Goal: Complete application form: Complete application form

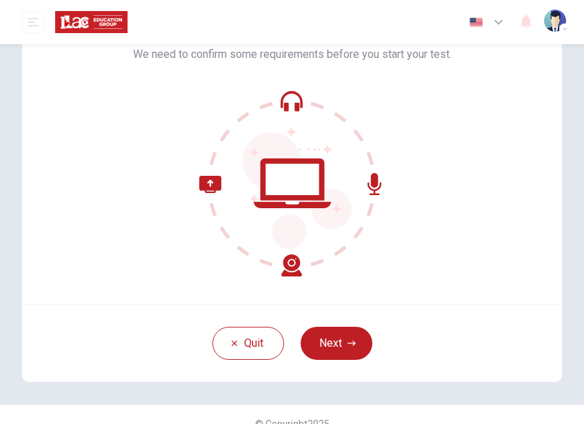
scroll to position [110, 0]
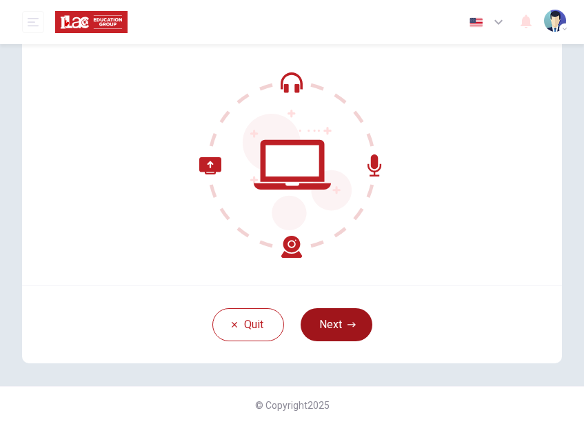
click at [335, 320] on button "Next" at bounding box center [337, 324] width 72 height 33
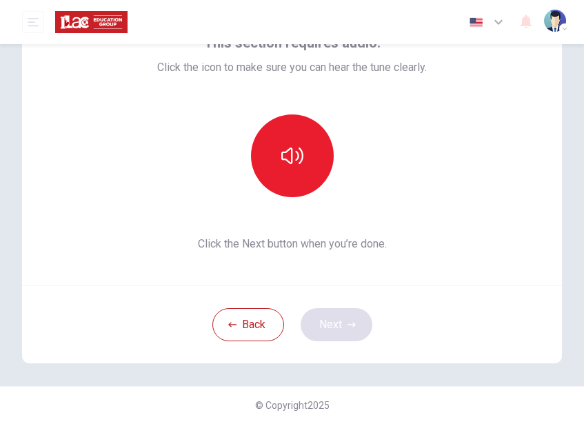
scroll to position [95, 0]
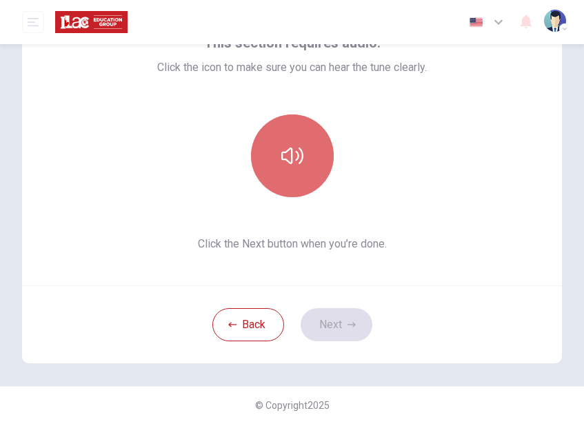
click at [292, 168] on button "button" at bounding box center [292, 155] width 83 height 83
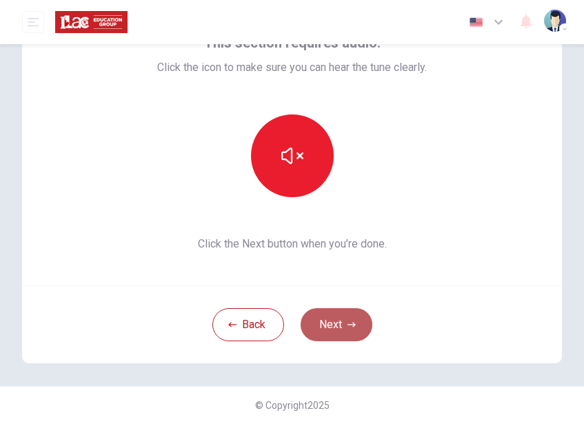
click at [335, 319] on button "Next" at bounding box center [337, 324] width 72 height 33
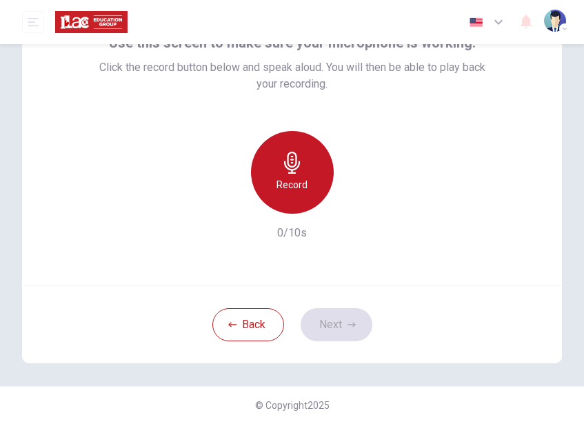
click at [293, 176] on div "Record" at bounding box center [292, 172] width 83 height 83
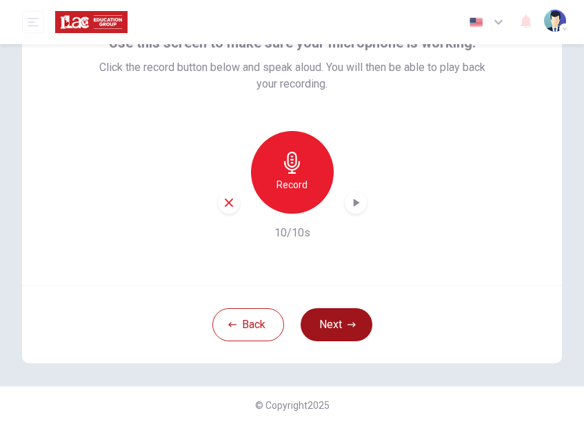
click at [348, 321] on icon "button" at bounding box center [352, 325] width 8 height 8
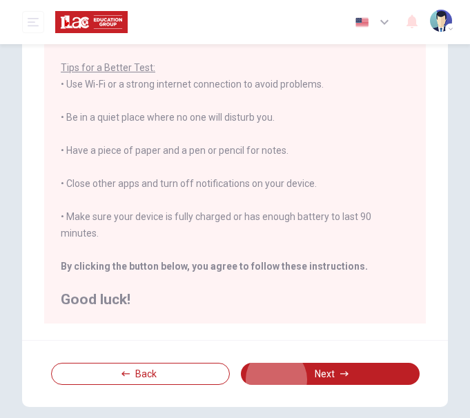
scroll to position [1, 0]
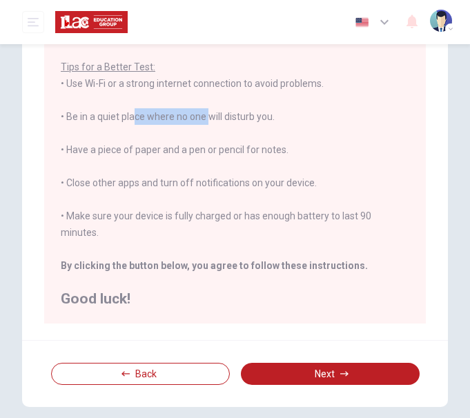
drag, startPoint x: 130, startPoint y: 114, endPoint x: 206, endPoint y: 112, distance: 75.9
click at [206, 112] on div "You are about to start a Placement Test . Before You Start the Test: • Once you…" at bounding box center [235, 108] width 348 height 397
click at [319, 111] on div "You are about to start a Placement Test . Before You Start the Test: • Once you…" at bounding box center [235, 108] width 348 height 397
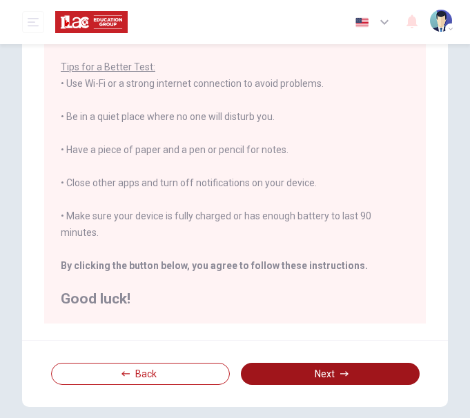
click at [339, 369] on button "Next" at bounding box center [330, 374] width 179 height 22
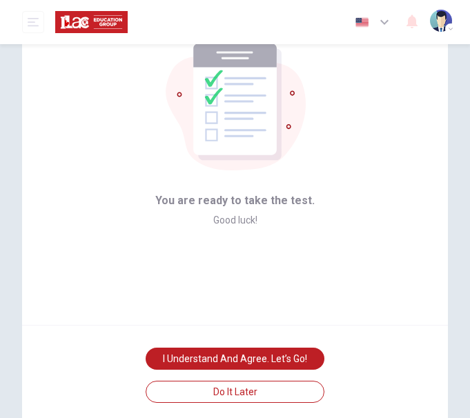
scroll to position [69, 0]
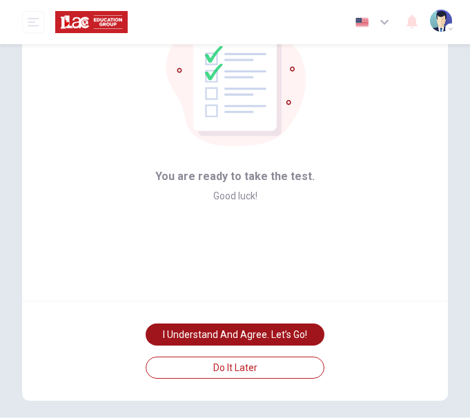
click at [224, 332] on button "I understand and agree. Let’s go!" at bounding box center [235, 334] width 179 height 22
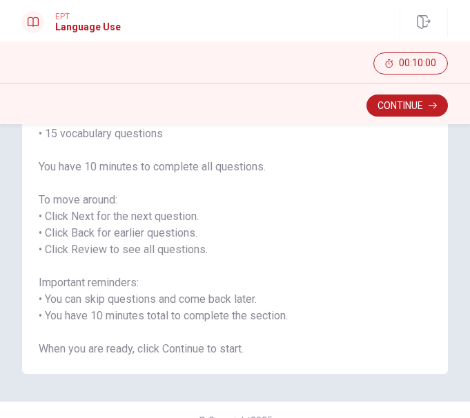
scroll to position [130, 0]
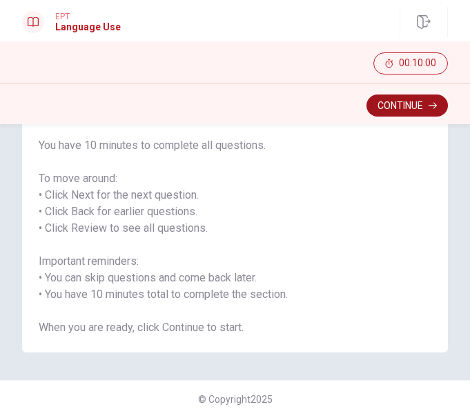
click at [404, 103] on button "Continue" at bounding box center [406, 105] width 81 height 22
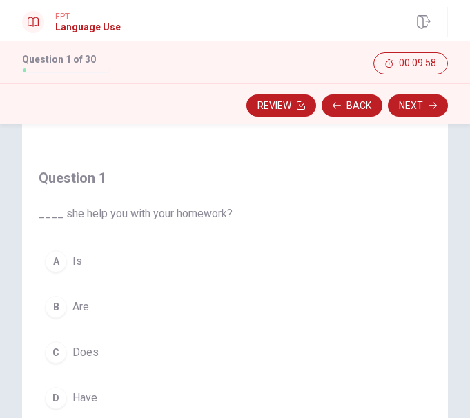
scroll to position [69, 0]
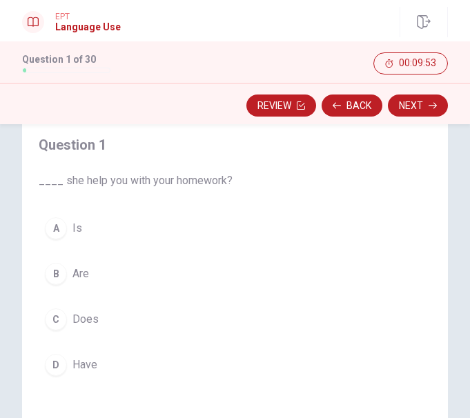
drag, startPoint x: 61, startPoint y: 179, endPoint x: 241, endPoint y: 180, distance: 180.0
click at [241, 180] on div "Question 1 ____ she help you with your homework? A Is B Are C Does D Have" at bounding box center [135, 257] width 227 height 281
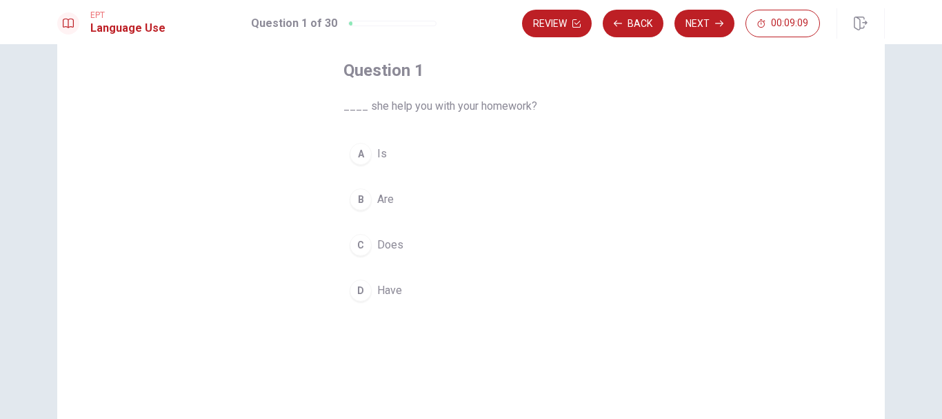
click at [387, 245] on span "Does" at bounding box center [390, 245] width 26 height 17
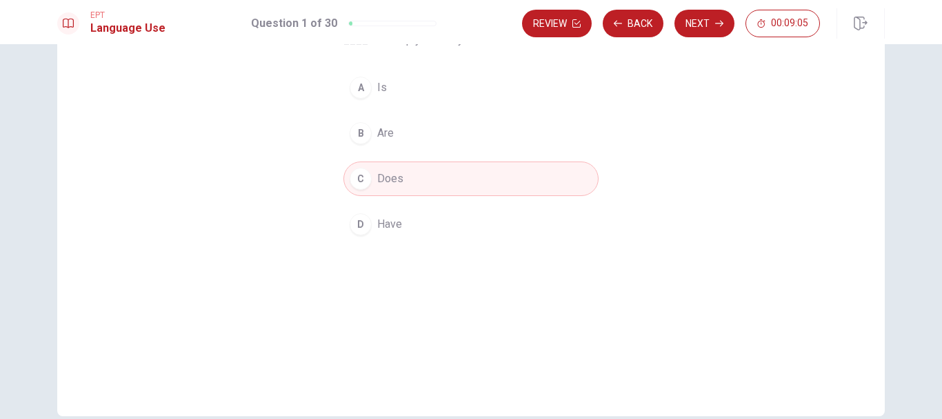
scroll to position [66, 0]
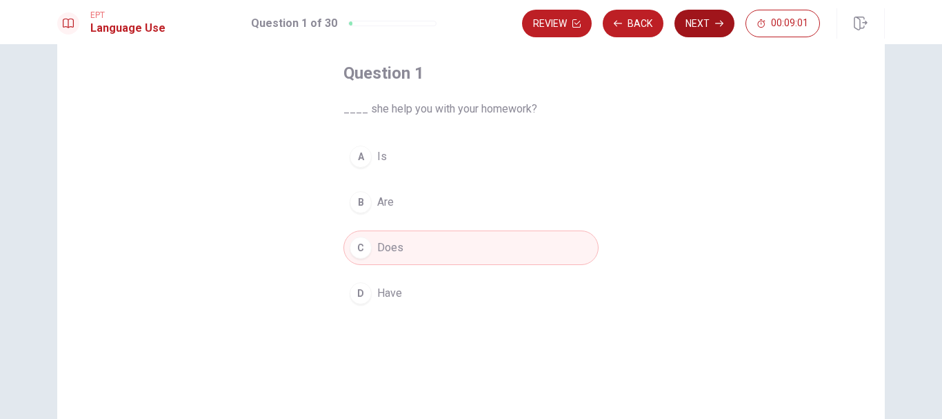
click at [583, 26] on button "Next" at bounding box center [704, 24] width 60 height 28
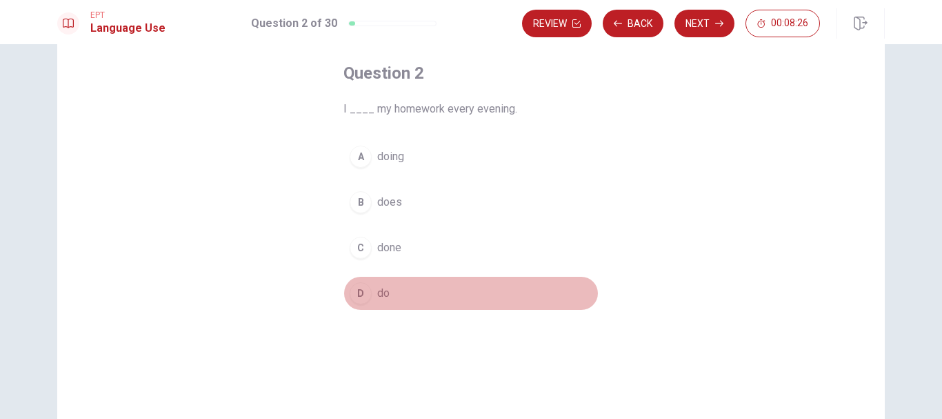
click at [432, 286] on button "D do" at bounding box center [470, 293] width 255 height 34
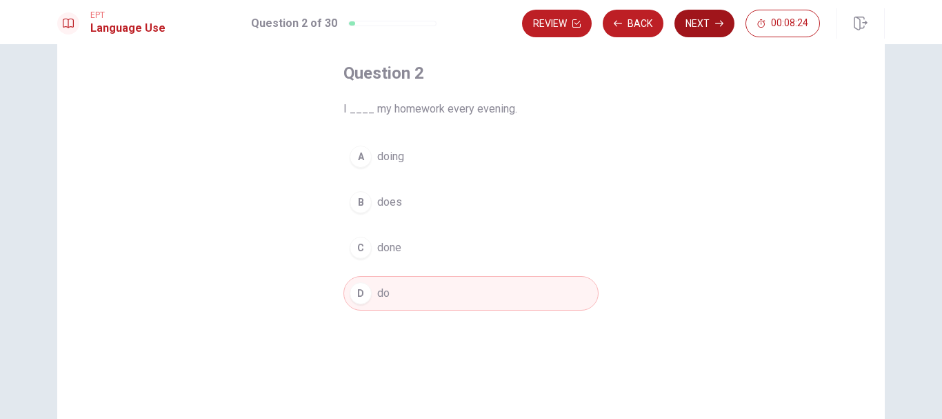
click at [583, 30] on button "Next" at bounding box center [704, 24] width 60 height 28
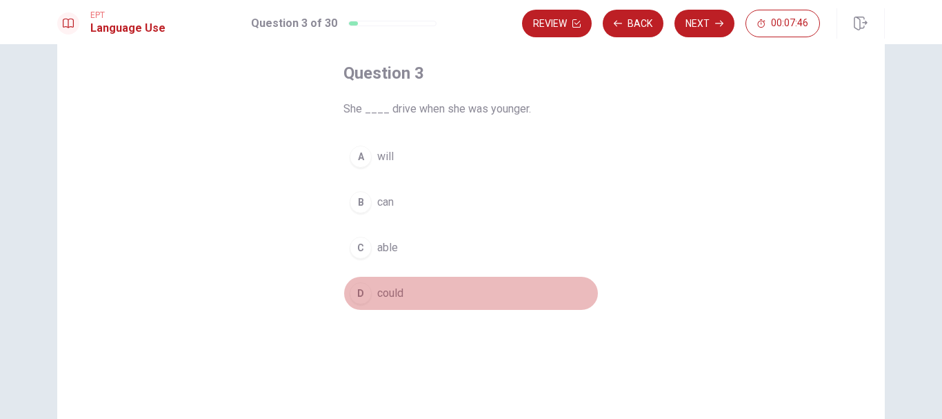
click at [399, 299] on button "D could" at bounding box center [470, 293] width 255 height 34
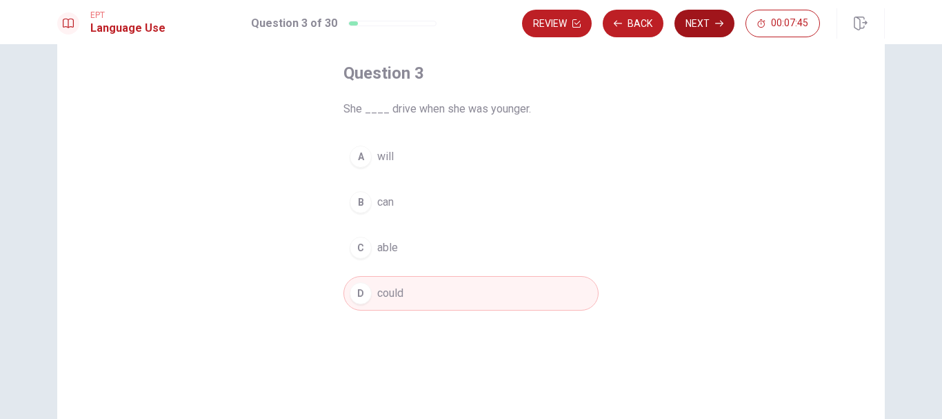
click at [583, 28] on button "Next" at bounding box center [704, 24] width 60 height 28
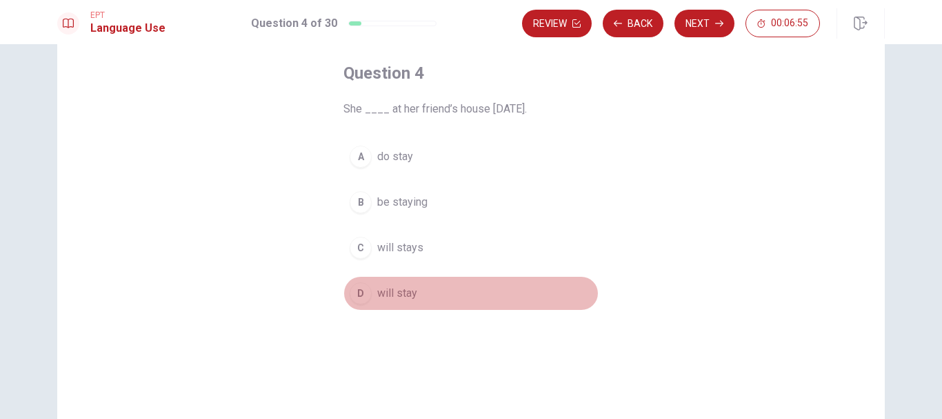
click at [463, 292] on button "D will stay" at bounding box center [470, 293] width 255 height 34
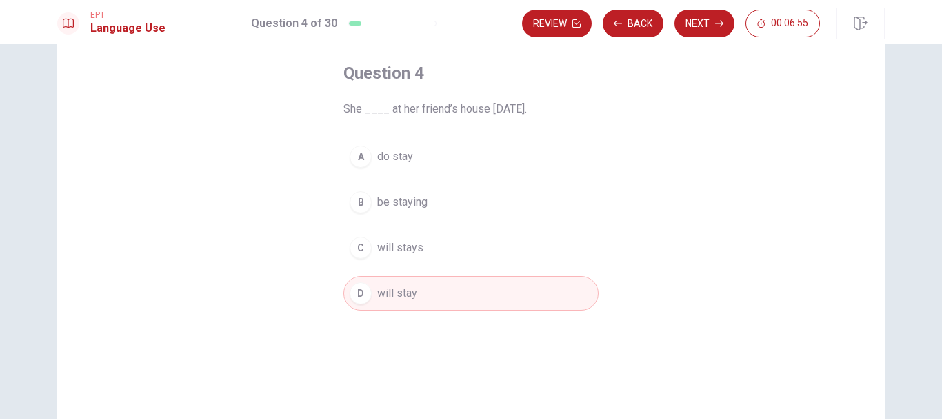
click at [463, 248] on button "C will stays" at bounding box center [470, 247] width 255 height 34
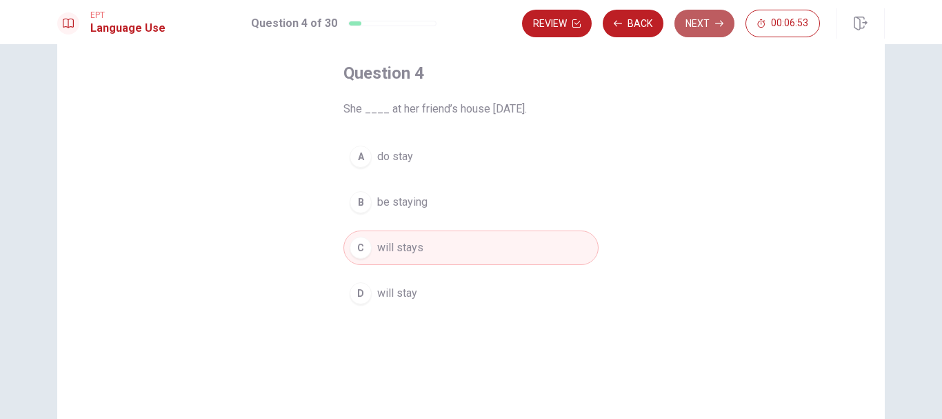
click at [583, 16] on button "Next" at bounding box center [704, 24] width 60 height 28
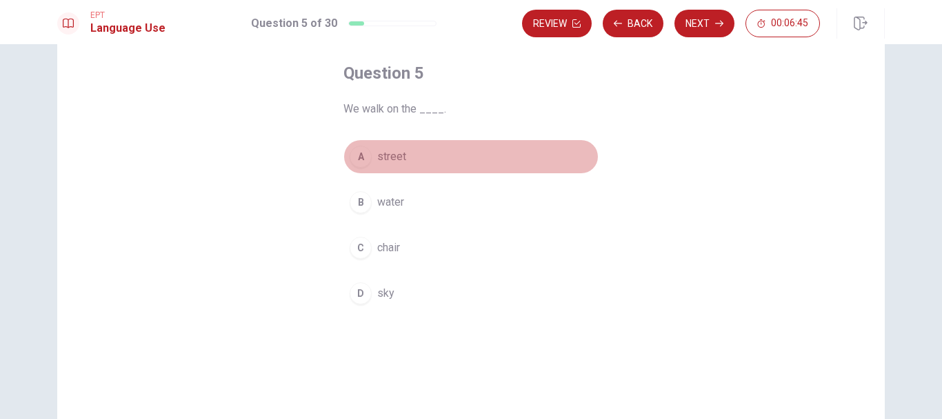
click at [564, 163] on button "A street" at bounding box center [470, 156] width 255 height 34
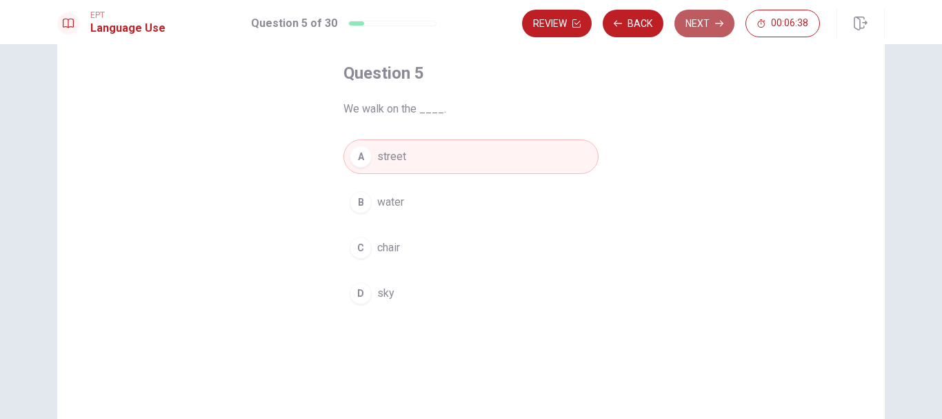
click at [583, 26] on button "Next" at bounding box center [704, 24] width 60 height 28
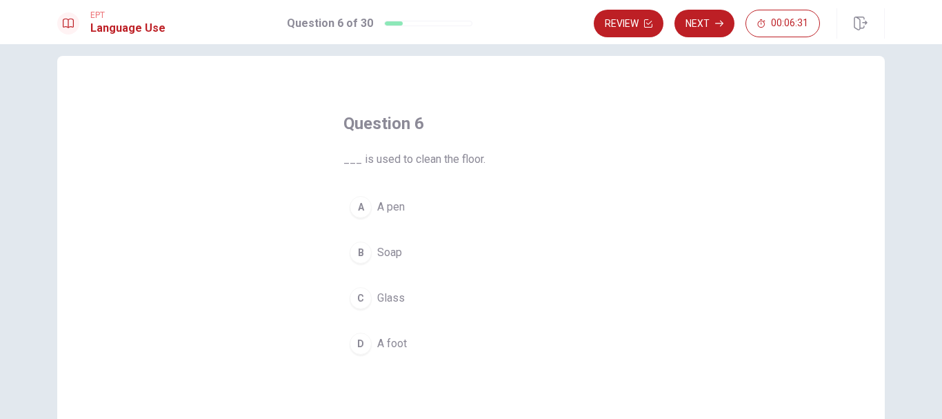
scroll to position [0, 0]
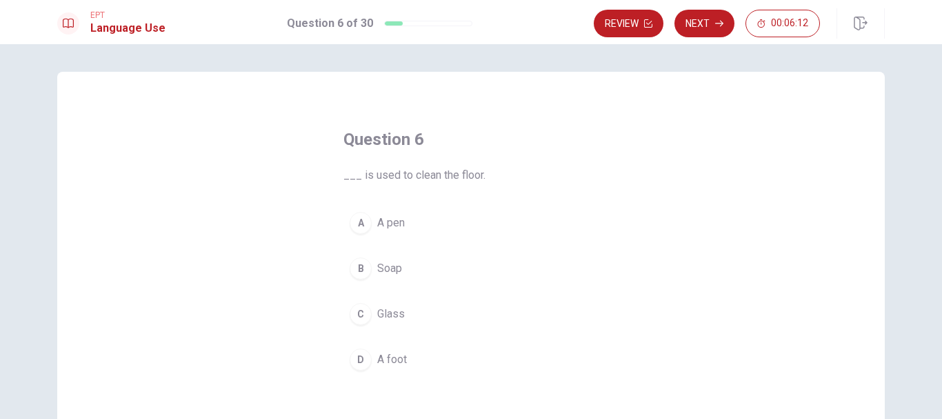
click at [512, 267] on button "B Soap" at bounding box center [470, 268] width 255 height 34
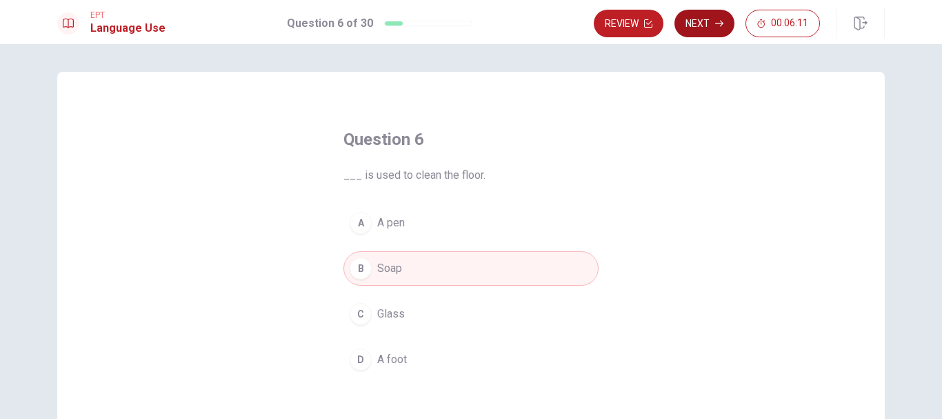
click at [583, 27] on button "Next" at bounding box center [704, 24] width 60 height 28
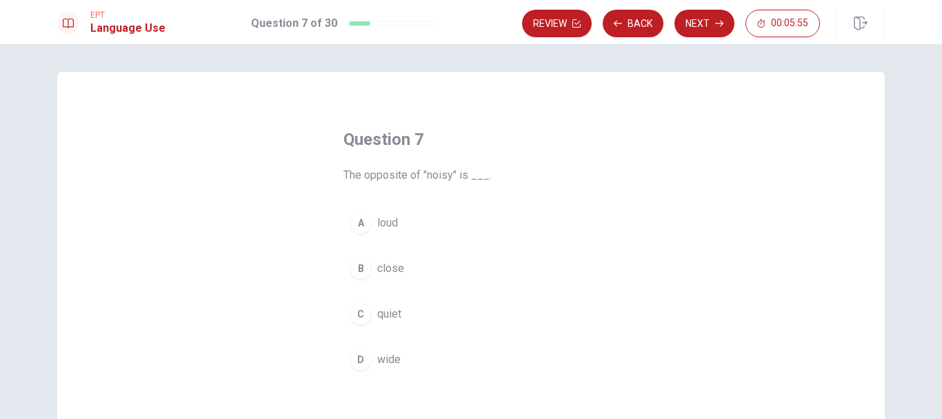
click at [474, 315] on button "C quiet" at bounding box center [470, 314] width 255 height 34
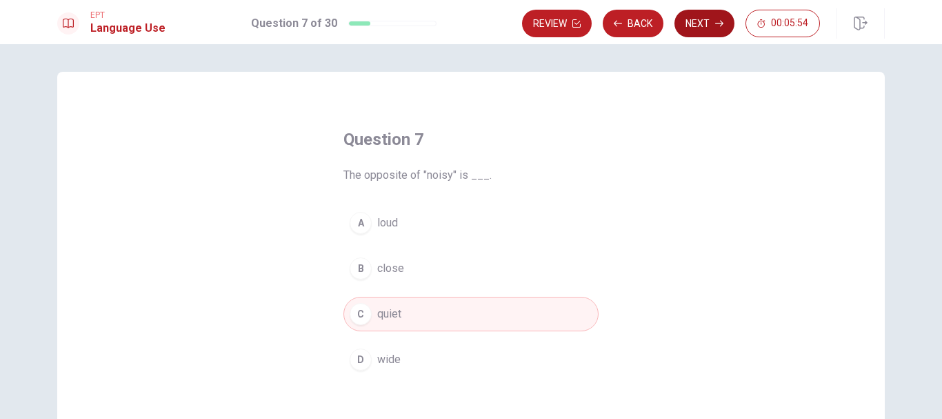
click at [583, 23] on icon "button" at bounding box center [719, 23] width 8 height 8
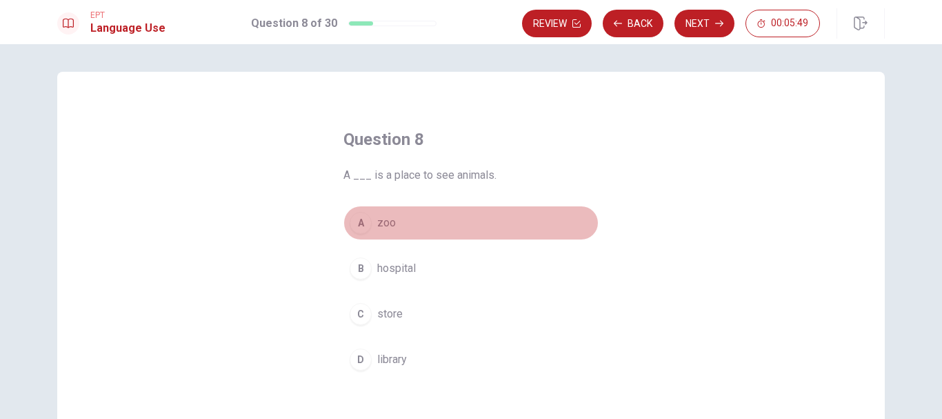
click at [454, 212] on button "A zoo" at bounding box center [470, 223] width 255 height 34
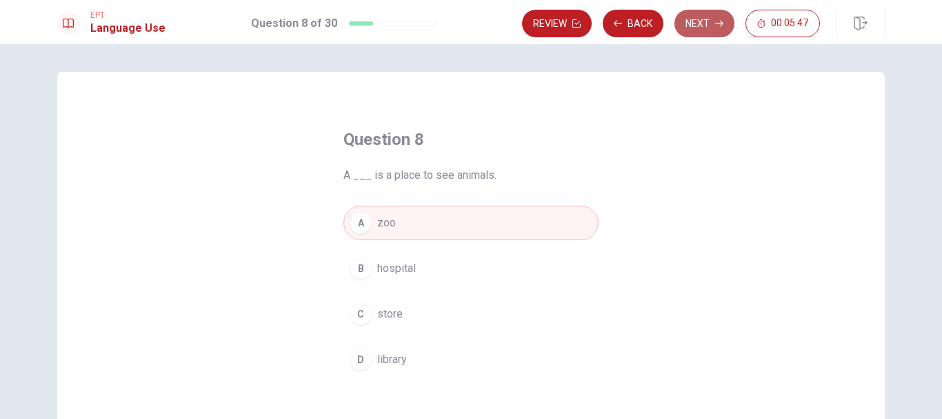
click at [583, 25] on button "Next" at bounding box center [704, 24] width 60 height 28
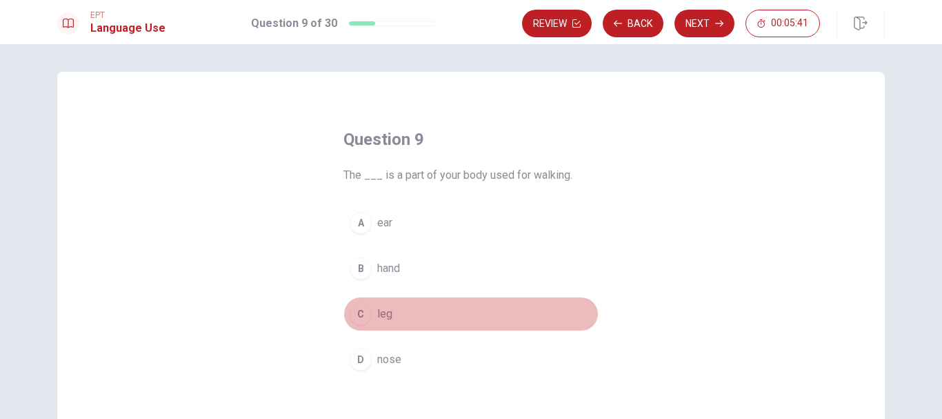
click at [454, 312] on button "C leg" at bounding box center [470, 314] width 255 height 34
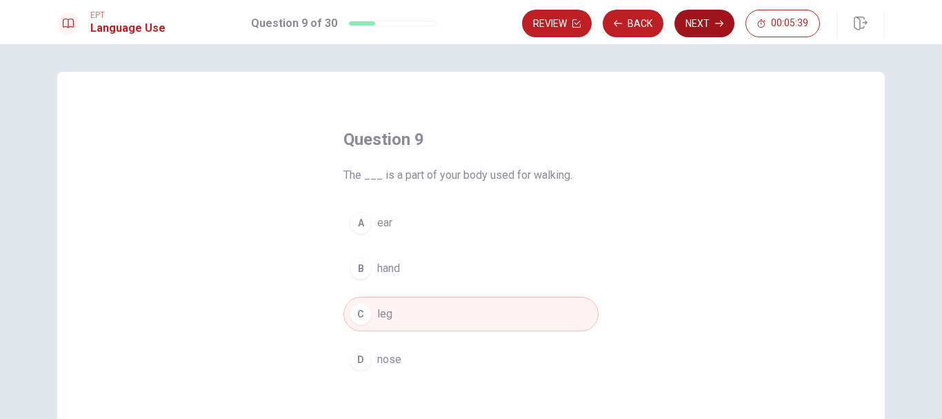
click at [583, 24] on button "Next" at bounding box center [704, 24] width 60 height 28
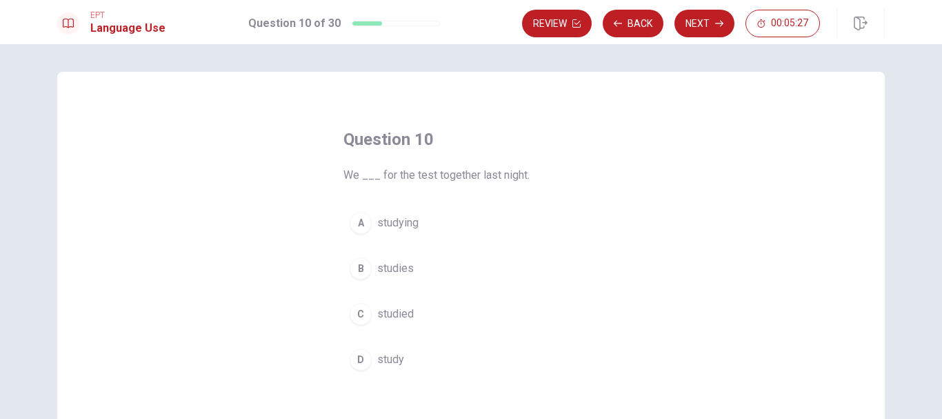
click at [496, 304] on button "C studied" at bounding box center [470, 314] width 255 height 34
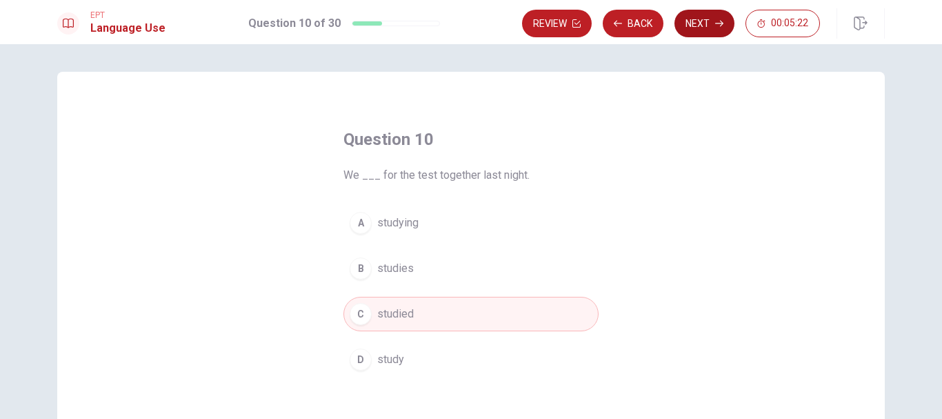
click at [583, 23] on button "Next" at bounding box center [704, 24] width 60 height 28
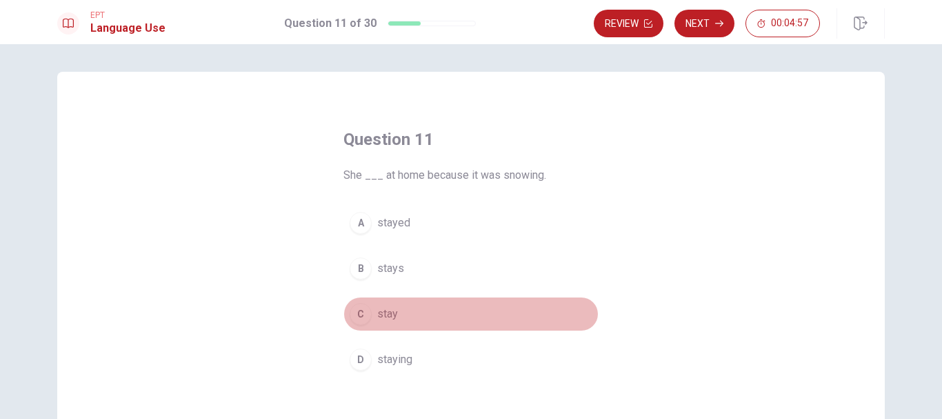
click at [495, 321] on button "C stay" at bounding box center [470, 314] width 255 height 34
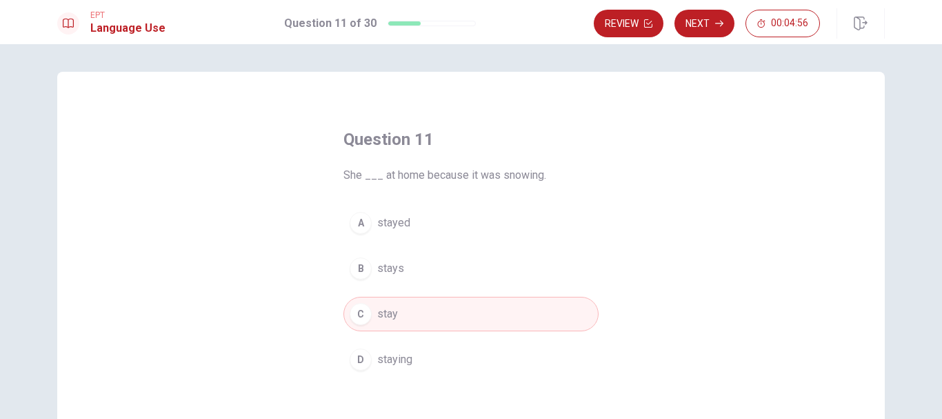
click at [583, 23] on button "Next" at bounding box center [704, 24] width 60 height 28
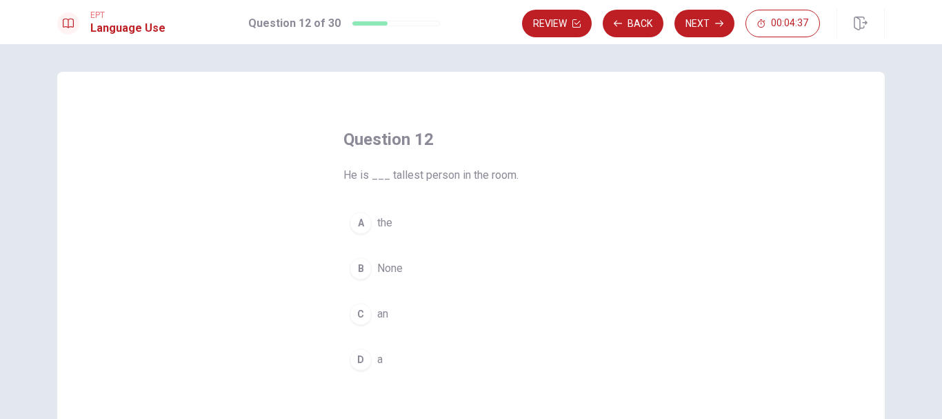
click at [529, 363] on button "D a" at bounding box center [470, 359] width 255 height 34
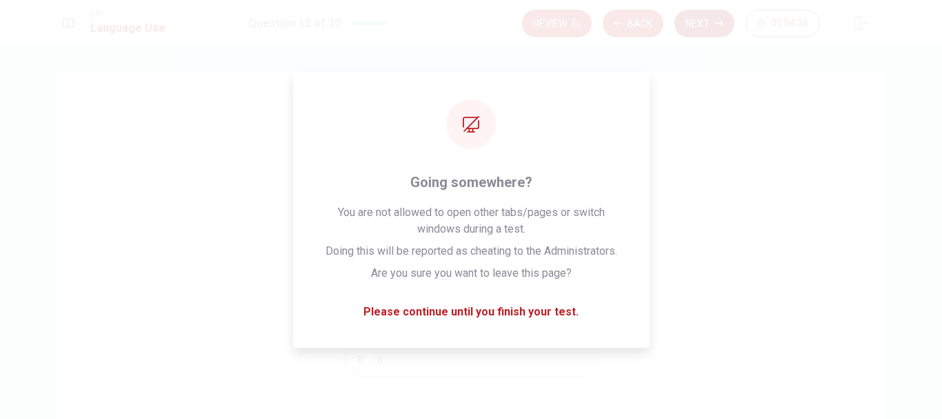
click at [583, 33] on button "Next" at bounding box center [704, 24] width 60 height 28
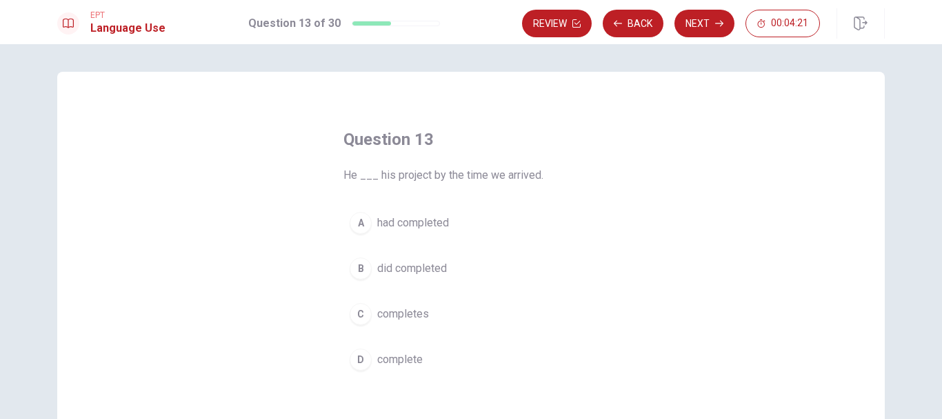
click at [563, 310] on button "C completes" at bounding box center [470, 314] width 255 height 34
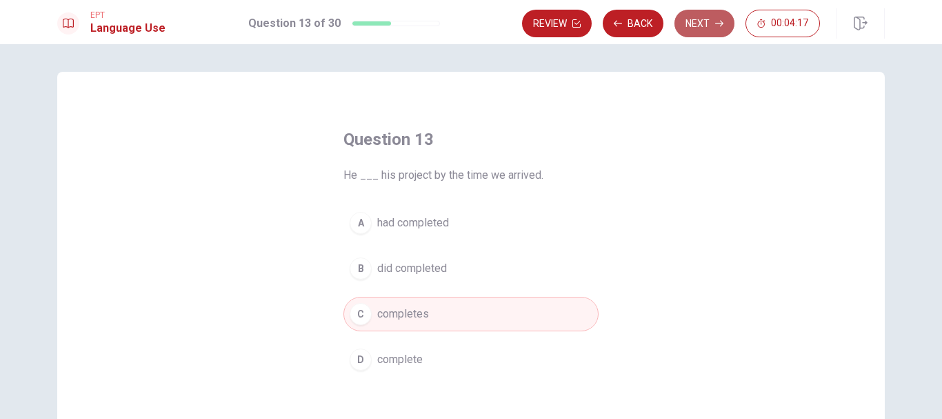
click at [583, 22] on button "Next" at bounding box center [704, 24] width 60 height 28
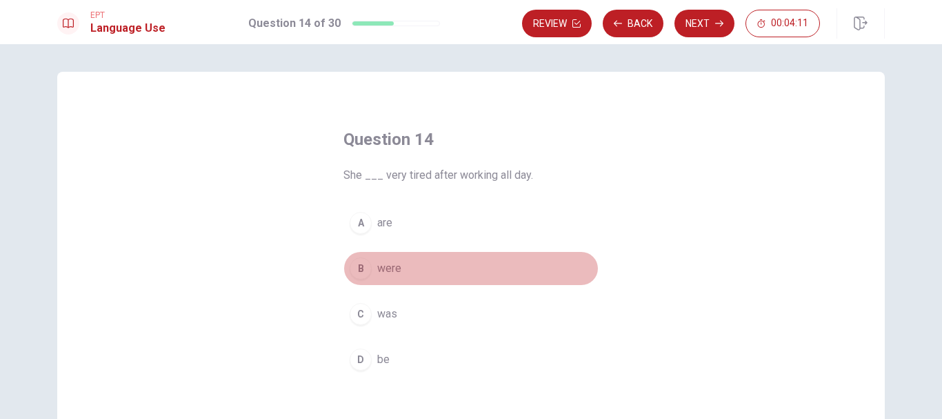
click at [564, 271] on button "B were" at bounding box center [470, 268] width 255 height 34
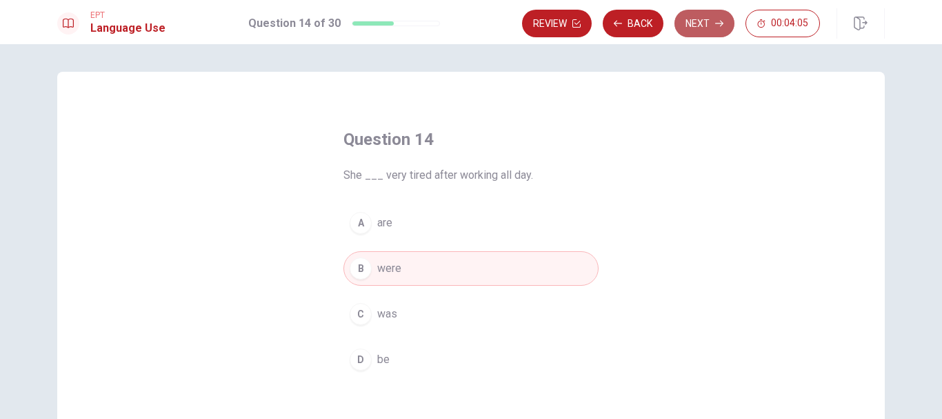
click at [583, 22] on button "Next" at bounding box center [704, 24] width 60 height 28
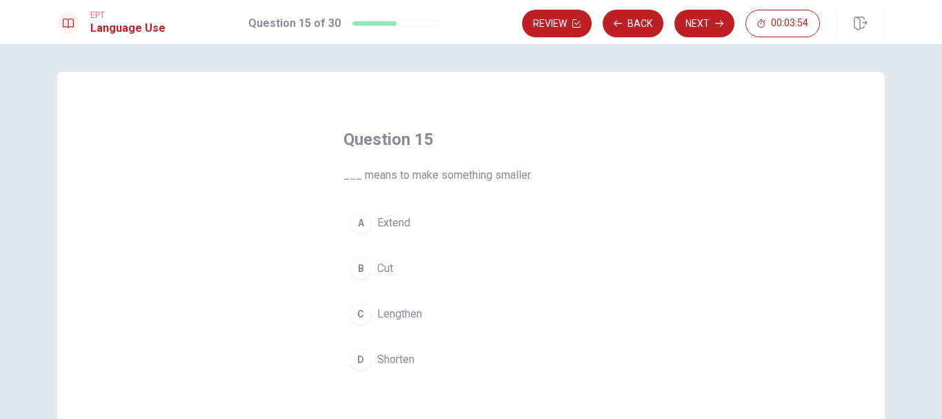
click at [539, 368] on button "D Shorten" at bounding box center [470, 359] width 255 height 34
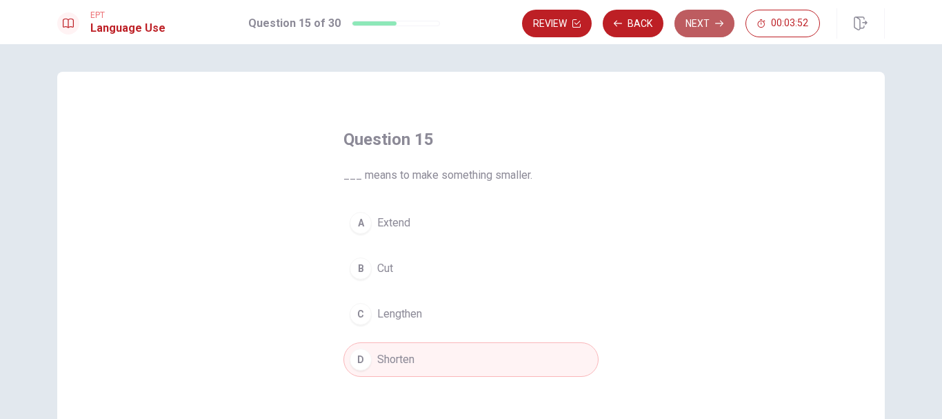
click at [583, 27] on button "Next" at bounding box center [704, 24] width 60 height 28
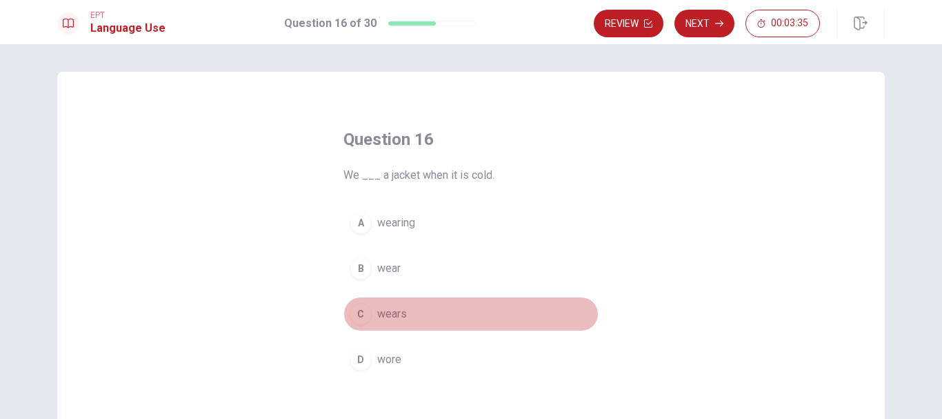
click at [547, 307] on button "C wears" at bounding box center [470, 314] width 255 height 34
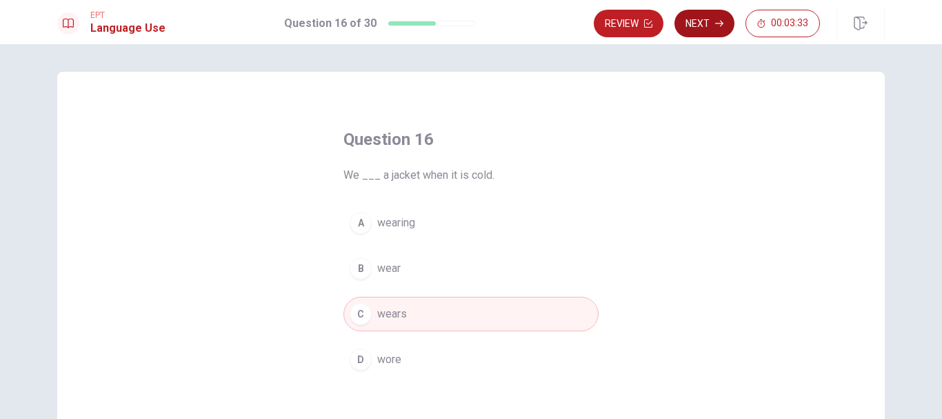
click at [583, 26] on button "Next" at bounding box center [704, 24] width 60 height 28
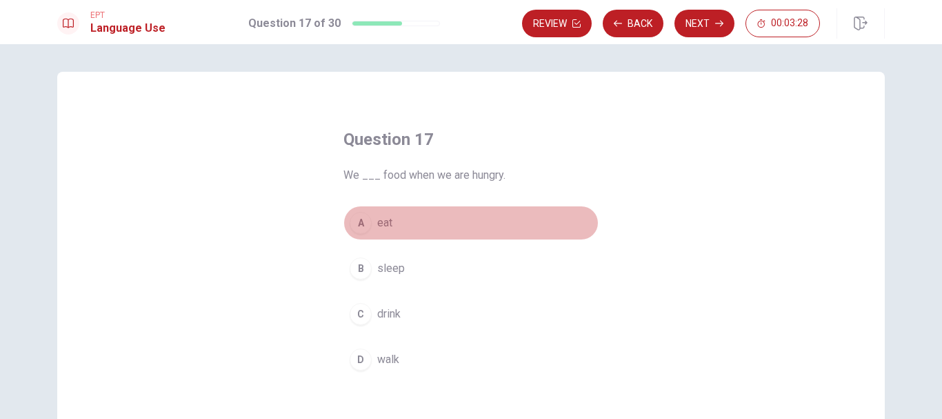
click at [563, 217] on button "A eat" at bounding box center [470, 223] width 255 height 34
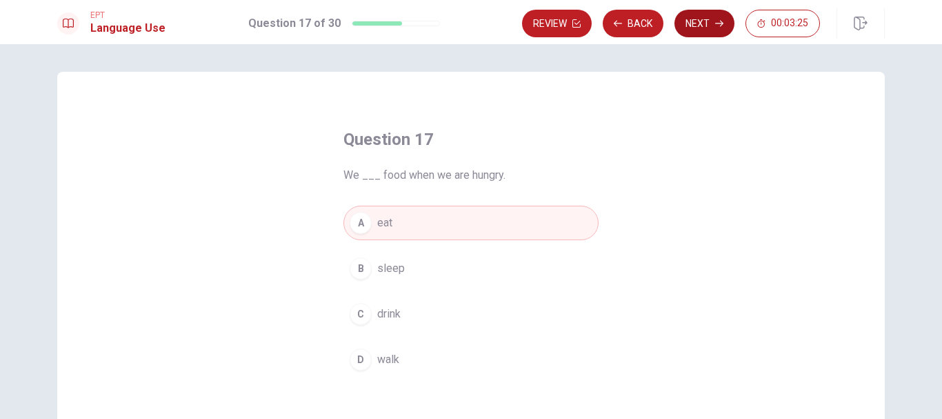
click at [583, 26] on button "Next" at bounding box center [704, 24] width 60 height 28
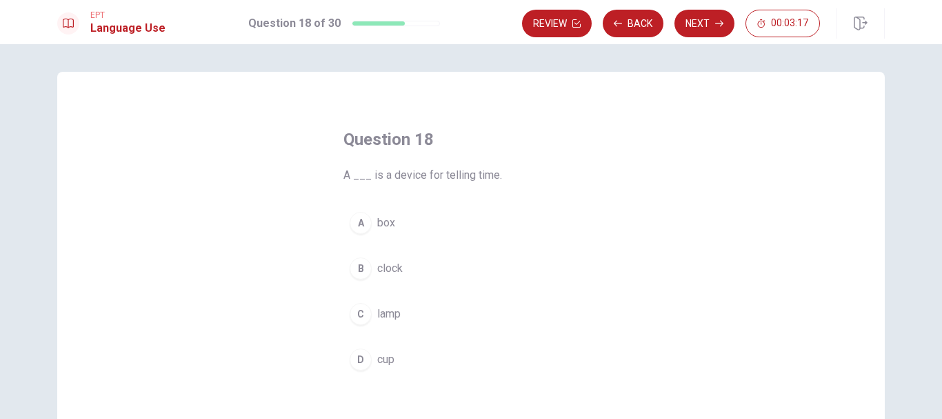
click at [516, 263] on button "B clock" at bounding box center [470, 268] width 255 height 34
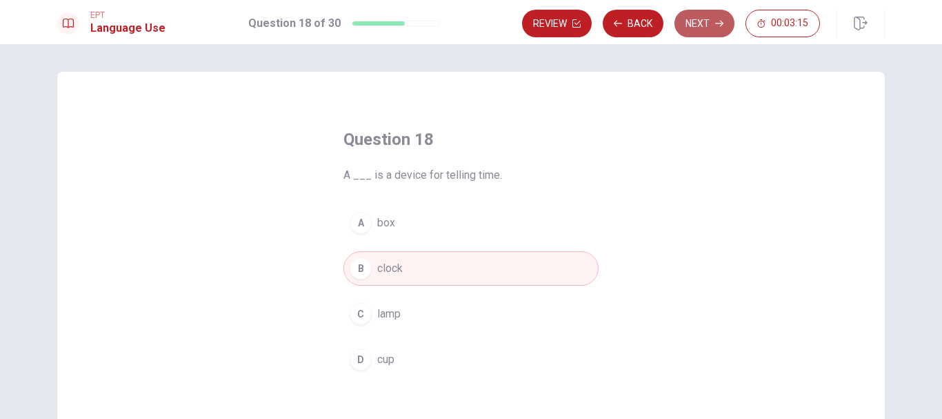
click at [583, 30] on button "Next" at bounding box center [704, 24] width 60 height 28
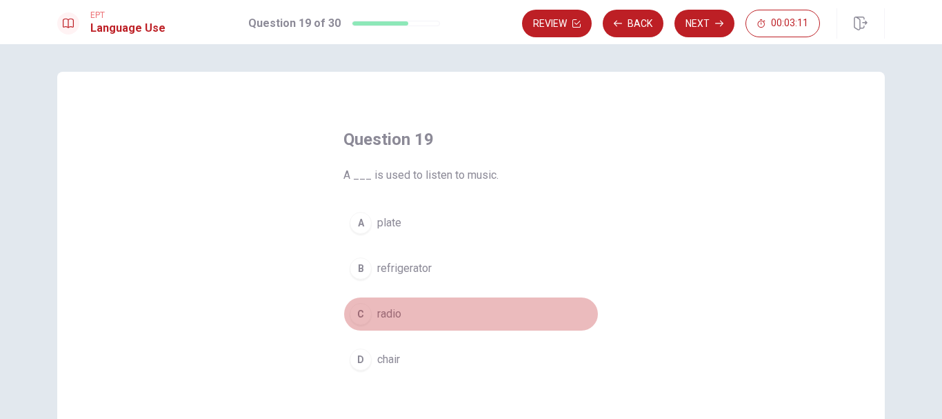
click at [540, 302] on button "C radio" at bounding box center [470, 314] width 255 height 34
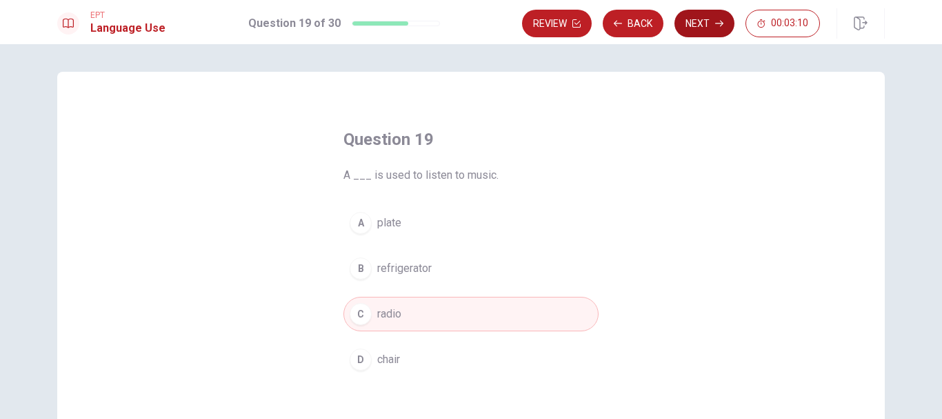
click at [583, 21] on button "Next" at bounding box center [704, 24] width 60 height 28
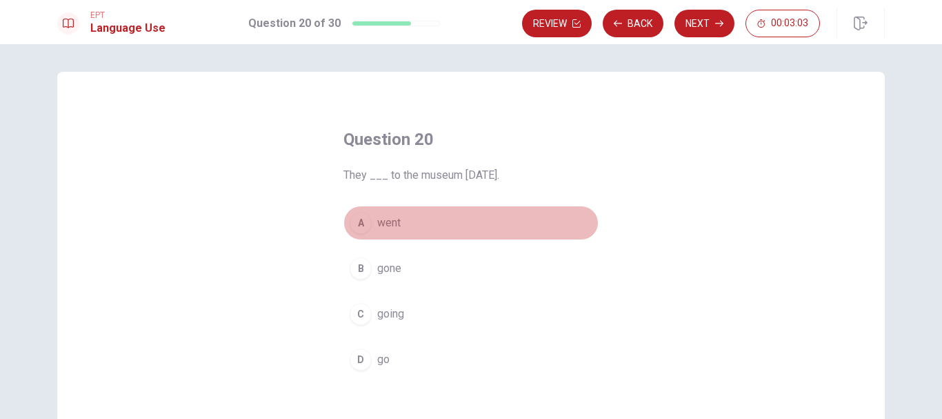
click at [561, 218] on button "A went" at bounding box center [470, 223] width 255 height 34
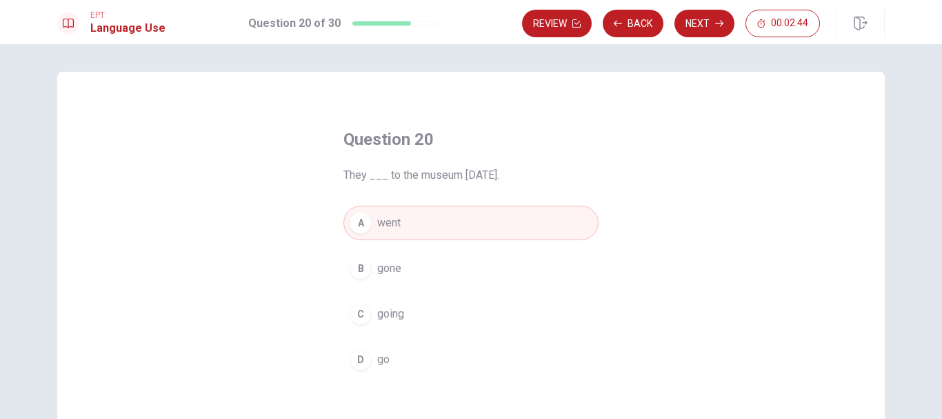
click at [583, 338] on div "A went B gone C going D go" at bounding box center [470, 291] width 255 height 171
click at [512, 352] on button "D go" at bounding box center [470, 359] width 255 height 34
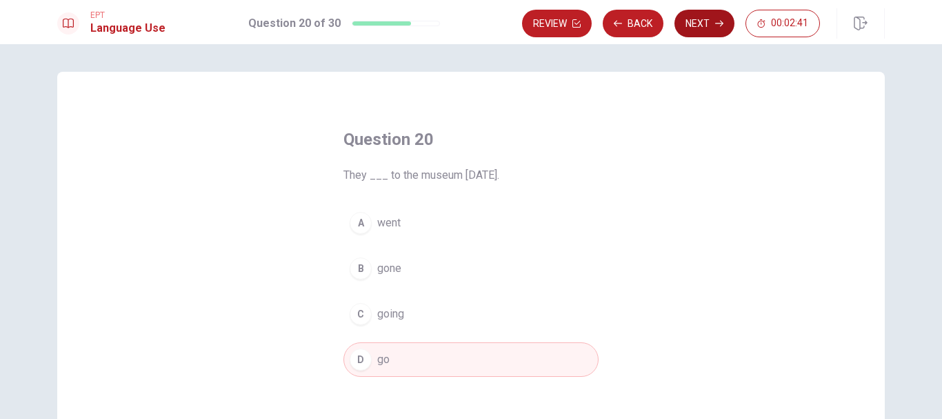
click at [583, 25] on button "Next" at bounding box center [704, 24] width 60 height 28
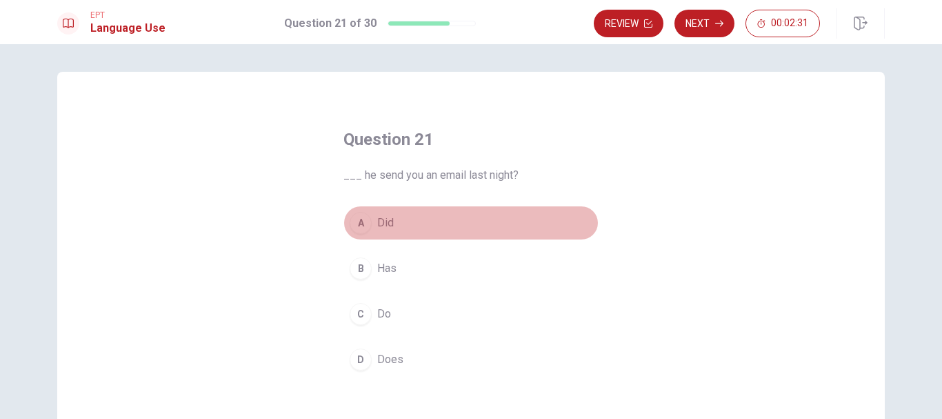
click at [481, 219] on button "A Did" at bounding box center [470, 223] width 255 height 34
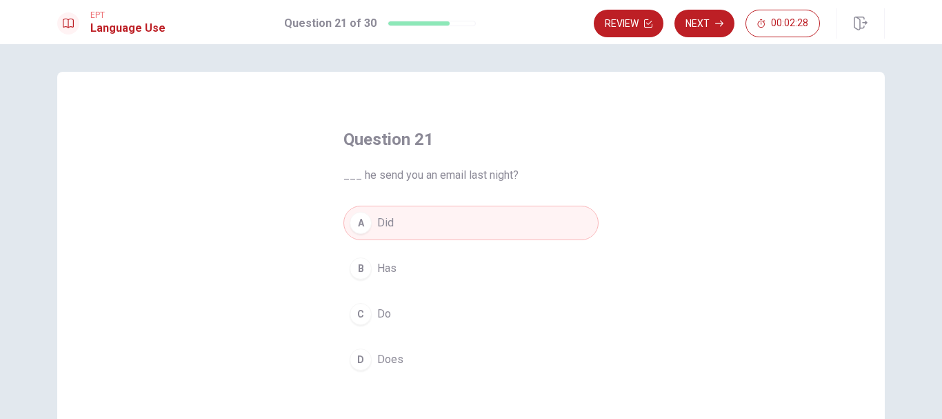
click at [421, 356] on button "D Does" at bounding box center [470, 359] width 255 height 34
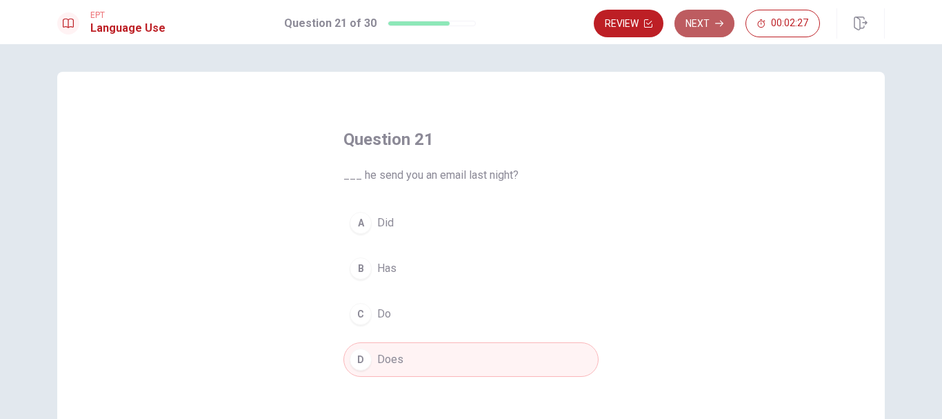
click at [583, 25] on button "Next" at bounding box center [704, 24] width 60 height 28
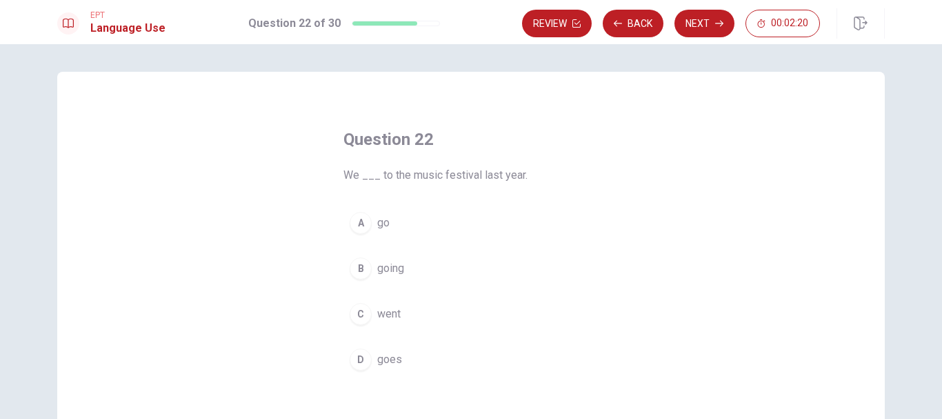
click at [550, 306] on button "C went" at bounding box center [470, 314] width 255 height 34
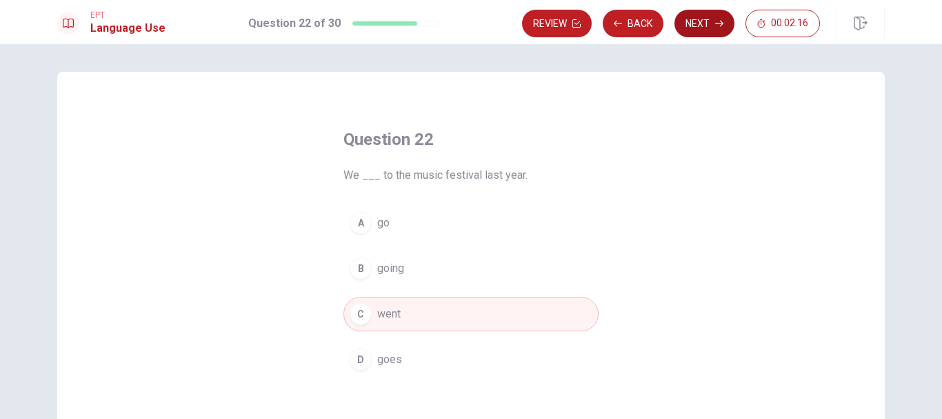
click at [583, 24] on button "Next" at bounding box center [704, 24] width 60 height 28
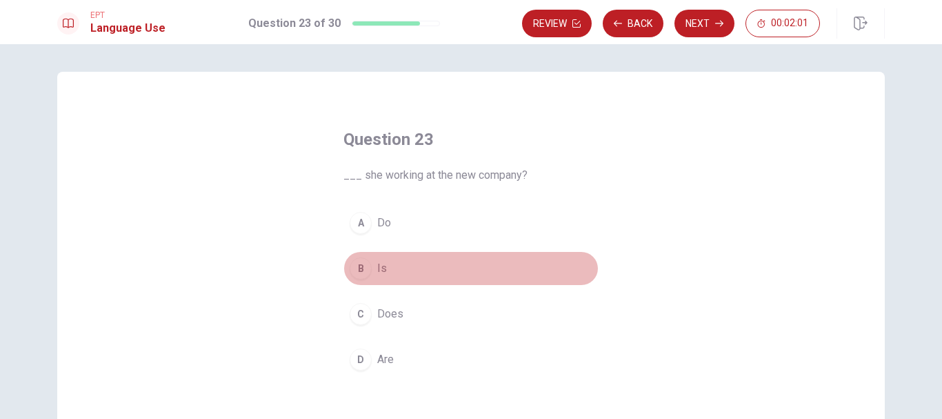
click at [521, 264] on button "B Is" at bounding box center [470, 268] width 255 height 34
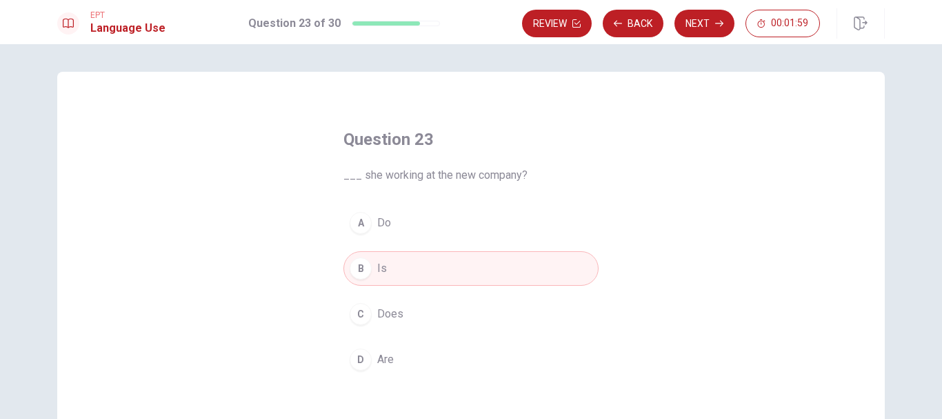
click at [519, 303] on button "C Does" at bounding box center [470, 314] width 255 height 34
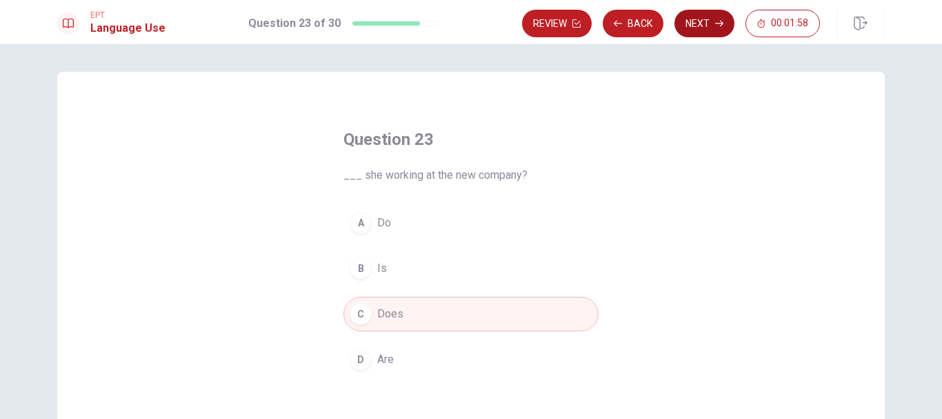
click at [583, 29] on button "Next" at bounding box center [704, 24] width 60 height 28
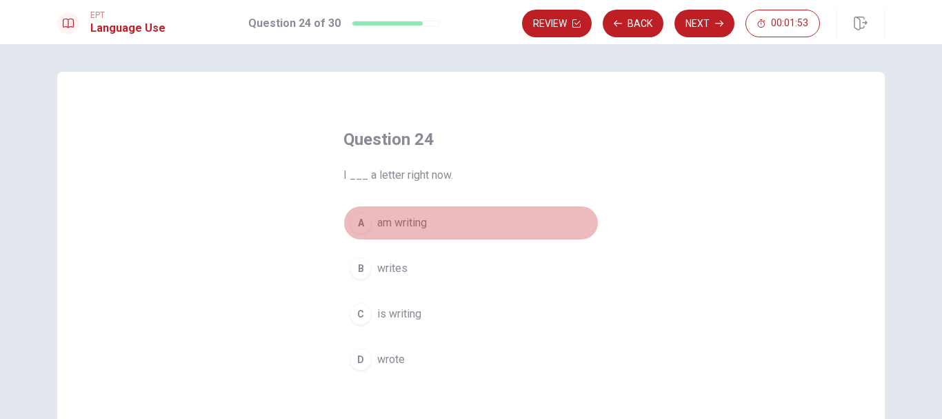
click at [543, 219] on button "A am writing" at bounding box center [470, 223] width 255 height 34
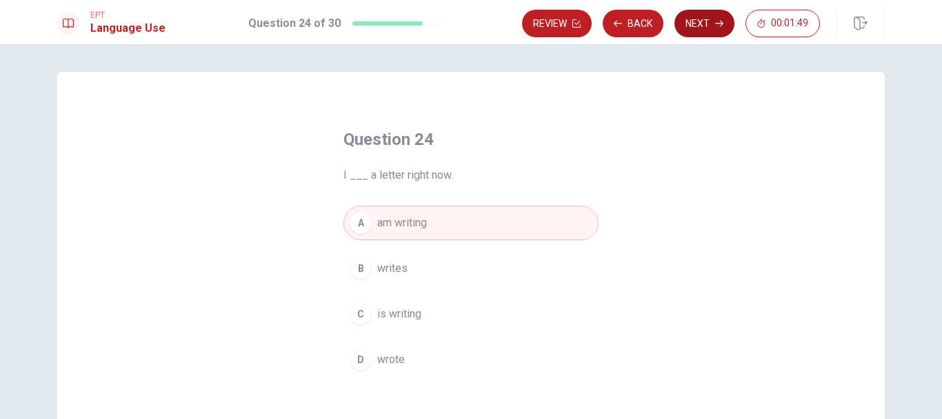
click at [583, 19] on button "Next" at bounding box center [704, 24] width 60 height 28
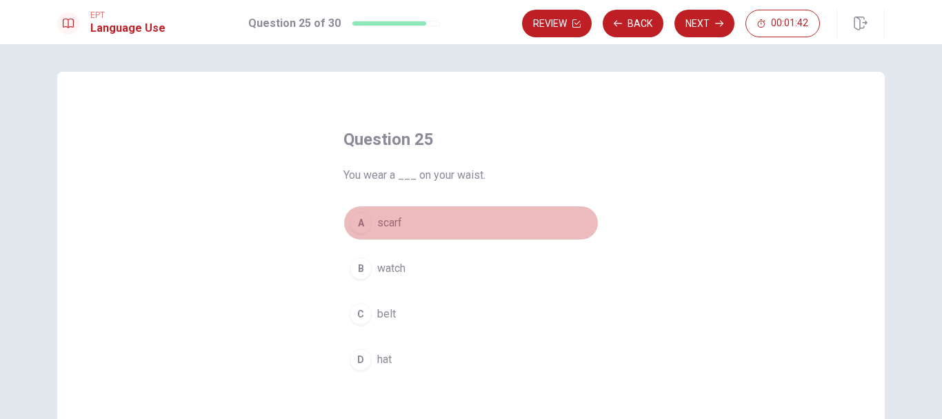
click at [450, 219] on button "A scarf" at bounding box center [470, 223] width 255 height 34
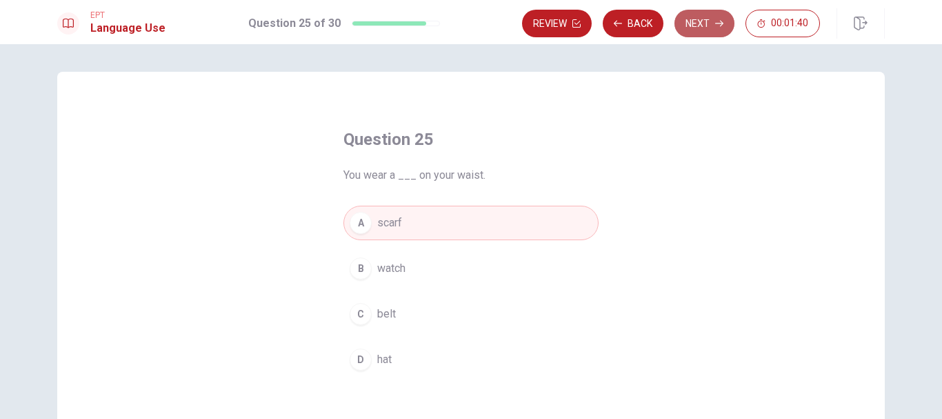
click at [583, 20] on button "Next" at bounding box center [704, 24] width 60 height 28
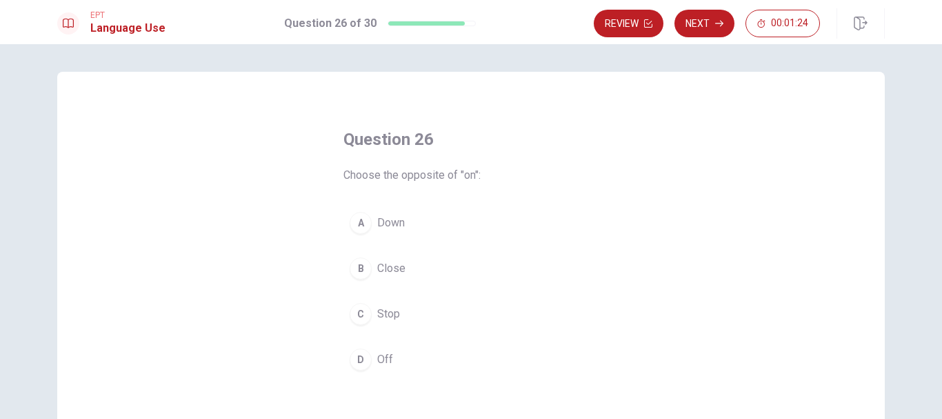
click at [583, 224] on div "Question 26 Choose the opposite of "on": A Down B Close C Stop D Off" at bounding box center [471, 252] width 310 height 292
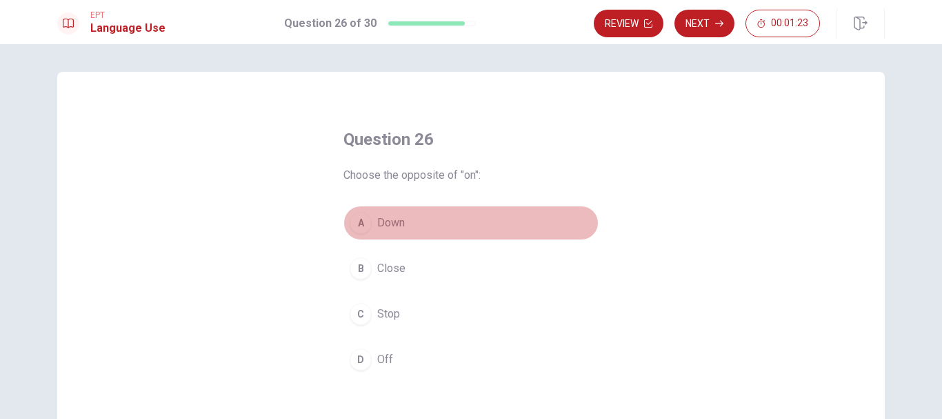
click at [409, 221] on button "A Down" at bounding box center [470, 223] width 255 height 34
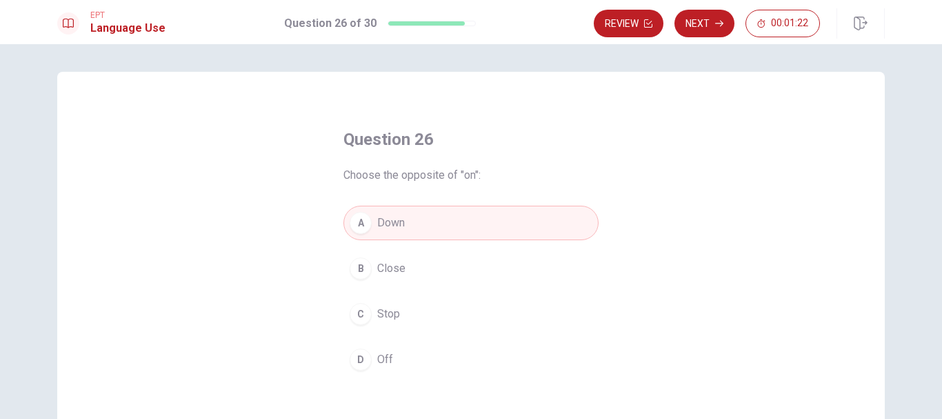
click at [583, 23] on button "Next" at bounding box center [704, 24] width 60 height 28
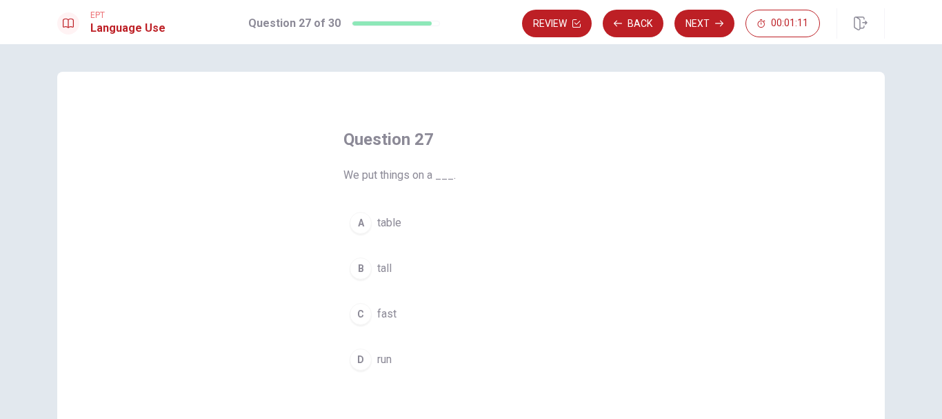
click at [478, 217] on button "A table" at bounding box center [470, 223] width 255 height 34
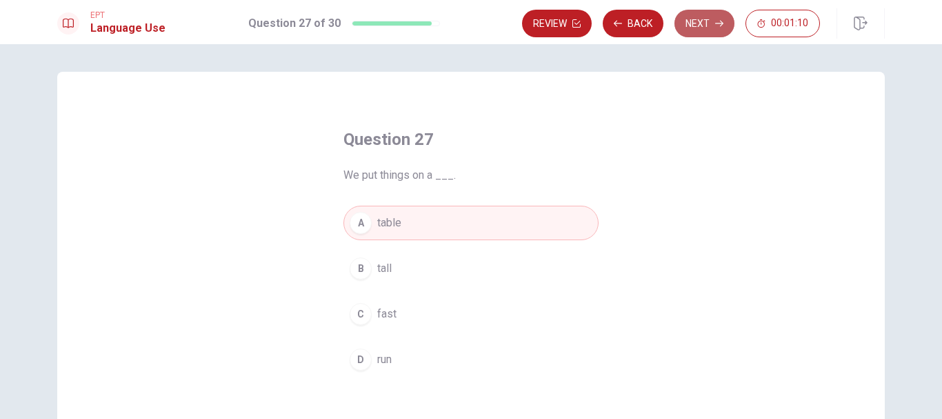
click at [583, 25] on button "Next" at bounding box center [704, 24] width 60 height 28
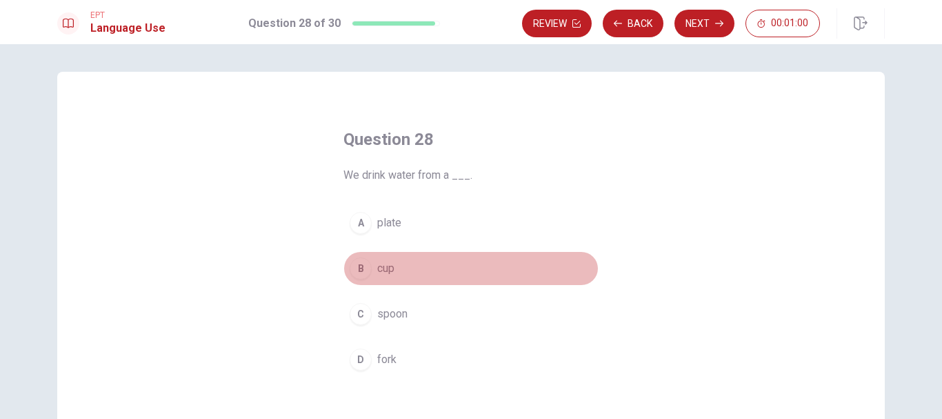
click at [468, 267] on button "B cup" at bounding box center [470, 268] width 255 height 34
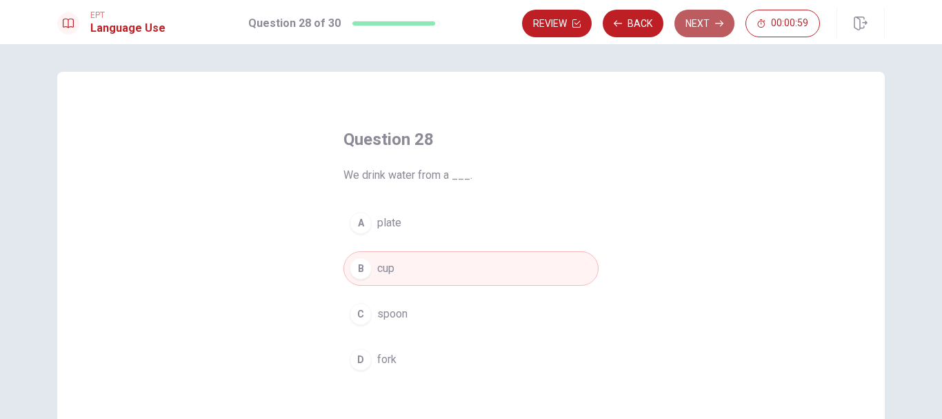
click at [583, 23] on button "Next" at bounding box center [704, 24] width 60 height 28
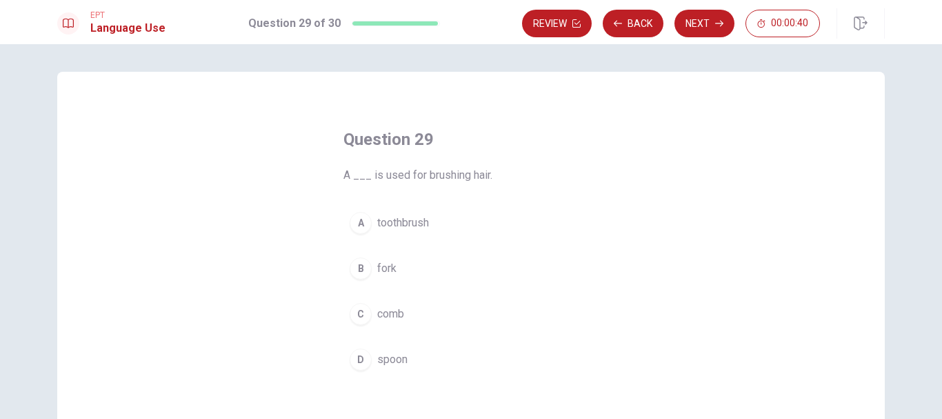
click at [427, 249] on div "A toothbrush B fork C comb D spoon" at bounding box center [470, 291] width 255 height 171
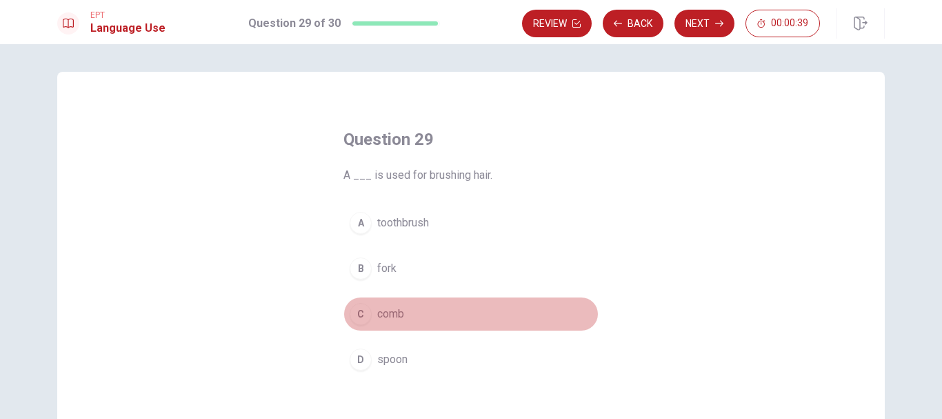
click at [444, 310] on button "C comb" at bounding box center [470, 314] width 255 height 34
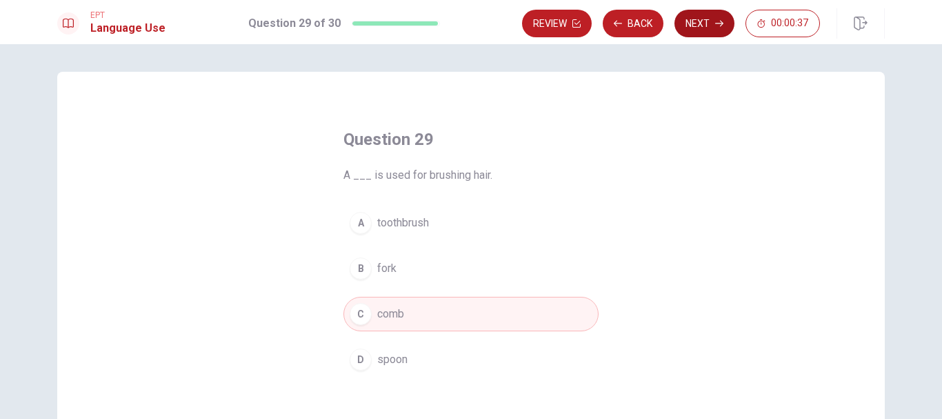
click at [583, 23] on button "Next" at bounding box center [704, 24] width 60 height 28
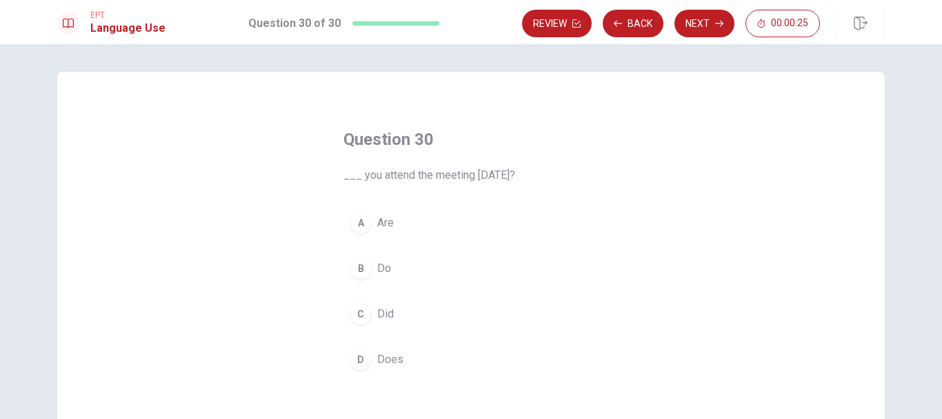
click at [420, 272] on button "B Do" at bounding box center [470, 268] width 255 height 34
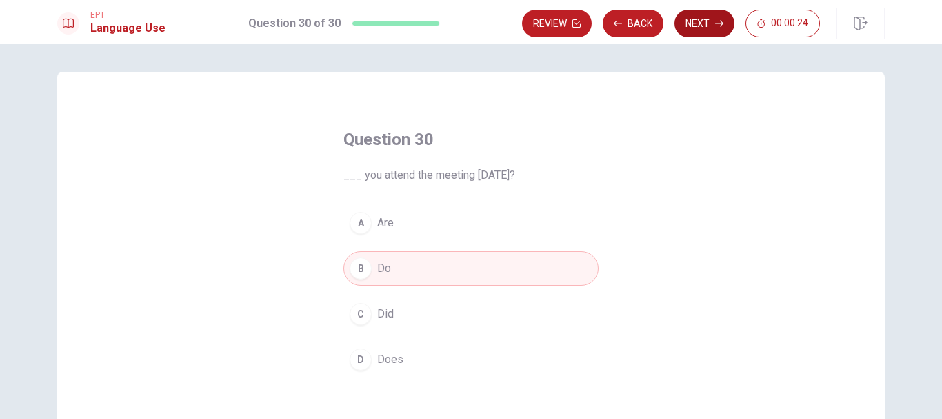
click at [583, 28] on button "Next" at bounding box center [704, 24] width 60 height 28
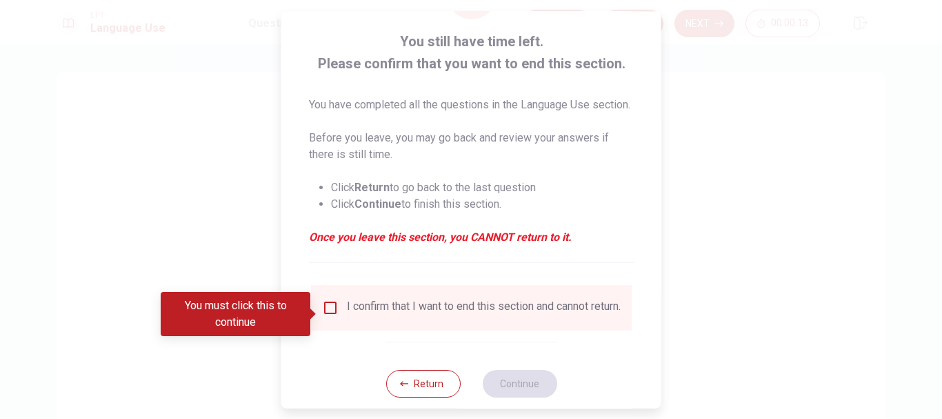
scroll to position [112, 0]
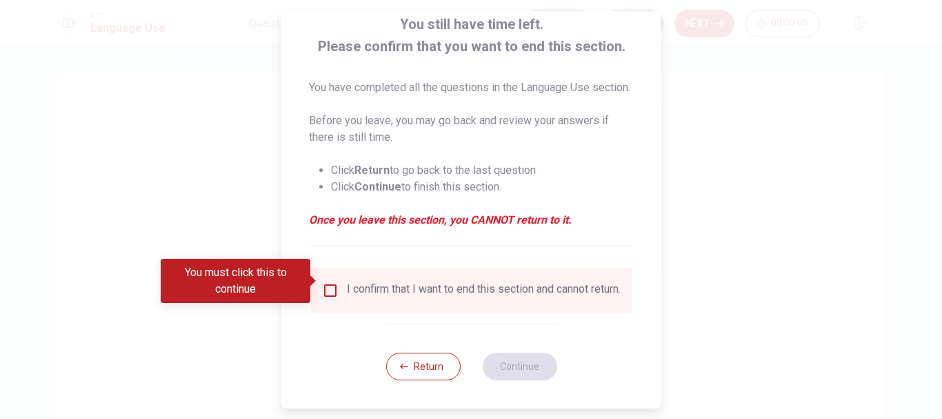
click at [330, 282] on input "You must click this to continue" at bounding box center [330, 290] width 17 height 17
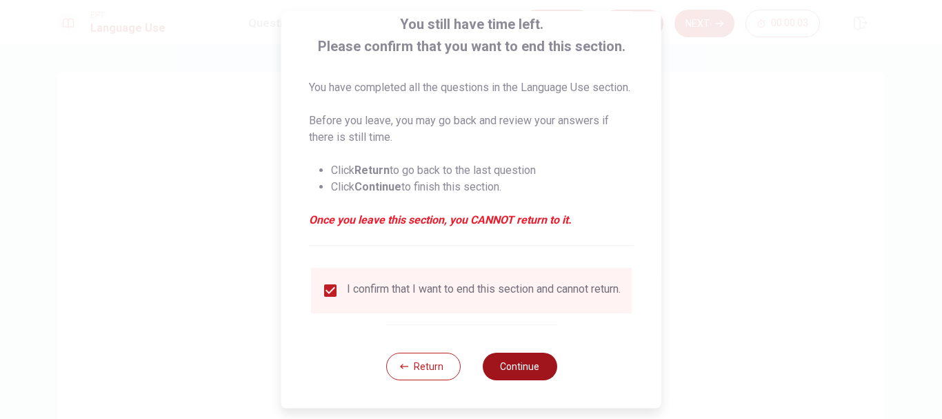
click at [519, 357] on button "Continue" at bounding box center [519, 366] width 74 height 28
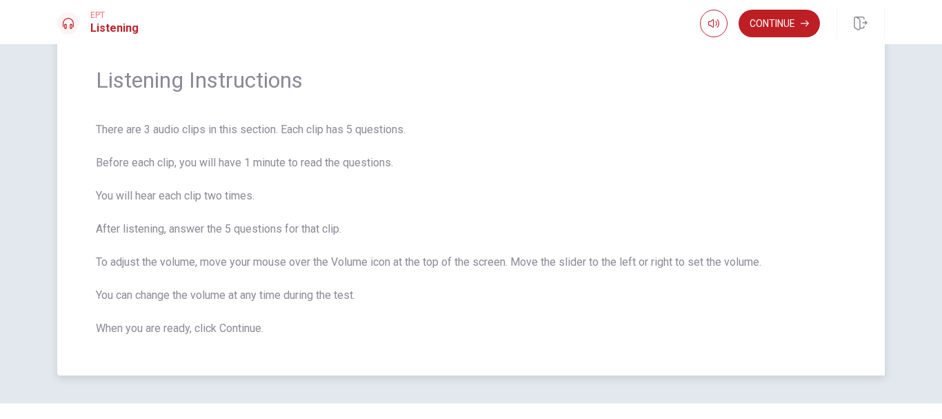
scroll to position [69, 0]
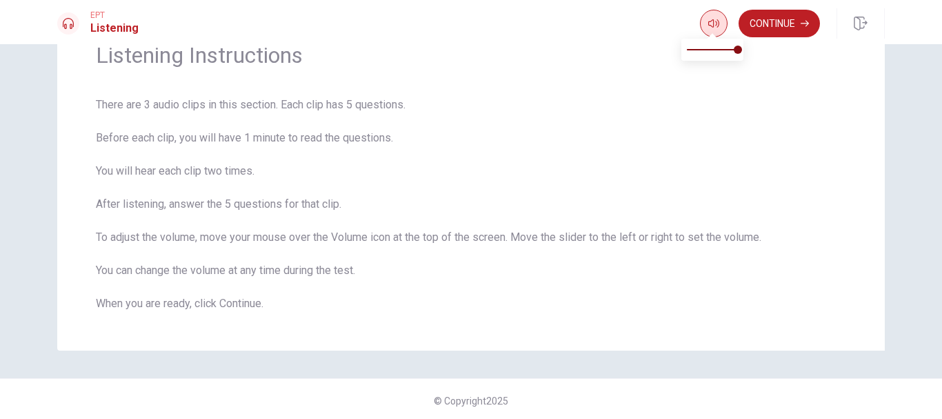
click at [583, 29] on button "button" at bounding box center [714, 24] width 28 height 28
click at [583, 26] on button "Continue" at bounding box center [779, 24] width 81 height 28
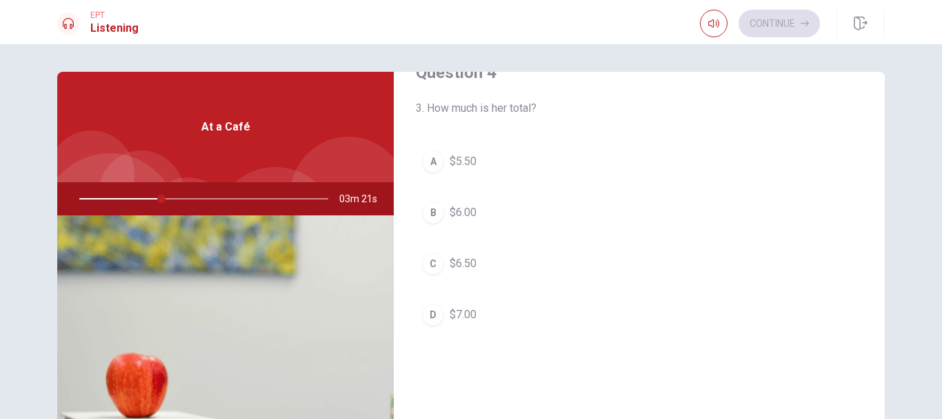
scroll to position [1103, 0]
click at [483, 254] on button "C $6.50" at bounding box center [639, 257] width 447 height 34
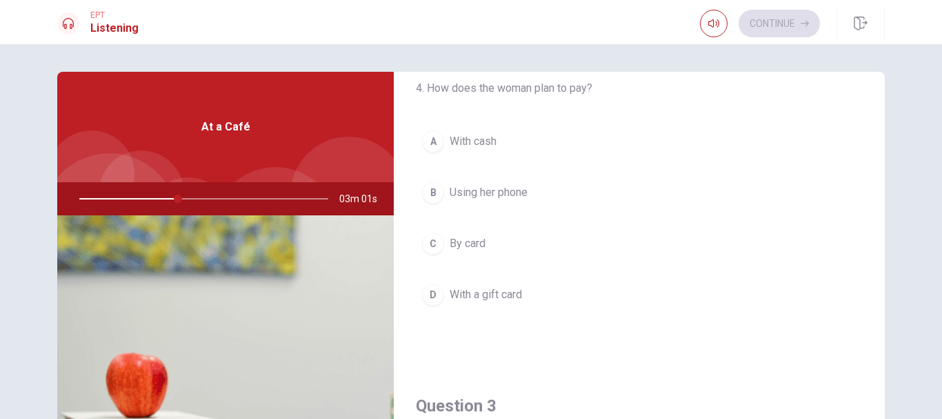
scroll to position [414, 0]
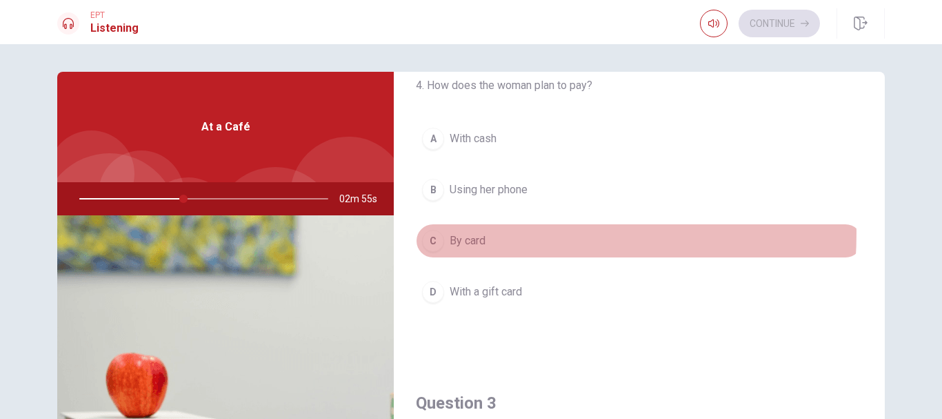
click at [479, 233] on span "By card" at bounding box center [468, 240] width 36 height 17
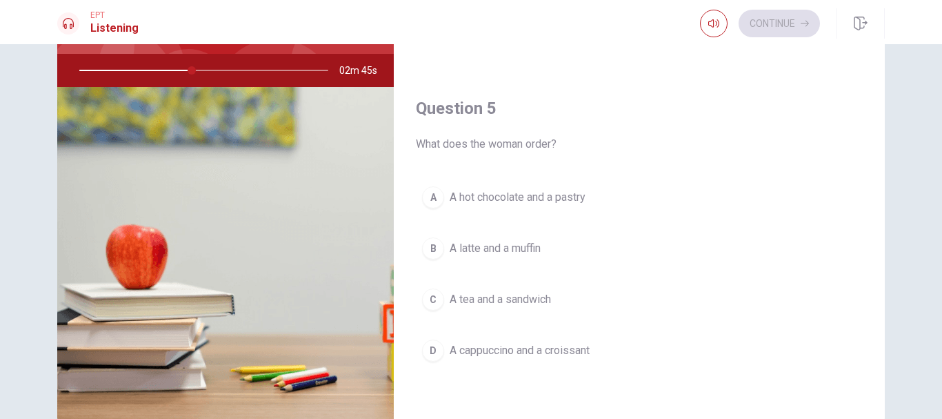
scroll to position [138, 0]
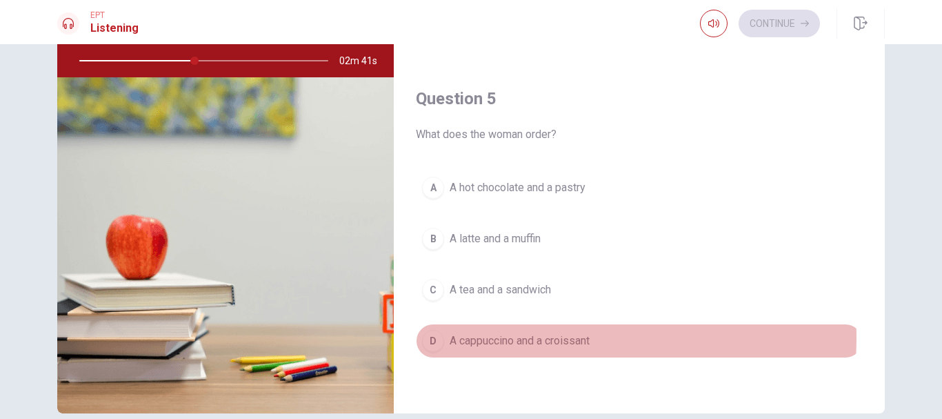
click at [523, 337] on span "A cappuccino and a croissant" at bounding box center [520, 340] width 140 height 17
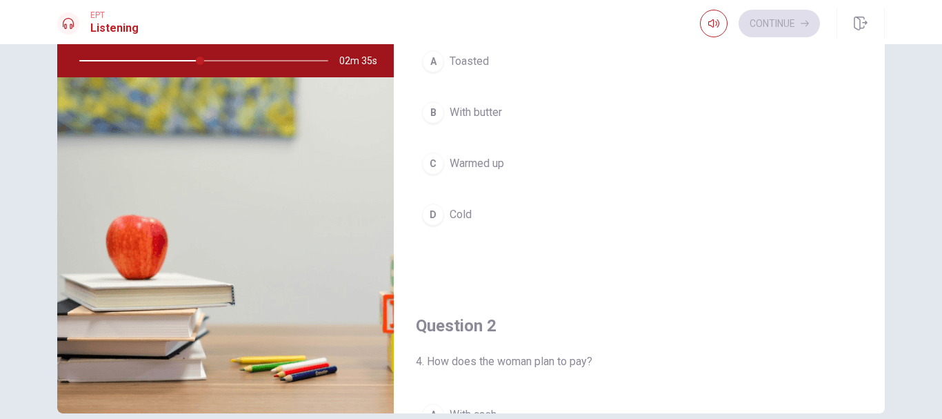
scroll to position [69, 0]
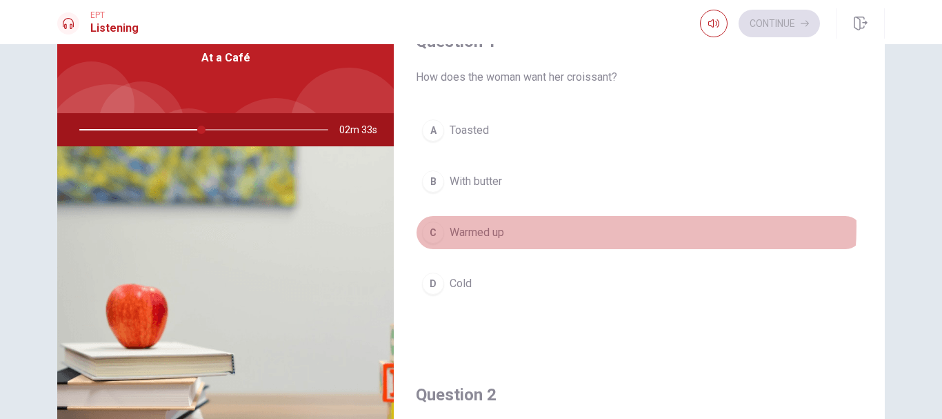
click at [550, 226] on button "C Warmed up" at bounding box center [639, 232] width 447 height 34
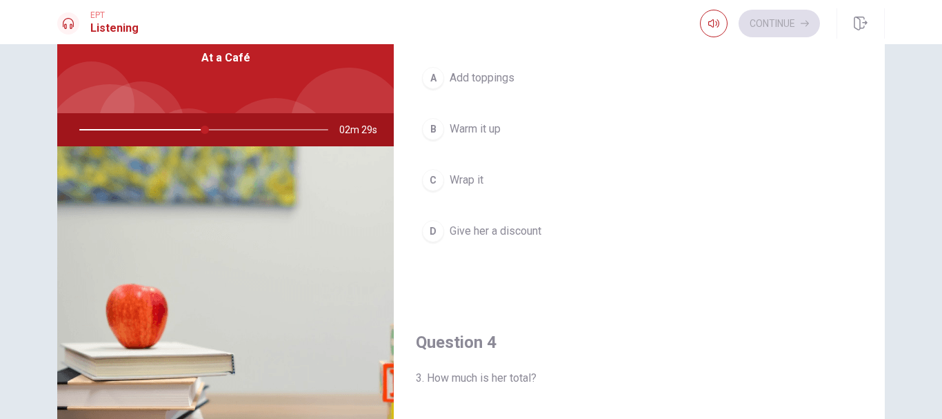
scroll to position [690, 0]
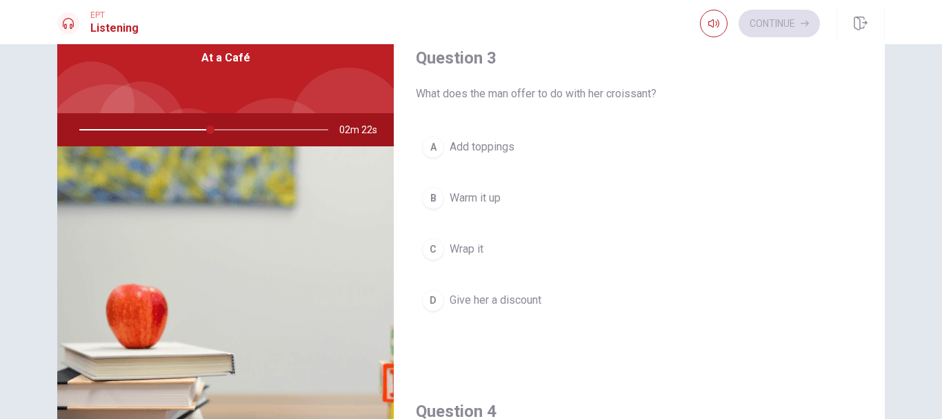
click at [559, 197] on button "B Warm it up" at bounding box center [639, 198] width 447 height 34
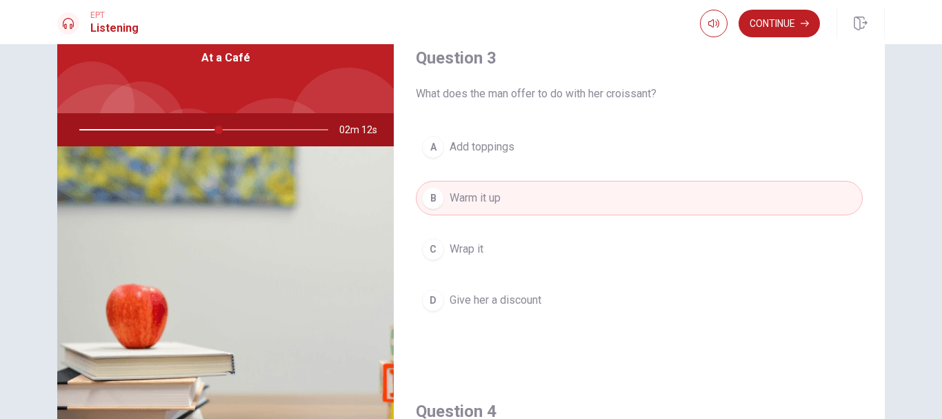
drag, startPoint x: 212, startPoint y: 131, endPoint x: 141, endPoint y: 130, distance: 71.7
click at [139, 130] on div at bounding box center [201, 129] width 277 height 33
drag, startPoint x: 158, startPoint y: 130, endPoint x: 201, endPoint y: 130, distance: 42.8
click at [160, 130] on div at bounding box center [201, 129] width 277 height 33
click at [265, 129] on div at bounding box center [201, 129] width 277 height 33
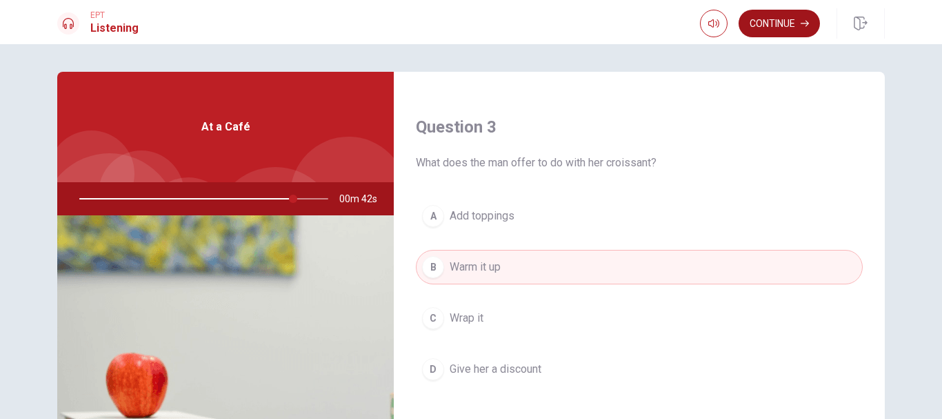
click at [583, 19] on button "Continue" at bounding box center [779, 24] width 81 height 28
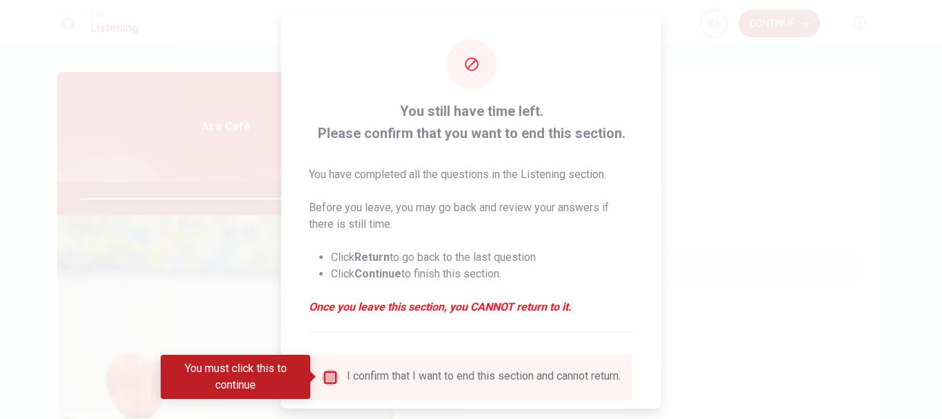
click at [329, 379] on input "You must click this to continue" at bounding box center [330, 376] width 17 height 17
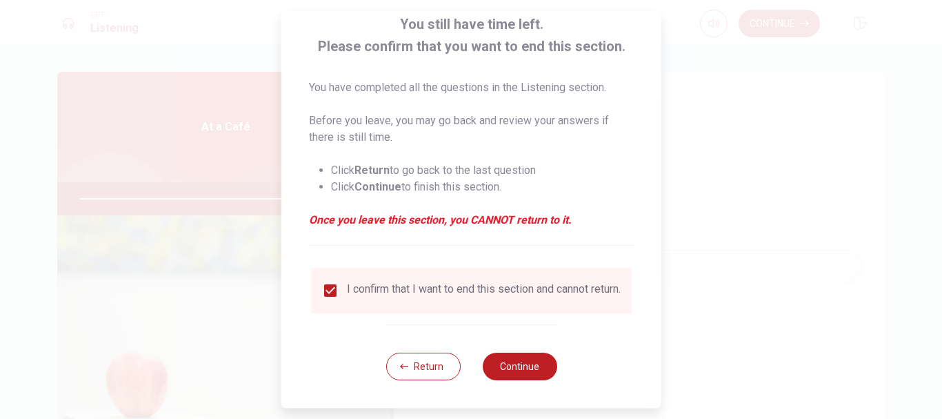
scroll to position [96, 0]
click at [529, 367] on button "Continue" at bounding box center [519, 366] width 74 height 28
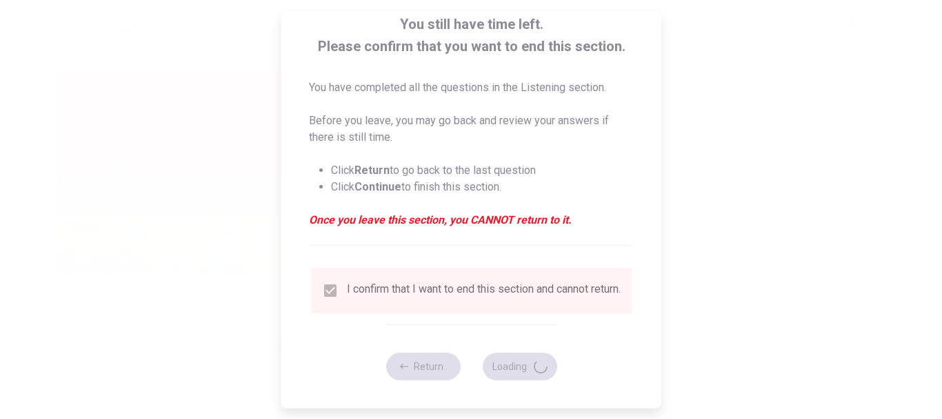
type input "88"
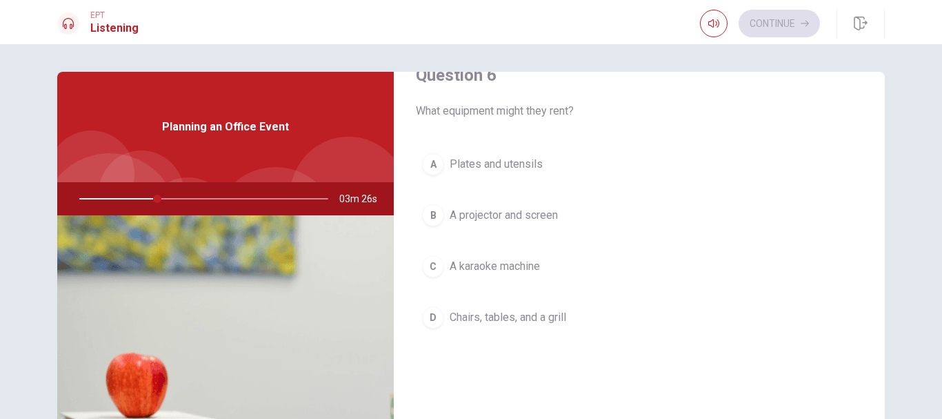
scroll to position [69, 0]
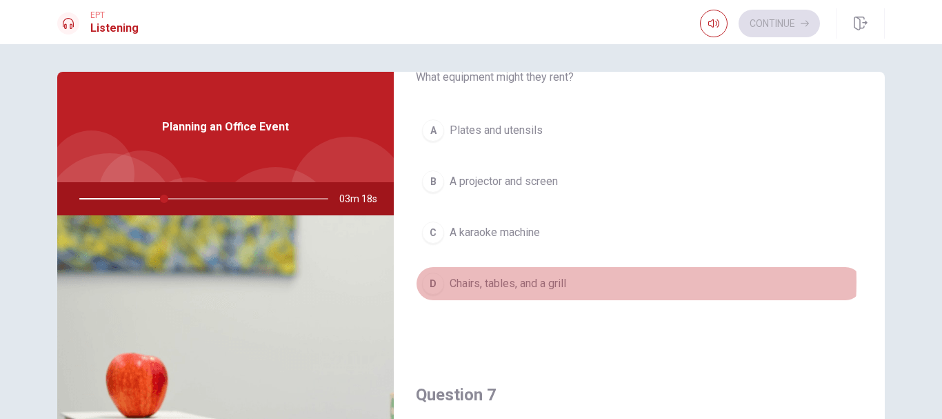
click at [546, 281] on span "Chairs, tables, and a grill" at bounding box center [508, 283] width 117 height 17
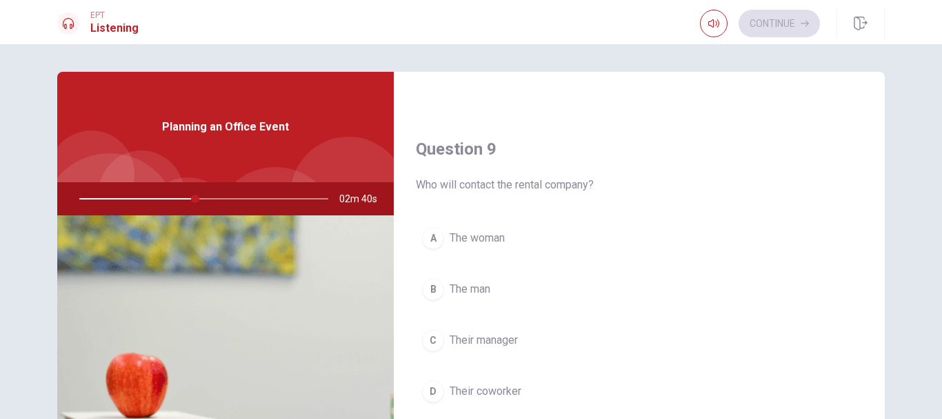
scroll to position [1103, 0]
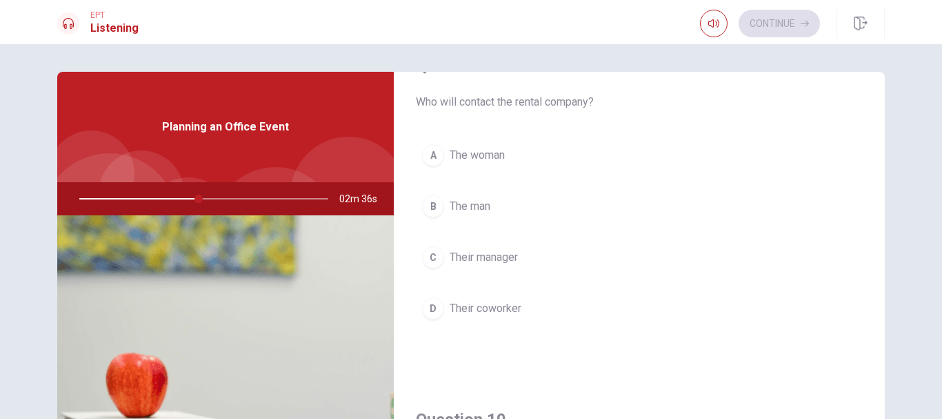
click at [485, 201] on span "The man" at bounding box center [470, 206] width 41 height 17
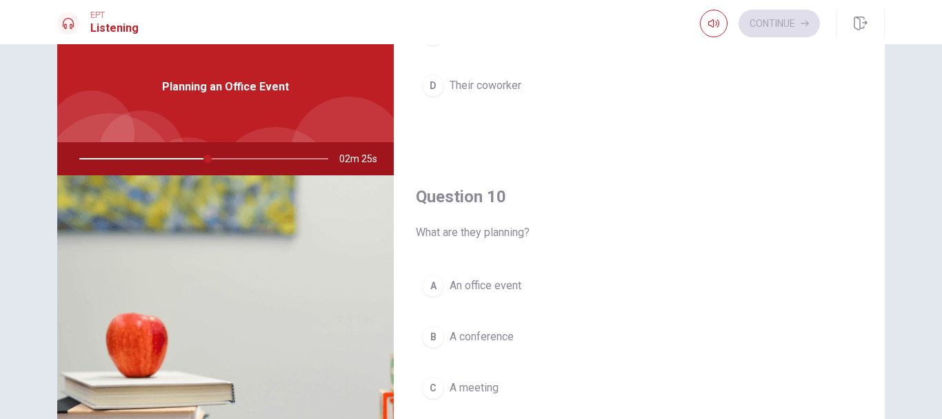
scroll to position [138, 0]
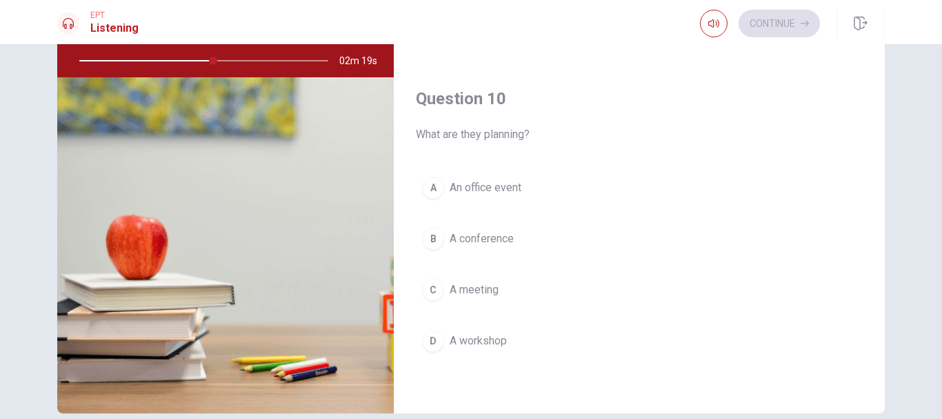
click at [564, 232] on button "B A conference" at bounding box center [639, 238] width 447 height 34
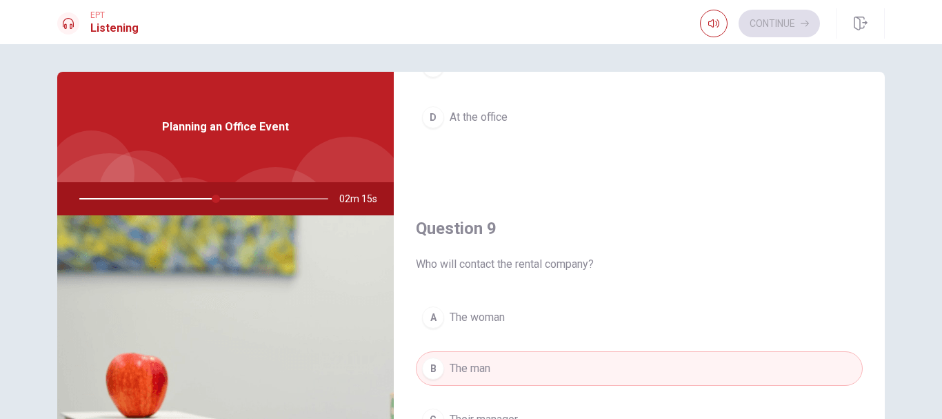
scroll to position [734, 0]
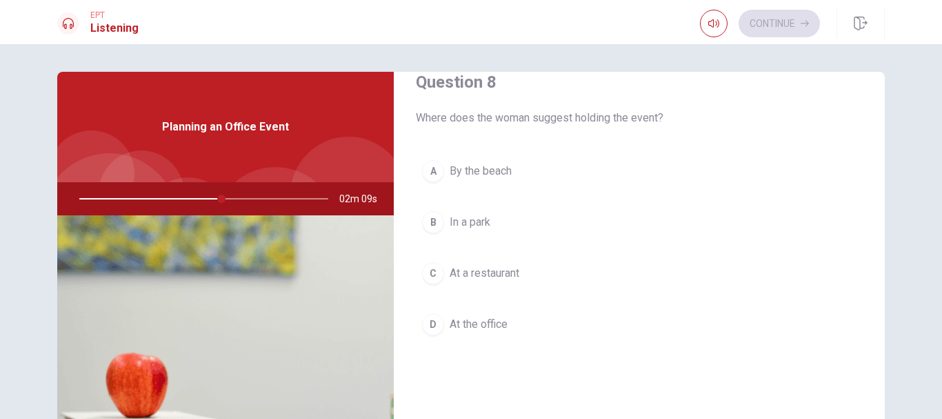
click at [583, 263] on button "C At a restaurant" at bounding box center [639, 273] width 447 height 34
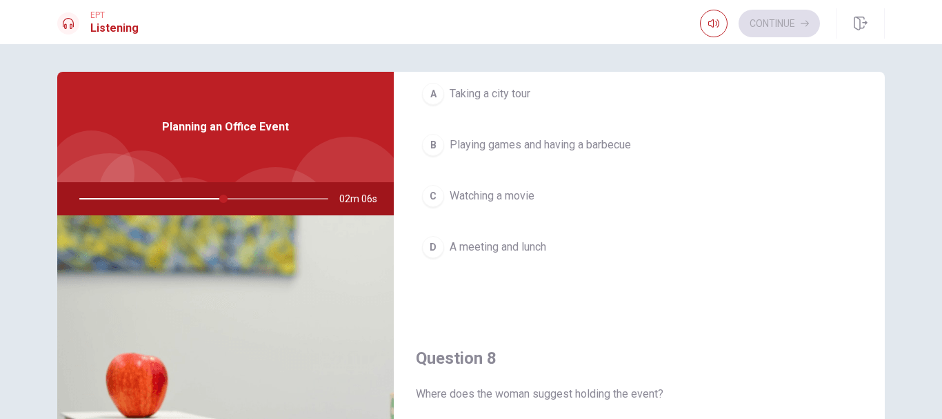
scroll to position [390, 0]
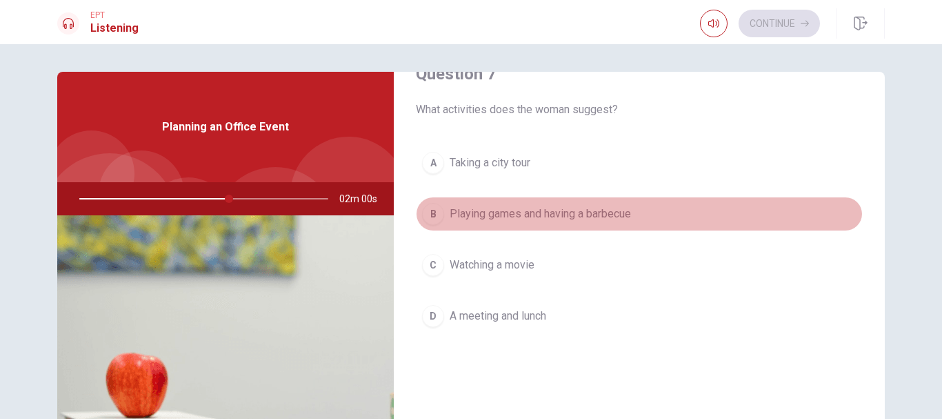
click at [583, 205] on button "B Playing games and having a barbecue" at bounding box center [639, 214] width 447 height 34
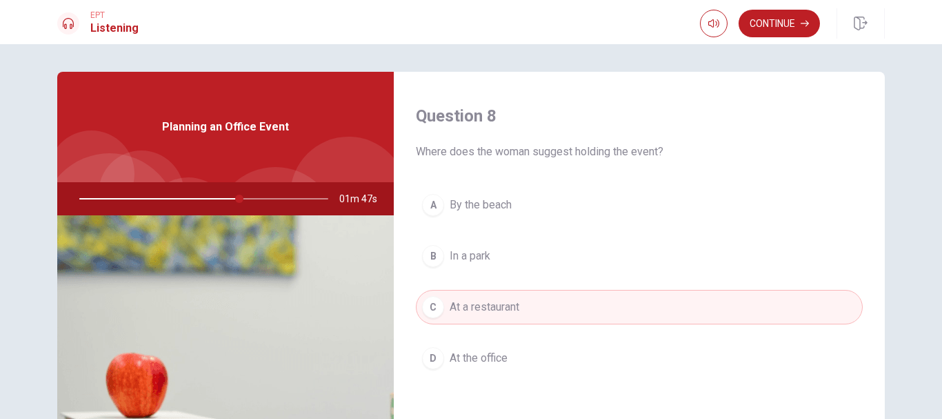
scroll to position [734, 0]
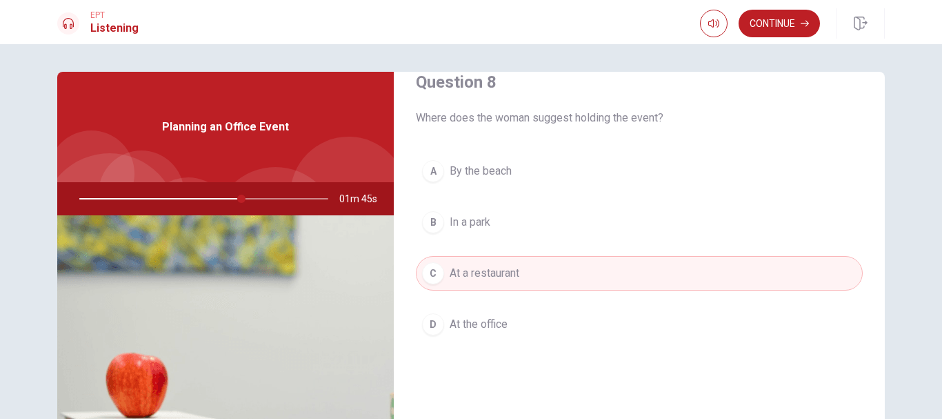
click at [583, 219] on button "B In a park" at bounding box center [639, 222] width 447 height 34
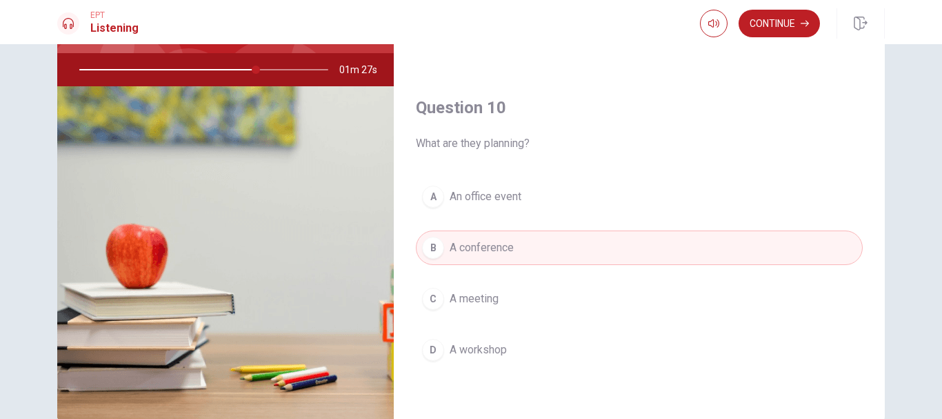
scroll to position [204, 0]
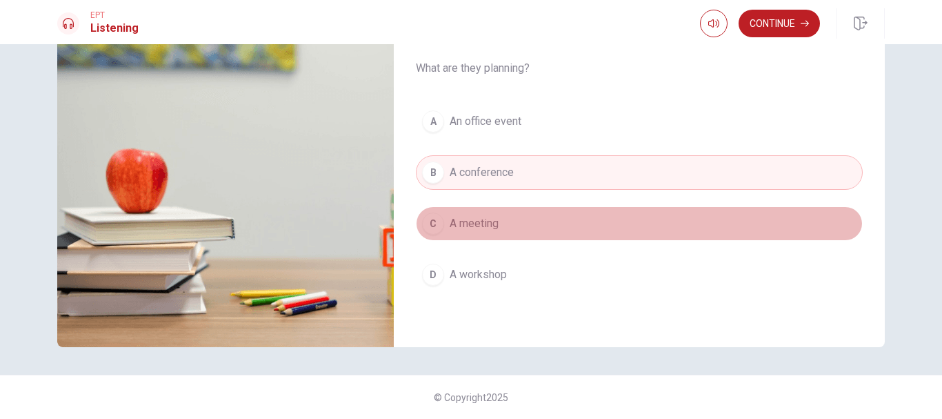
click at [583, 210] on button "C A meeting" at bounding box center [639, 223] width 447 height 34
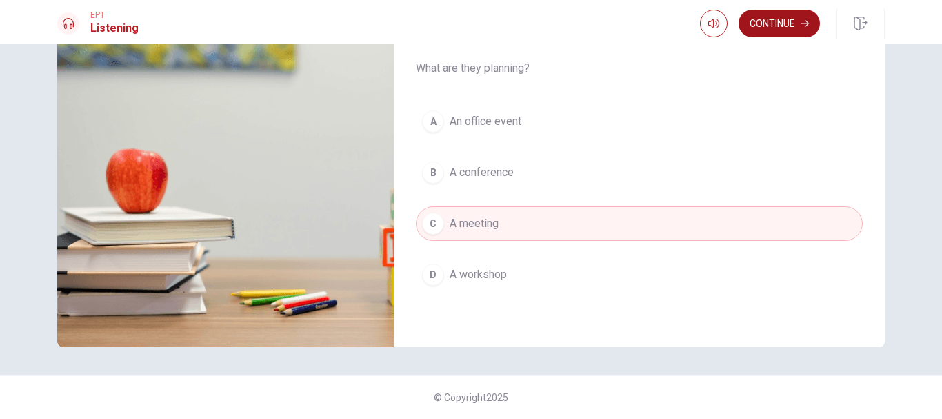
click at [583, 29] on button "Continue" at bounding box center [779, 24] width 81 height 28
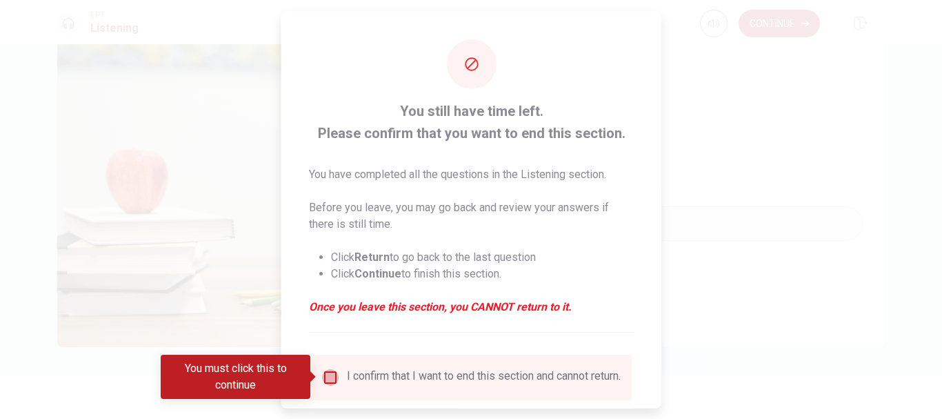
click at [326, 377] on input "You must click this to continue" at bounding box center [330, 376] width 17 height 17
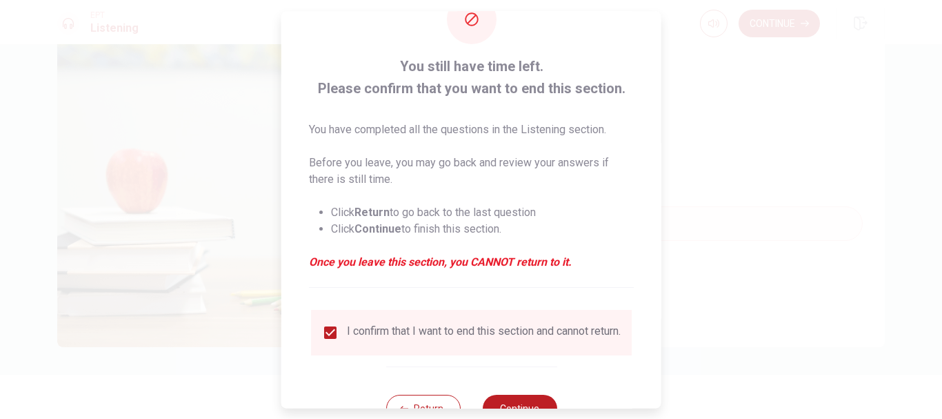
scroll to position [96, 0]
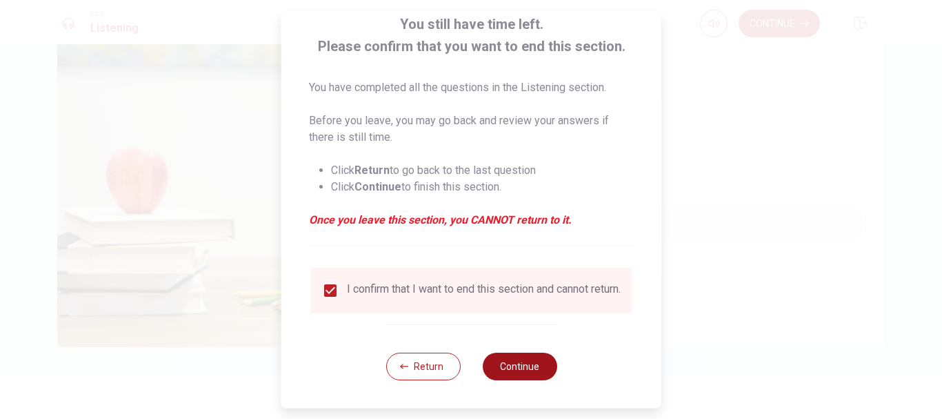
click at [526, 366] on button "Continue" at bounding box center [519, 366] width 74 height 28
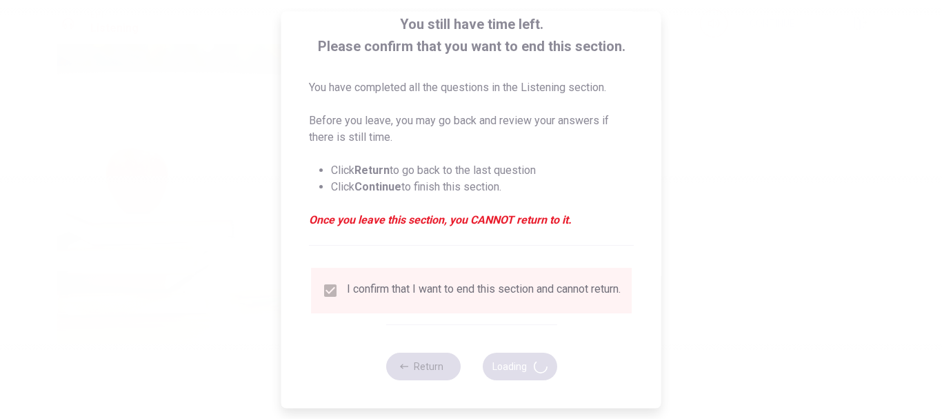
type input "75"
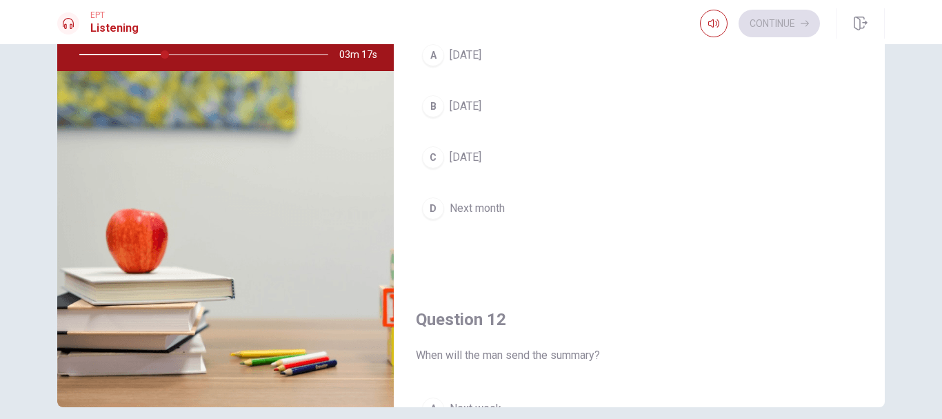
scroll to position [0, 0]
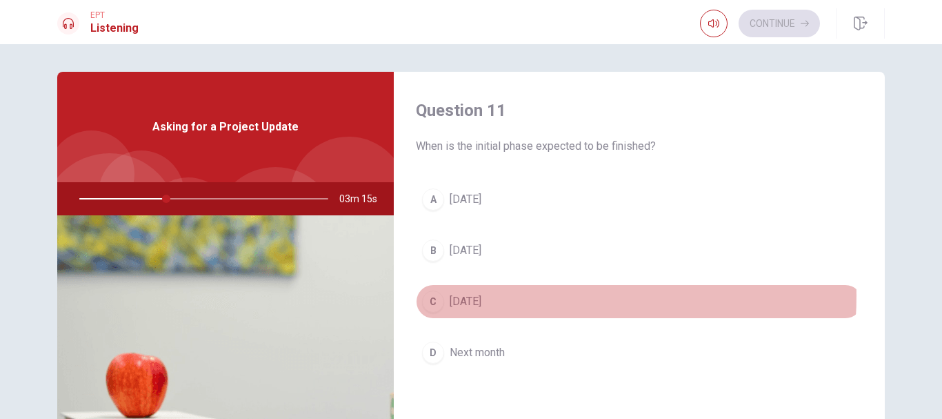
click at [514, 296] on button "C [DATE]" at bounding box center [639, 301] width 447 height 34
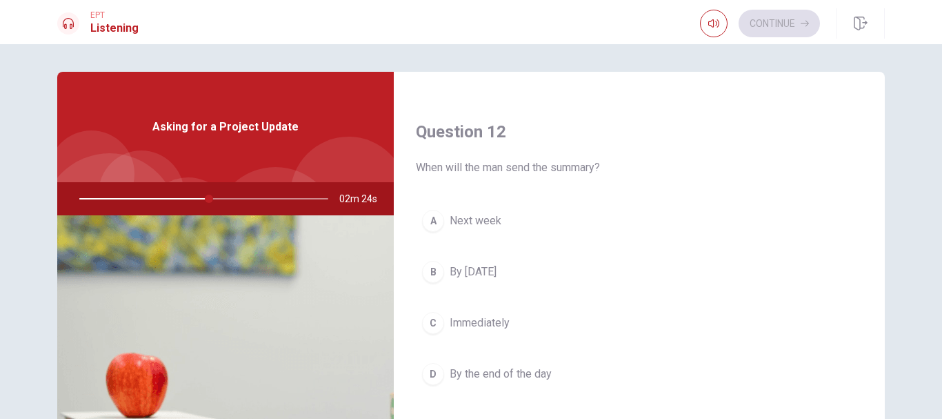
scroll to position [345, 0]
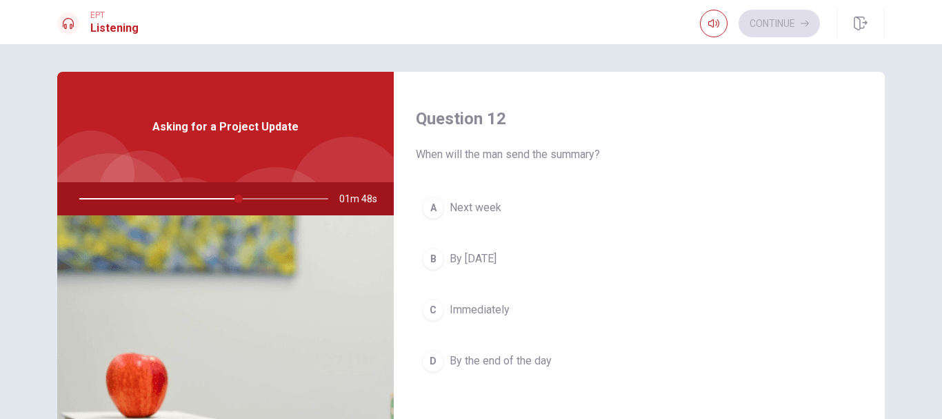
click at [556, 355] on button "D By the end of the day" at bounding box center [639, 360] width 447 height 34
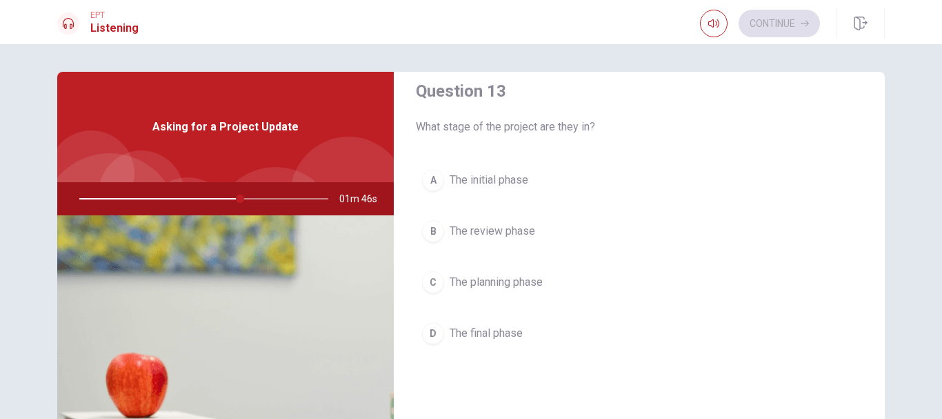
scroll to position [759, 0]
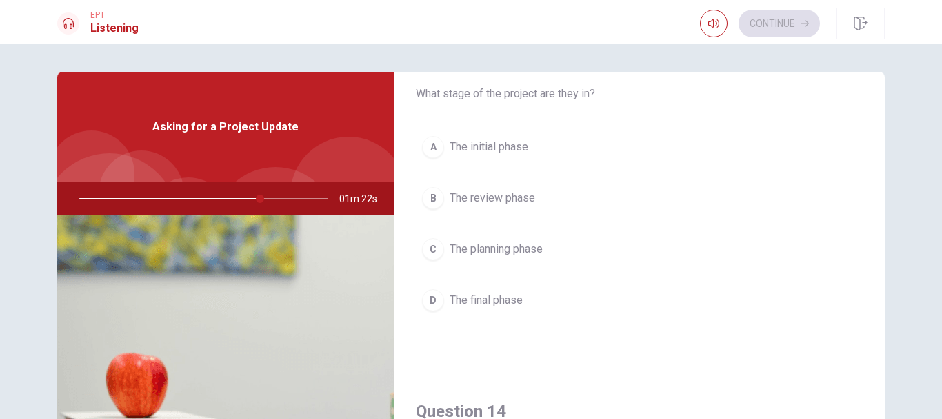
click at [506, 150] on span "The initial phase" at bounding box center [489, 147] width 79 height 17
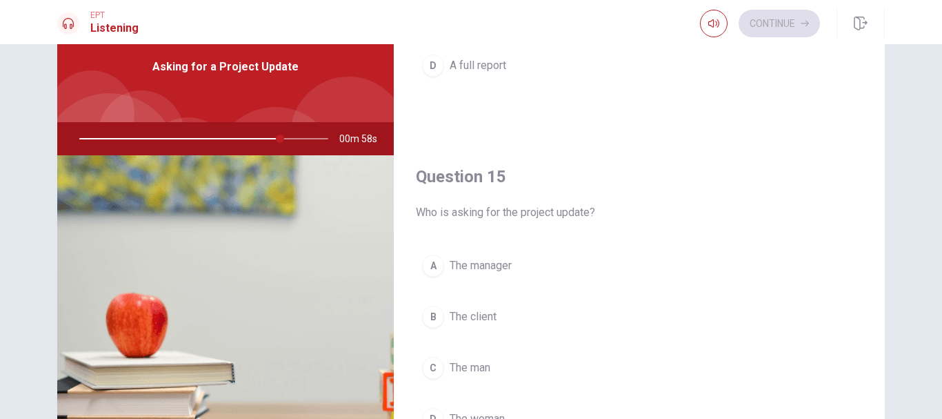
scroll to position [138, 0]
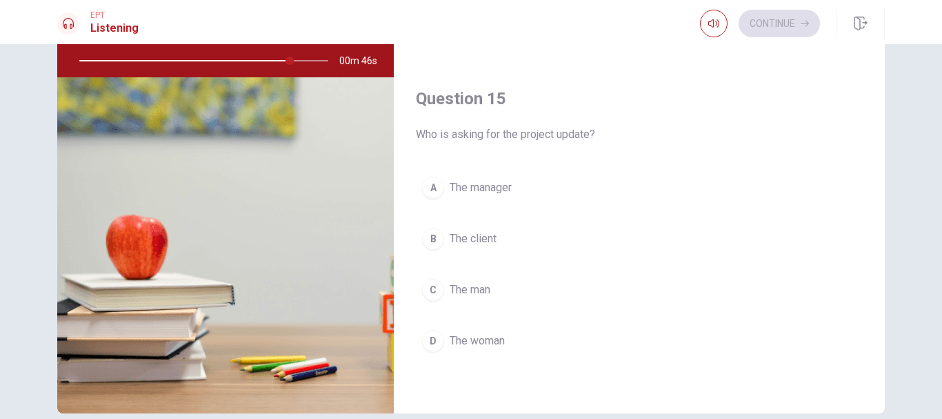
click at [503, 237] on button "B The client" at bounding box center [639, 238] width 447 height 34
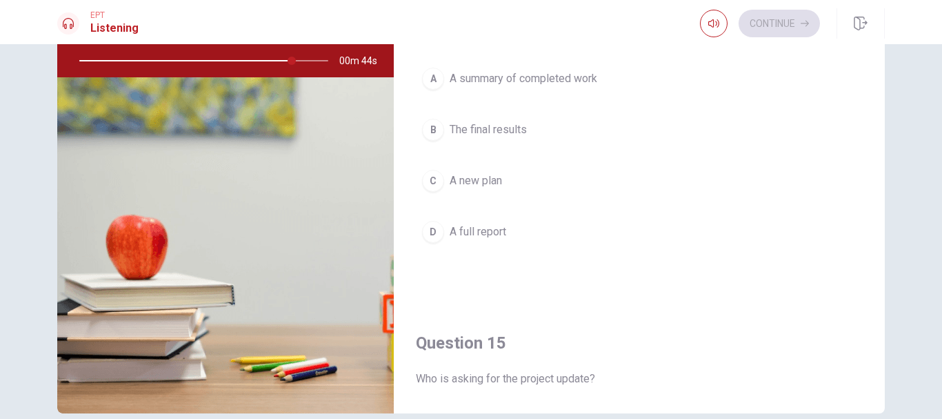
scroll to position [1010, 0]
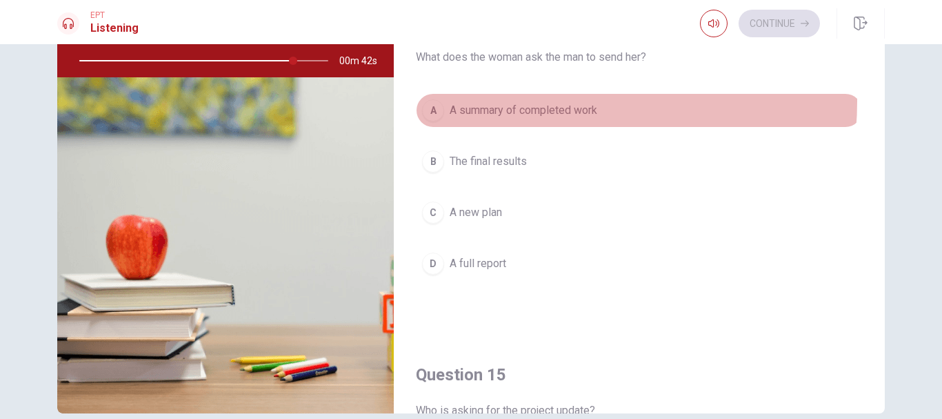
click at [546, 101] on button "A A summary of completed work" at bounding box center [639, 110] width 447 height 34
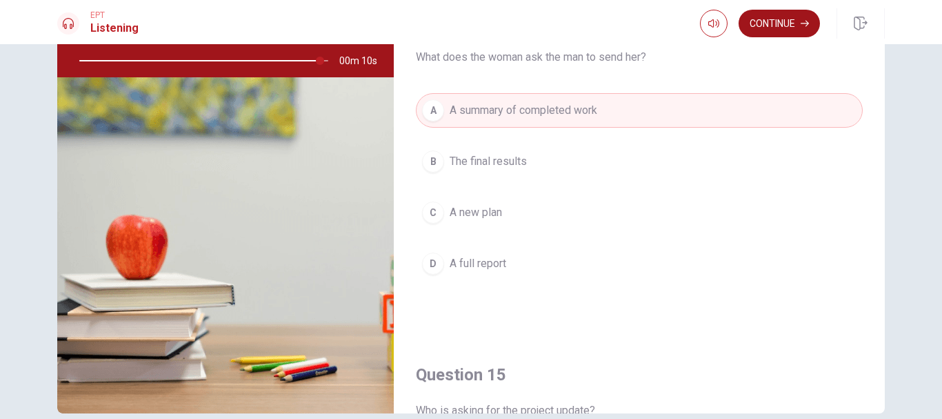
click at [583, 27] on button "Continue" at bounding box center [779, 24] width 81 height 28
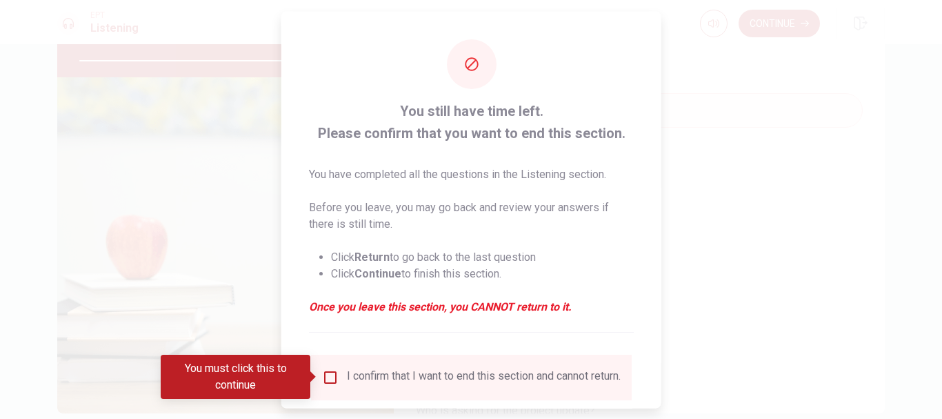
click at [334, 379] on input "You must click this to continue" at bounding box center [330, 376] width 17 height 17
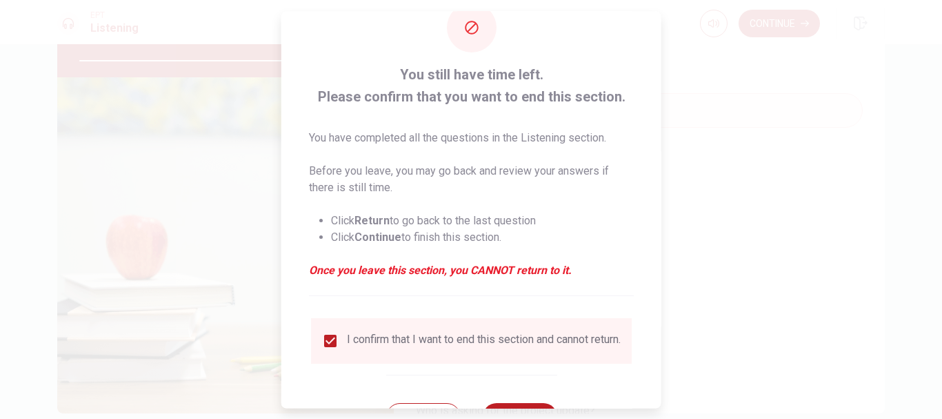
scroll to position [69, 0]
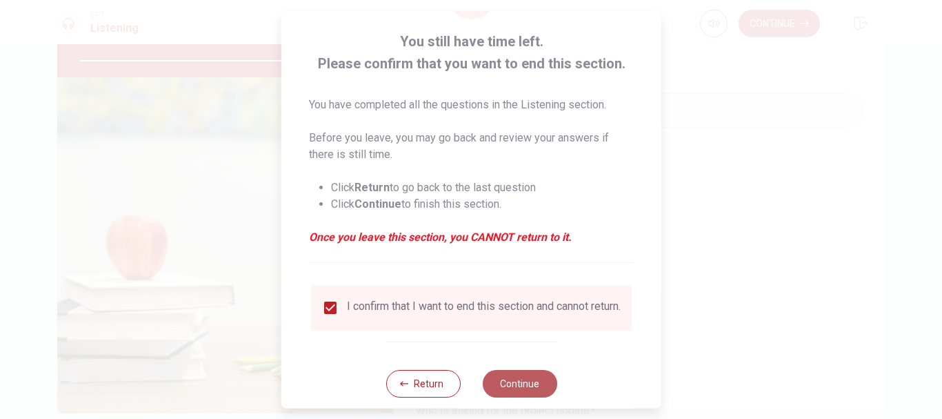
click at [511, 390] on button "Continue" at bounding box center [519, 384] width 74 height 28
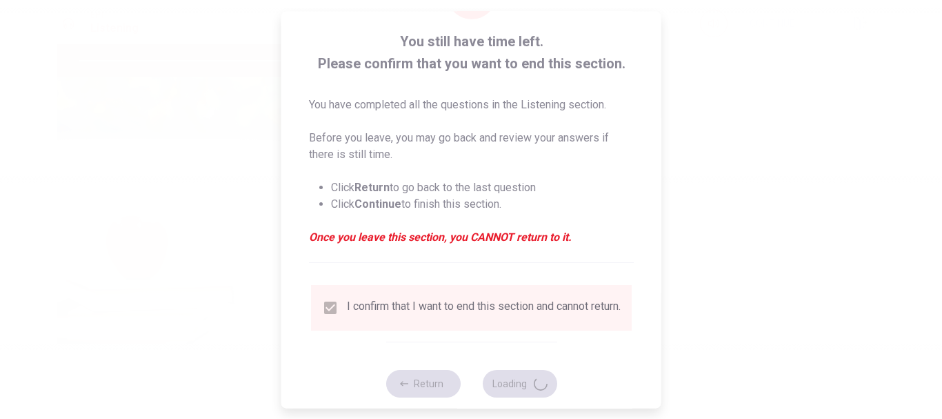
type input "99"
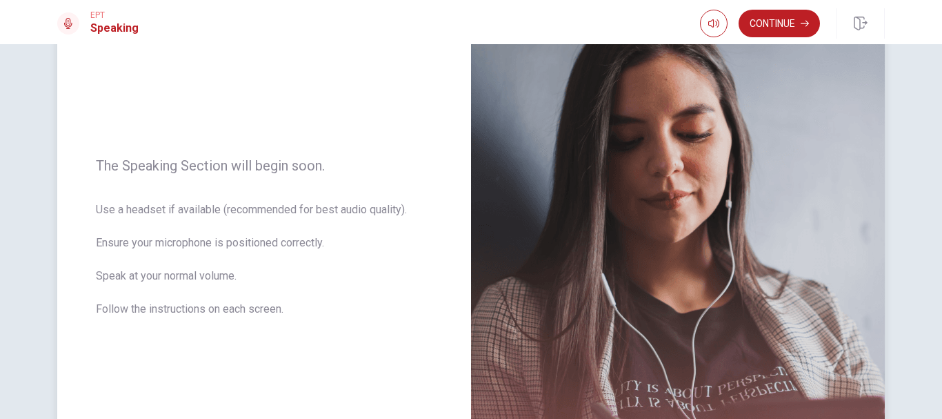
scroll to position [138, 0]
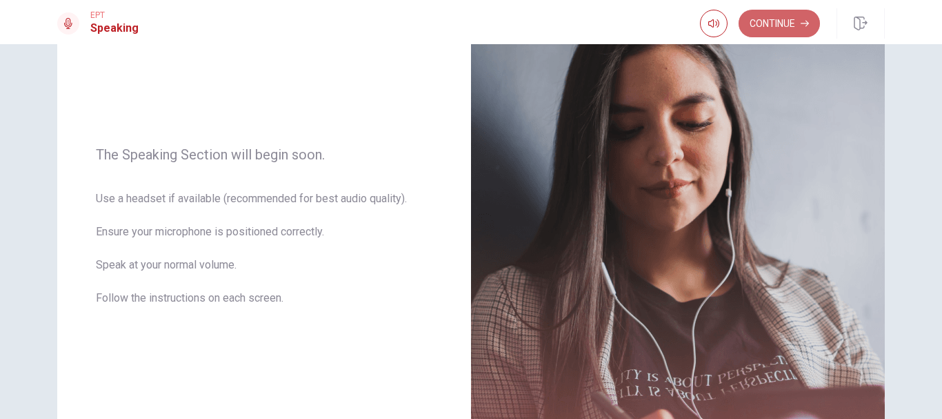
click at [583, 22] on button "Continue" at bounding box center [779, 24] width 81 height 28
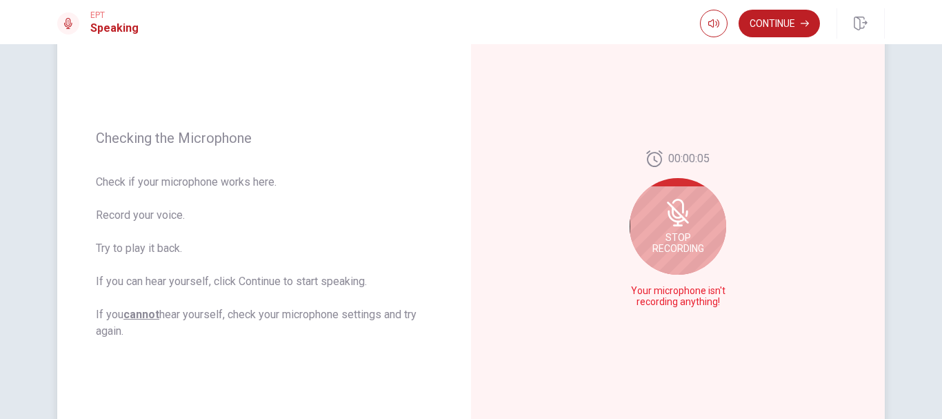
click at [583, 241] on span "Stop Recording" at bounding box center [678, 243] width 52 height 22
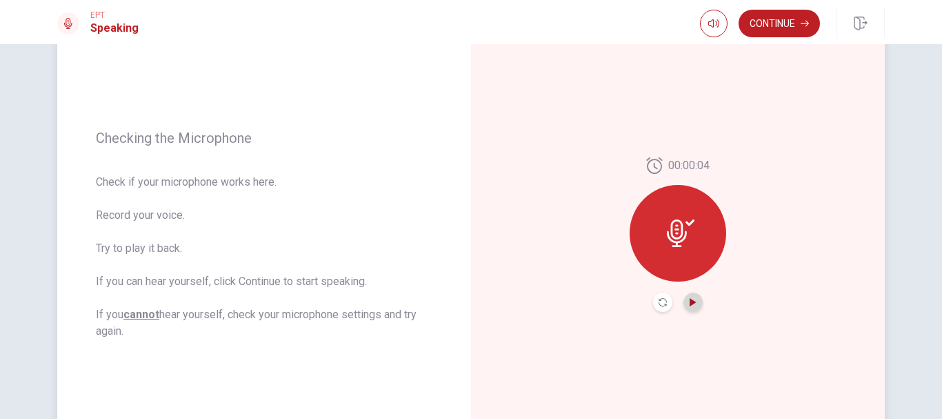
click at [583, 303] on icon "Play Audio" at bounding box center [693, 302] width 6 height 8
click at [583, 301] on icon "Pause Audio" at bounding box center [693, 302] width 8 height 8
click at [583, 243] on icon at bounding box center [681, 233] width 28 height 28
click at [583, 300] on icon "Play Audio" at bounding box center [693, 302] width 8 height 8
click at [583, 306] on icon "Pause Audio" at bounding box center [693, 302] width 7 height 8
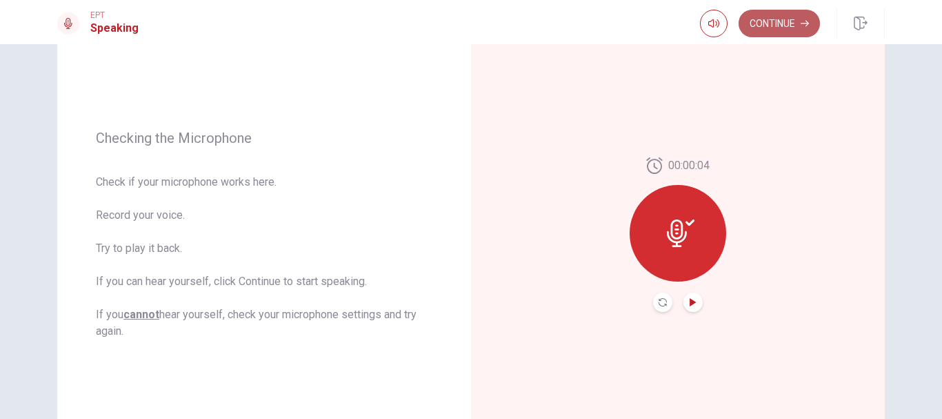
click at [583, 21] on button "Continue" at bounding box center [779, 24] width 81 height 28
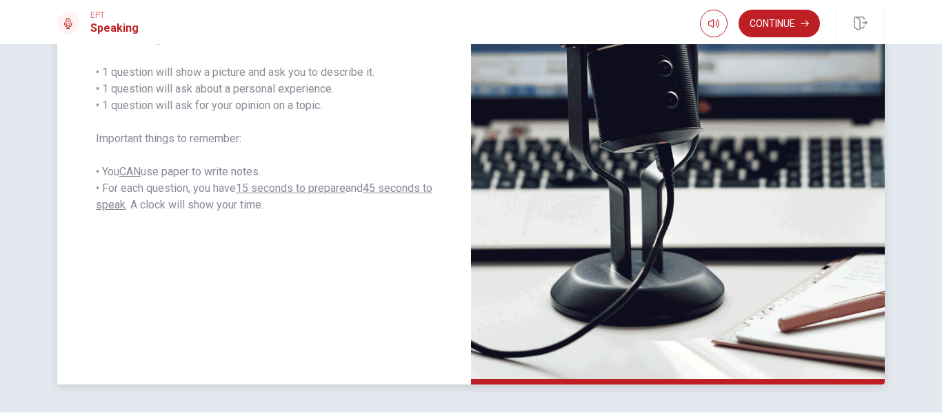
scroll to position [257, 0]
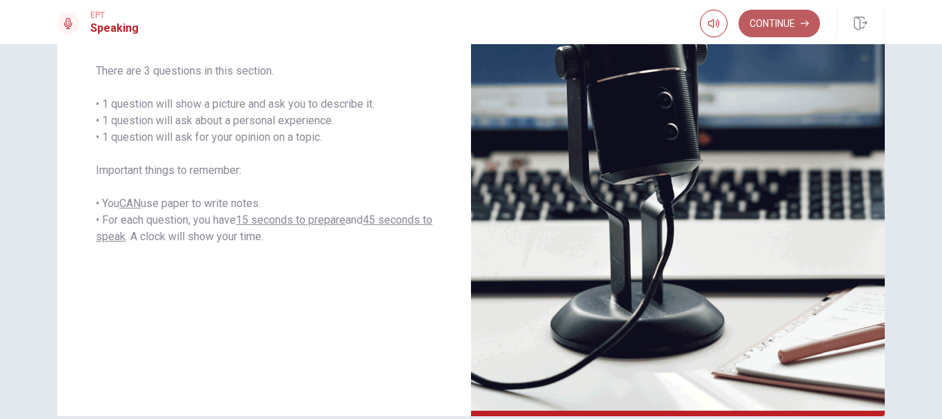
click at [583, 22] on button "Continue" at bounding box center [779, 24] width 81 height 28
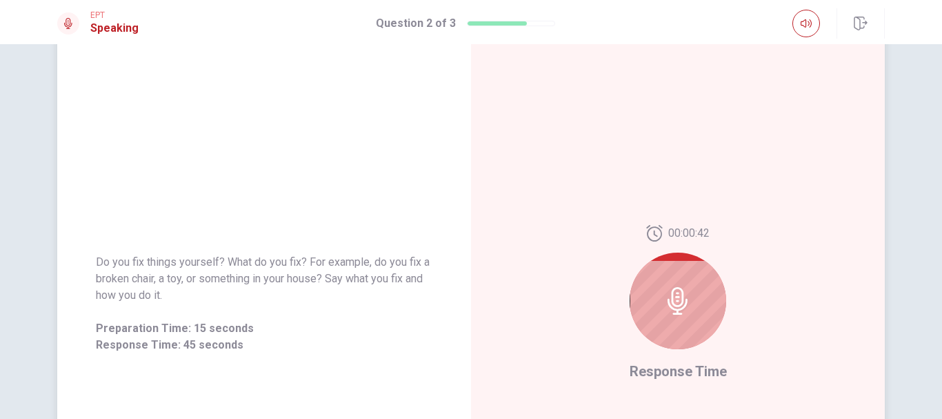
scroll to position [138, 0]
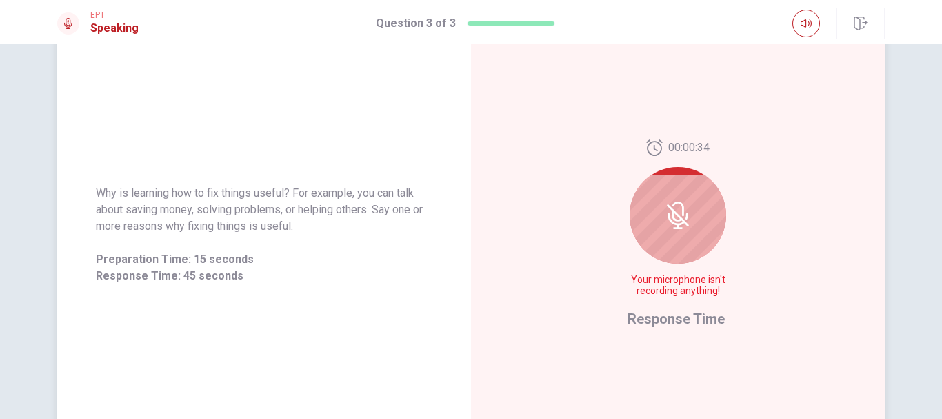
click at [583, 223] on icon at bounding box center [676, 219] width 17 height 12
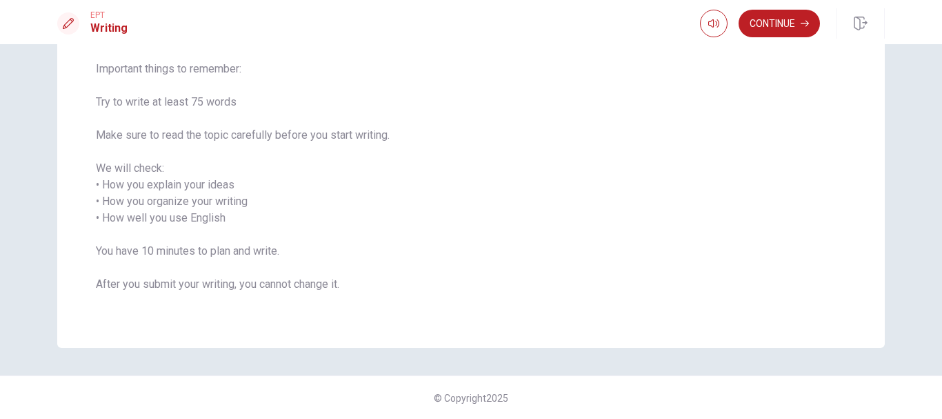
scroll to position [69, 0]
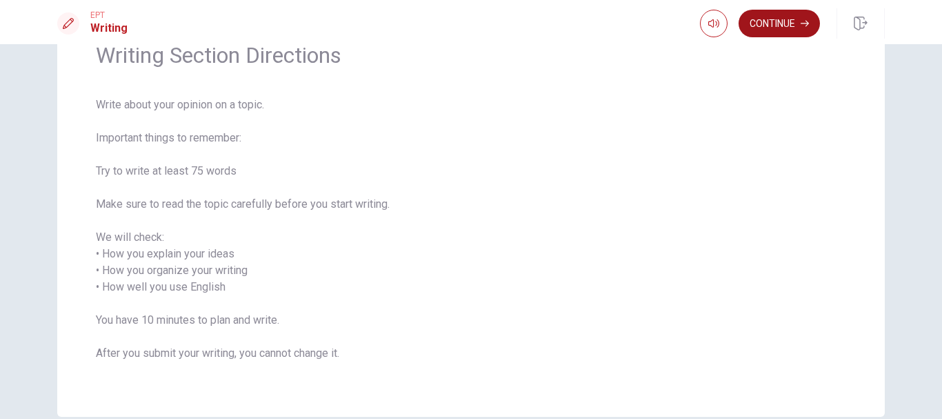
click at [583, 23] on button "Continue" at bounding box center [779, 24] width 81 height 28
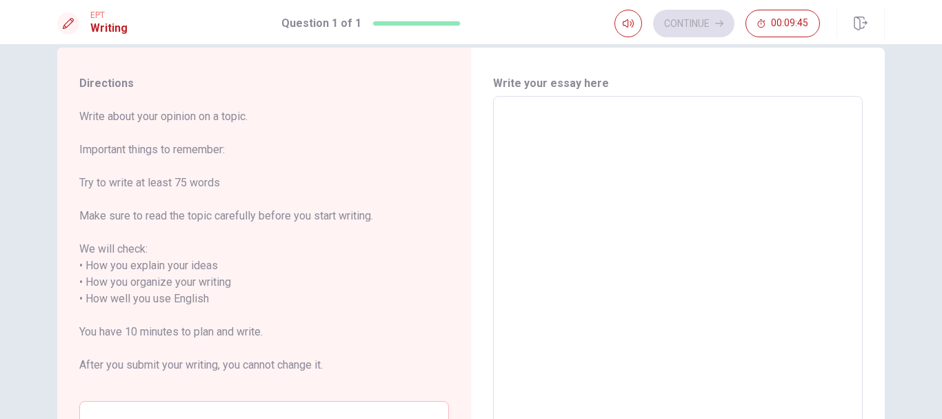
scroll to position [0, 0]
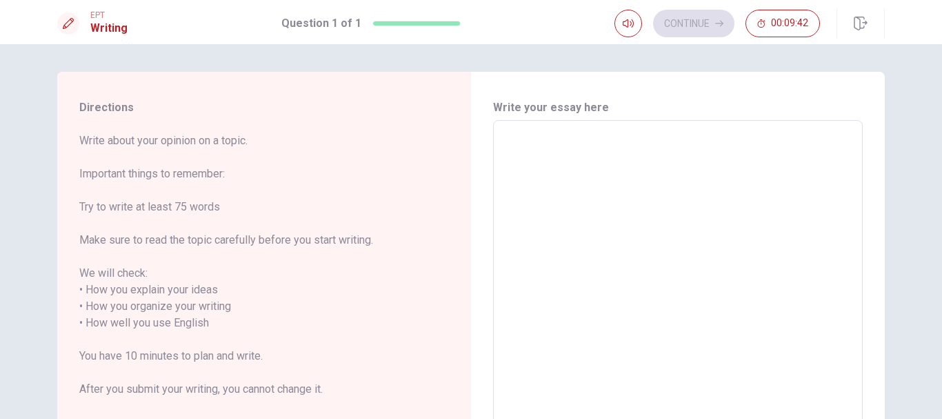
click at [569, 145] on textarea at bounding box center [678, 323] width 350 height 383
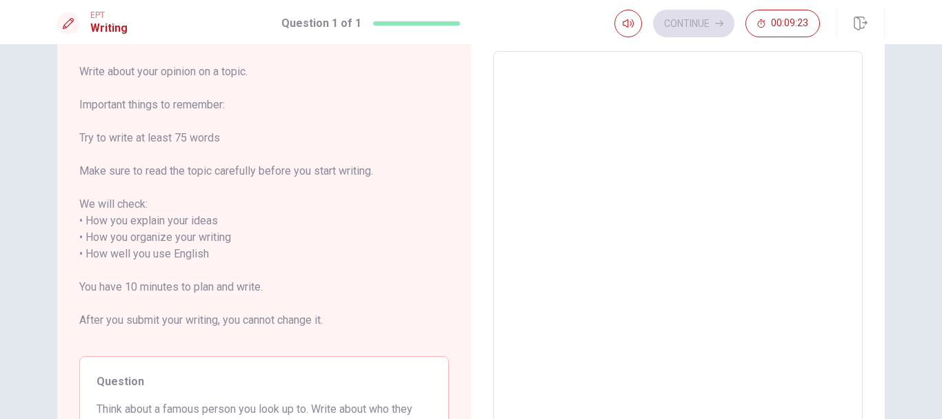
type textarea "i"
type textarea "x"
type textarea "in"
type textarea "x"
type textarea "in"
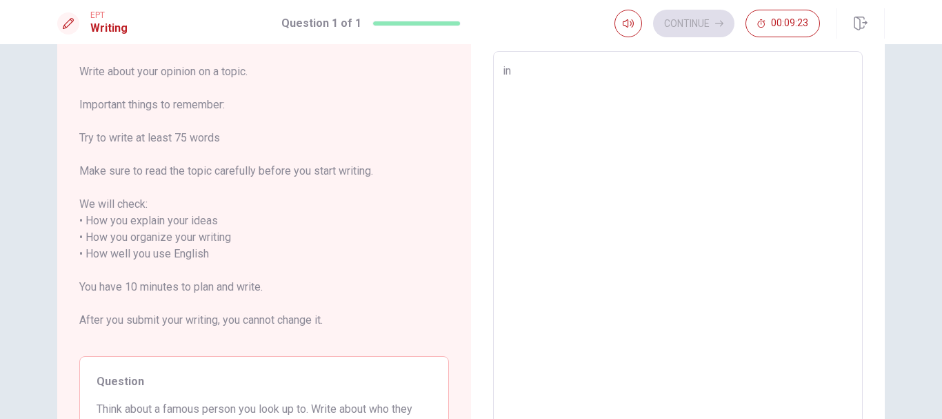
type textarea "x"
type textarea "in m"
type textarea "x"
type textarea "in my"
type textarea "x"
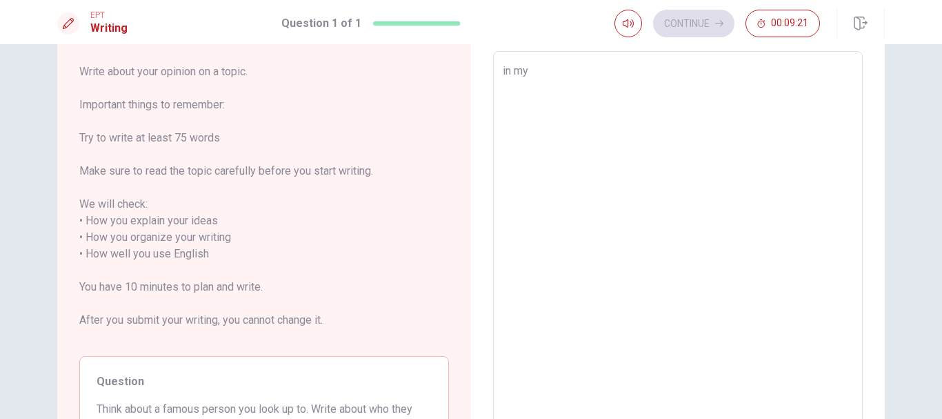
type textarea "in my"
type textarea "x"
type textarea "in my o"
type textarea "x"
type textarea "in my op"
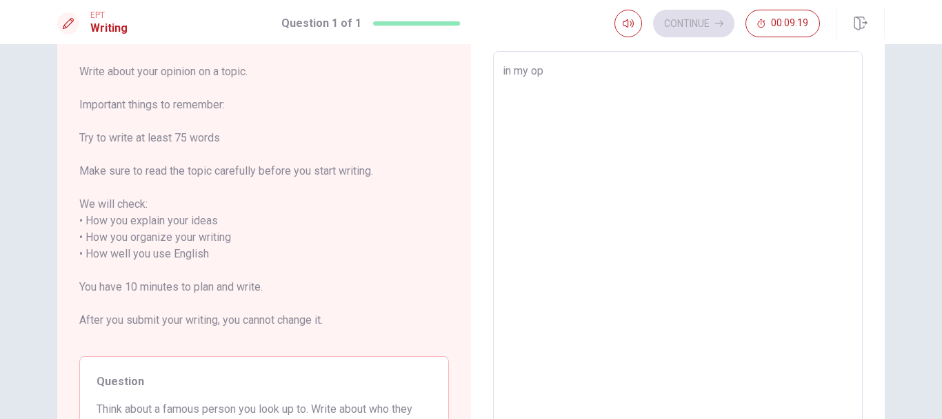
type textarea "x"
type textarea "in my opo"
type textarea "x"
type textarea "in my opon"
type textarea "x"
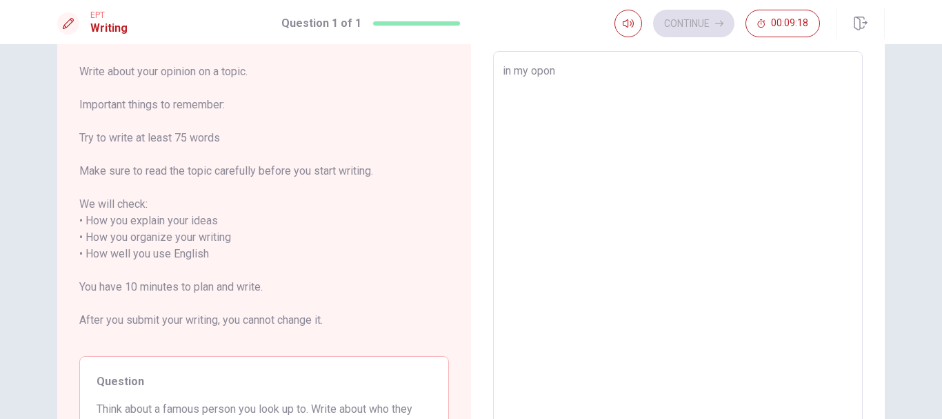
type textarea "in my oponi"
type textarea "x"
type textarea "in my oponio"
type textarea "x"
type textarea "in my oponion"
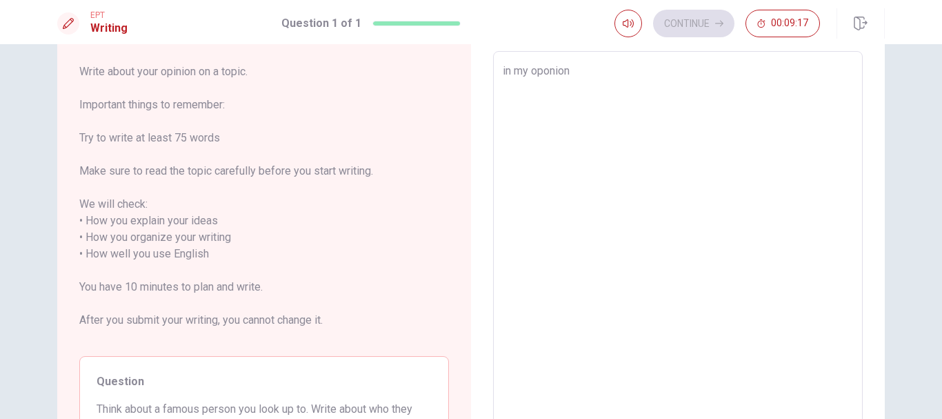
type textarea "x"
type textarea "in my oponion"
type textarea "x"
type textarea "in my oponion"
type textarea "x"
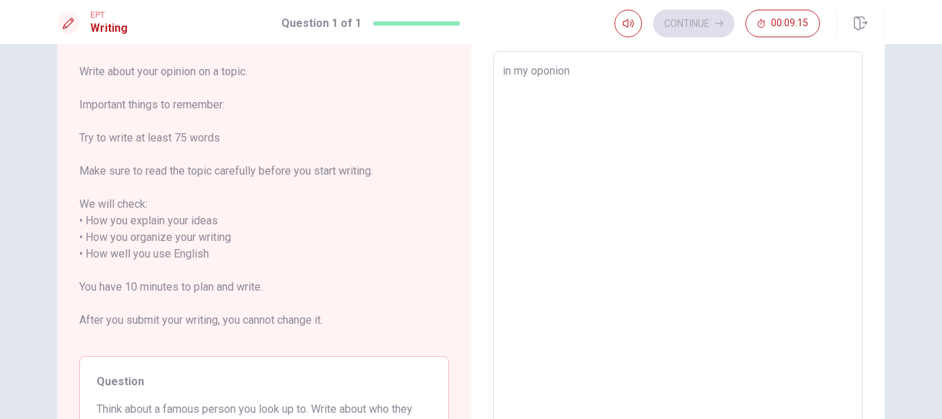
type textarea "in my oponion?"
type textarea "x"
type textarea "in my oponion"
type textarea "x"
type textarea "in my oponion."
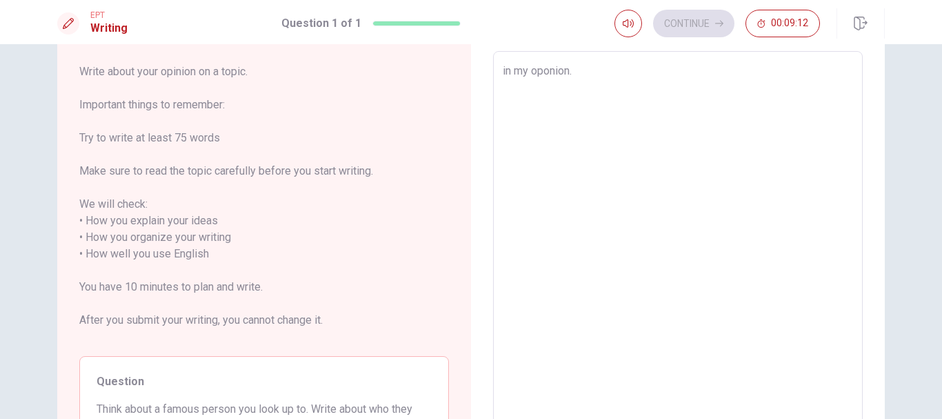
type textarea "x"
type textarea "in my oponion"
type textarea "x"
type textarea "in my oponion,"
type textarea "x"
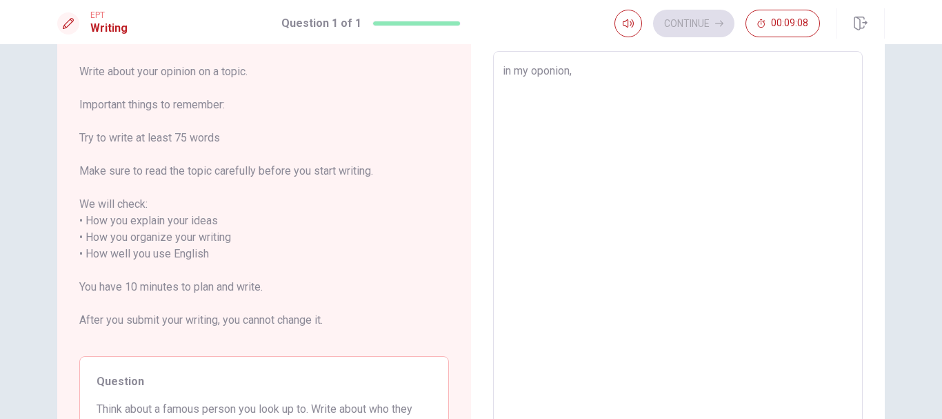
type textarea "in my oponion,r"
type textarea "x"
type textarea "in my oponion,re"
type textarea "x"
type textarea "in my oponion,rea"
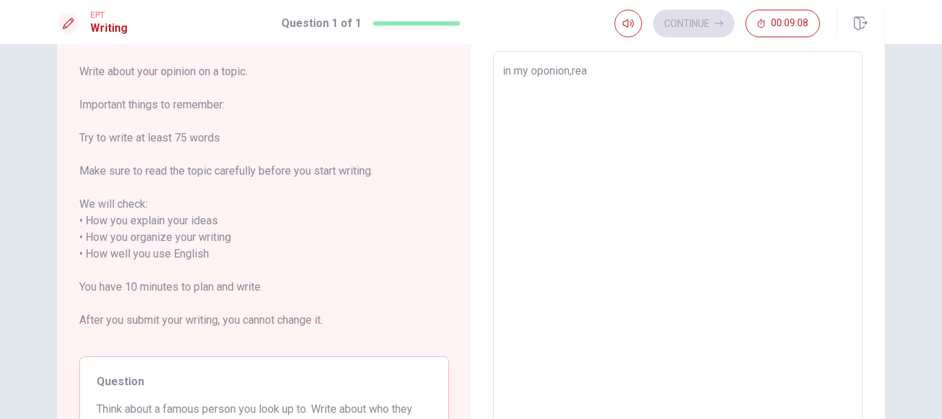
type textarea "x"
type textarea "in my oponion,read"
type textarea "x"
type textarea "in my oponion,readi"
type textarea "x"
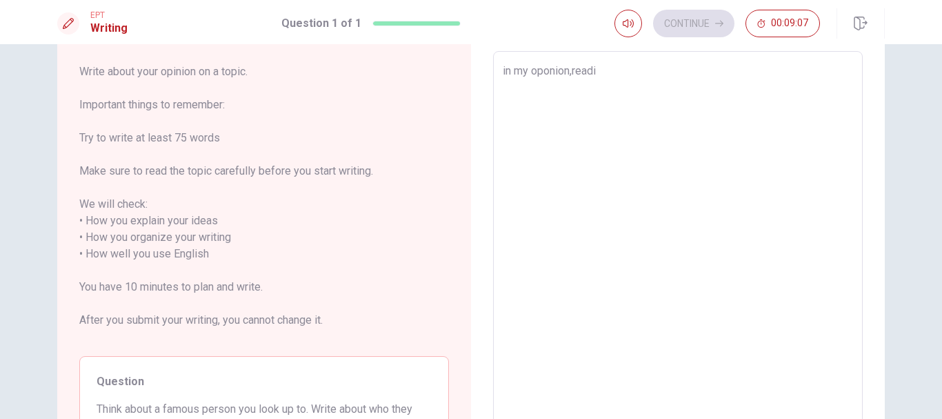
type textarea "in my oponion,readin"
type textarea "x"
type textarea "in my oponion,reading"
type textarea "x"
type textarea "in my oponion,reading"
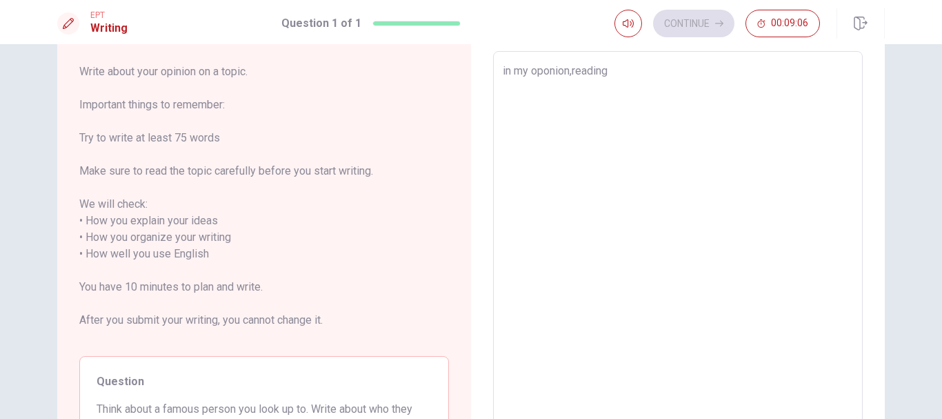
type textarea "x"
type textarea "in my oponion,reading b"
type textarea "x"
type textarea "in my oponion,reading bo"
type textarea "x"
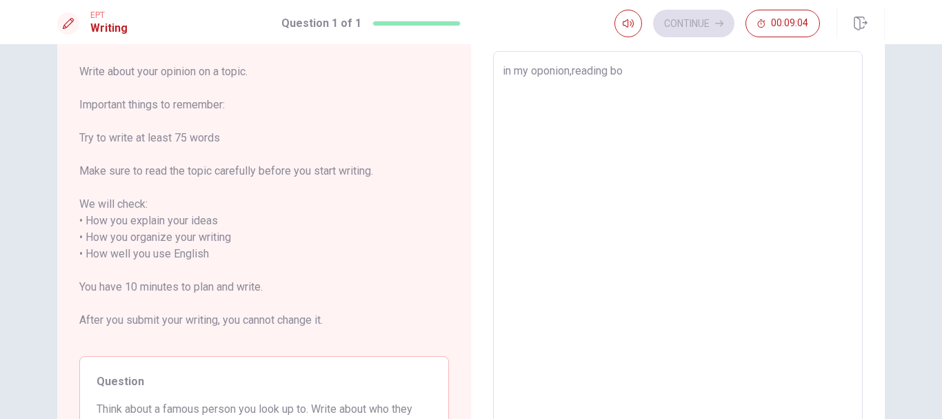
type textarea "in my oponion,reading boo"
type textarea "x"
type textarea "in my oponion,reading book"
type textarea "x"
type textarea "in my oponion,reading books"
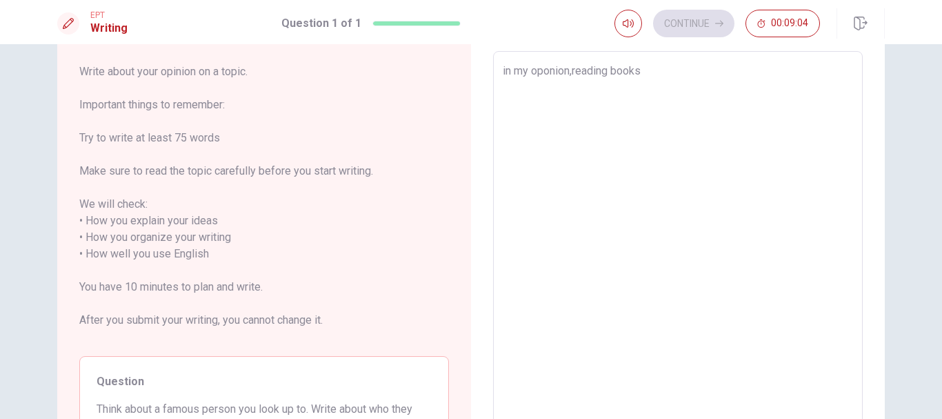
type textarea "x"
type textarea "in my oponion,reading books"
type textarea "x"
type textarea "in my oponion,reading books i"
type textarea "x"
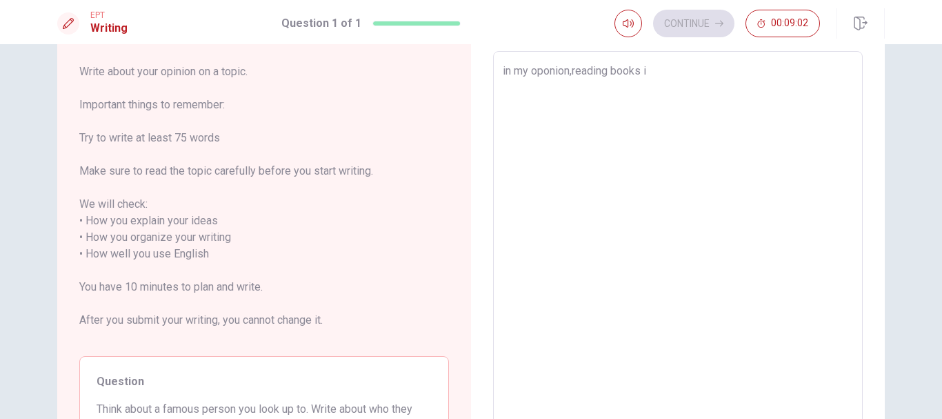
type textarea "in my oponion,reading books is"
type textarea "x"
type textarea "in my oponion,reading books is"
type textarea "x"
type textarea "in my oponion,reading books is v"
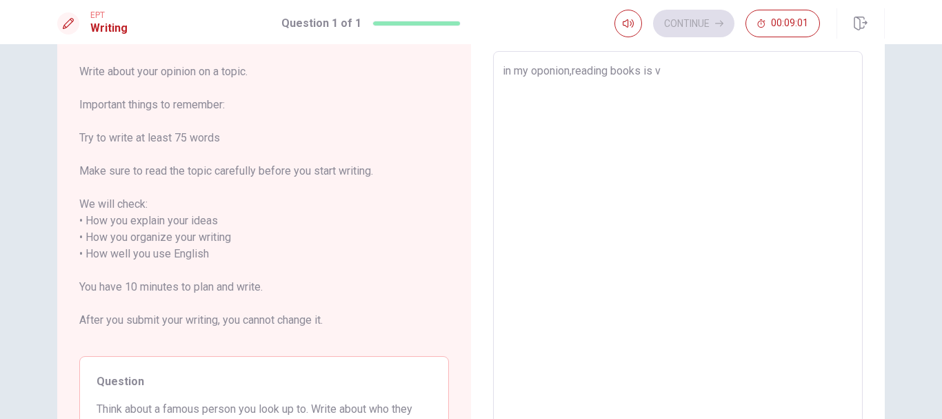
type textarea "x"
type textarea "in my oponion,reading books is ve"
type textarea "x"
type textarea "in my oponion,reading books is ver"
type textarea "x"
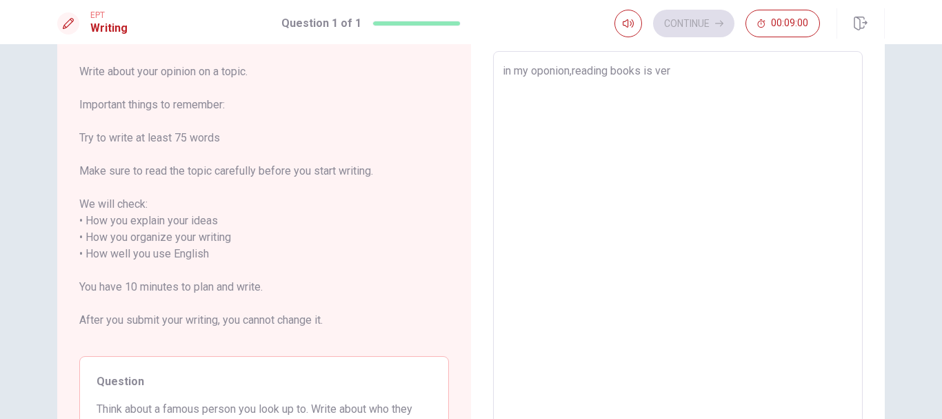
type textarea "in my oponion,reading books is very"
type textarea "x"
type textarea "in my oponion,reading books is very"
type textarea "x"
type textarea "in my oponion,reading books is very i"
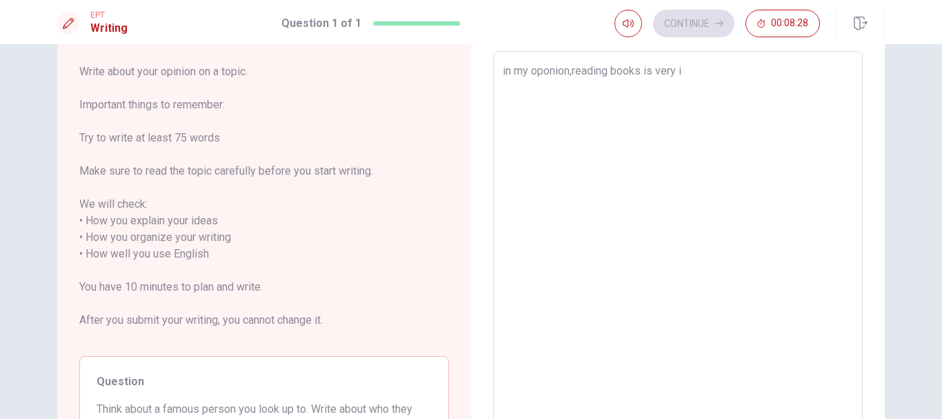
type textarea "x"
type textarea "in my oponion,reading books is very im"
type textarea "x"
type textarea "in my oponion,reading books is very imp"
type textarea "x"
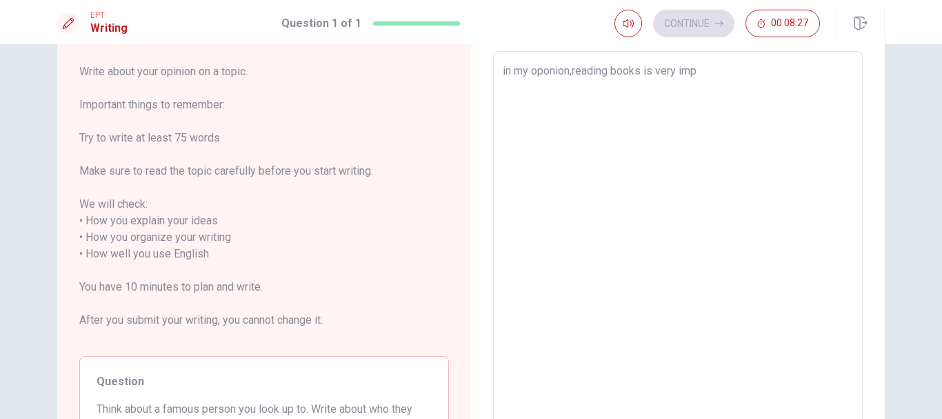
type textarea "in my oponion,reading books is very impo"
type textarea "x"
type textarea "in my oponion,reading books is very impor"
type textarea "x"
type textarea "in my oponion,reading books is very import"
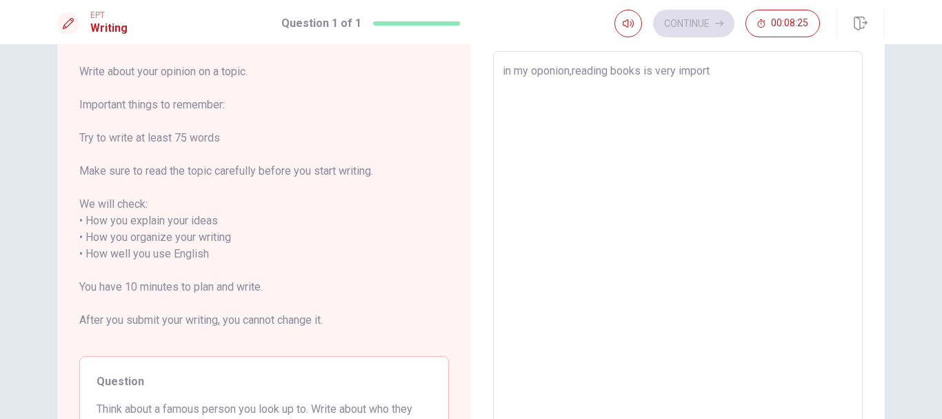
type textarea "x"
type textarea "in my oponion,reading books is very importa"
type textarea "x"
type textarea "in my oponion,reading books is very importan"
type textarea "x"
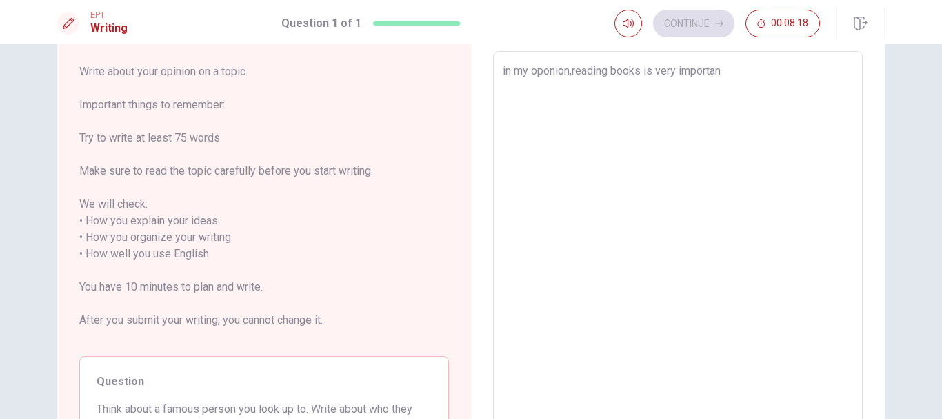
type textarea "in my oponion,reading books is very important"
type textarea "x"
type textarea "in my oponion,reading books is very important/"
type textarea "x"
type textarea "in my oponion,reading books is very important"
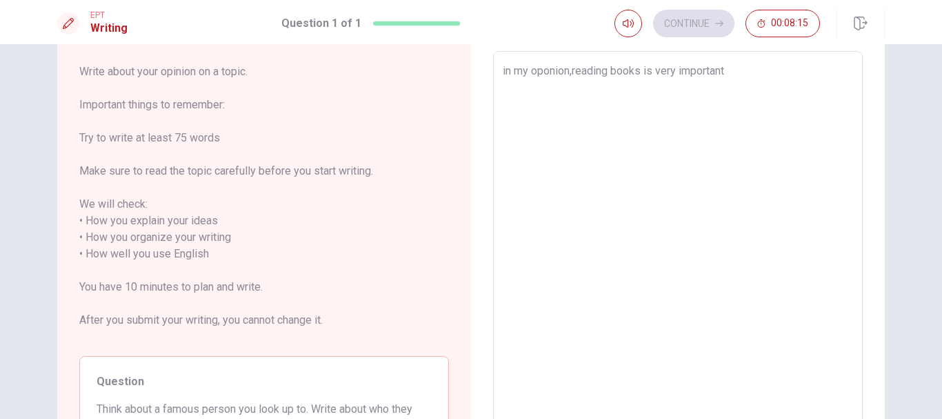
type textarea "x"
type textarea "in my oponion,reading books is very important."
type textarea "x"
type textarea "in my oponion,reading books is very important."
type textarea "x"
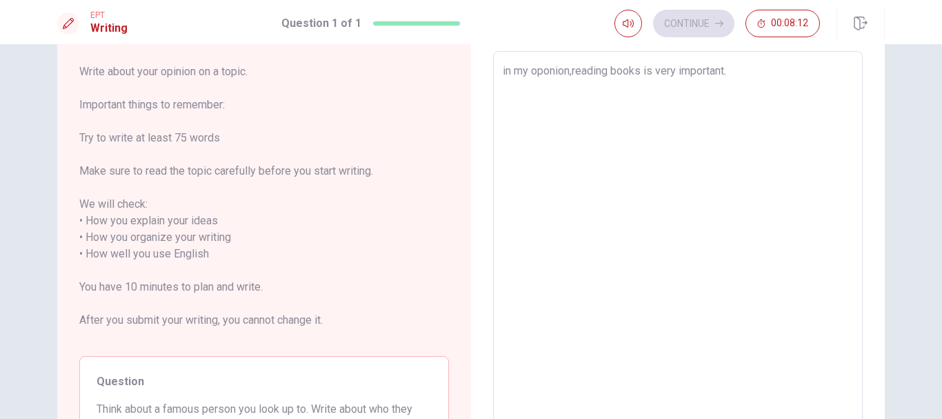
type textarea "in my oponion,reading books is very important. F"
type textarea "x"
type textarea "in my oponion,reading books is very important. Fi"
type textarea "x"
type textarea "in my oponion,reading books is very important. Fir"
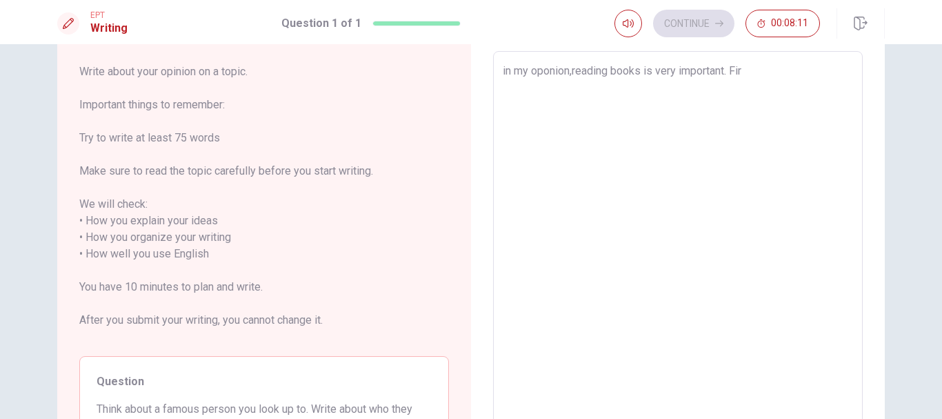
type textarea "x"
type textarea "in my oponion,reading books is very important. Firt"
type textarea "x"
type textarea "in my oponion,reading books is very important. Firts"
type textarea "x"
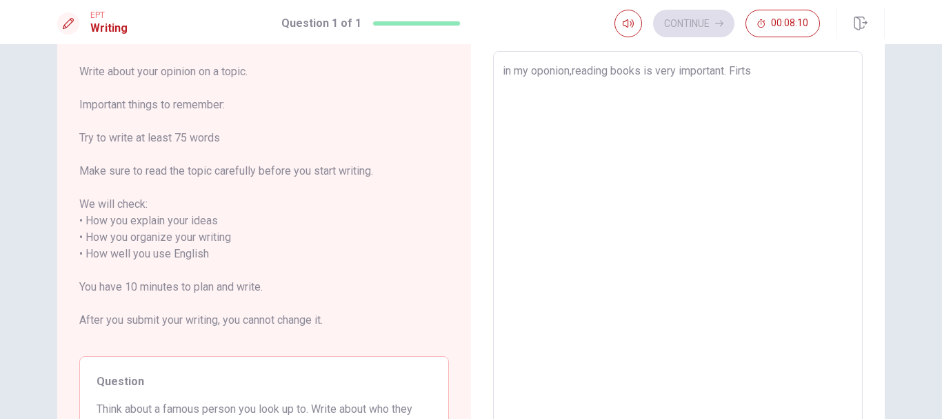
type textarea "in my oponion,reading books is very important. Firtst"
type textarea "x"
type textarea "in my oponion,reading books is very important. Firtstl"
type textarea "x"
type textarea "in my oponion,reading books is very important. Firtstly"
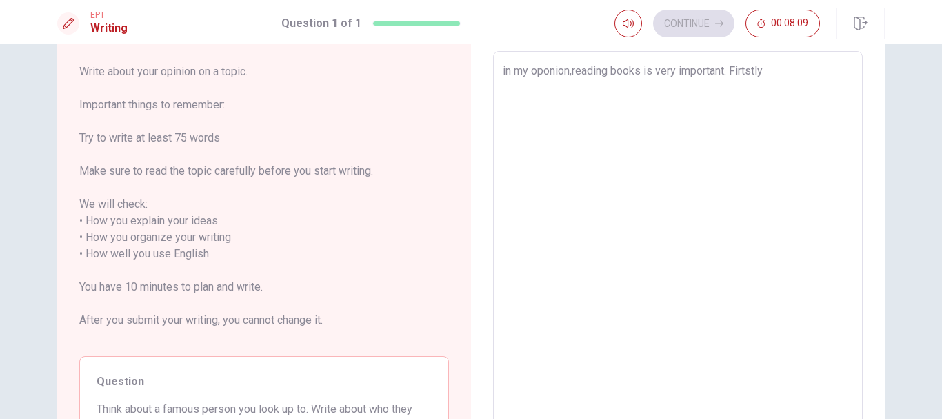
type textarea "x"
type textarea "in my oponion,reading books is very important. Firtstly"
type textarea "x"
type textarea "in my oponion,reading books is very important. Firtstly"
type textarea "x"
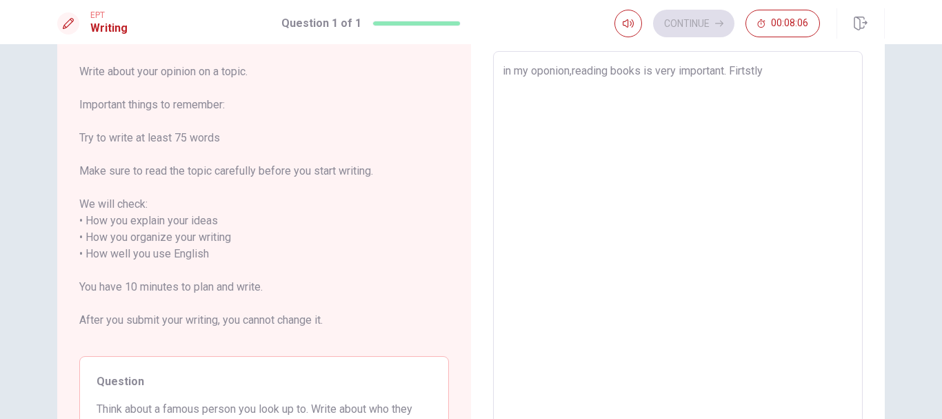
type textarea "in my oponion,reading books is very important. Firtstly?"
type textarea "x"
type textarea "in my oponion,reading books is very important. Firtstly"
type textarea "x"
type textarea "in my oponion,reading books is very important. Firtstly,"
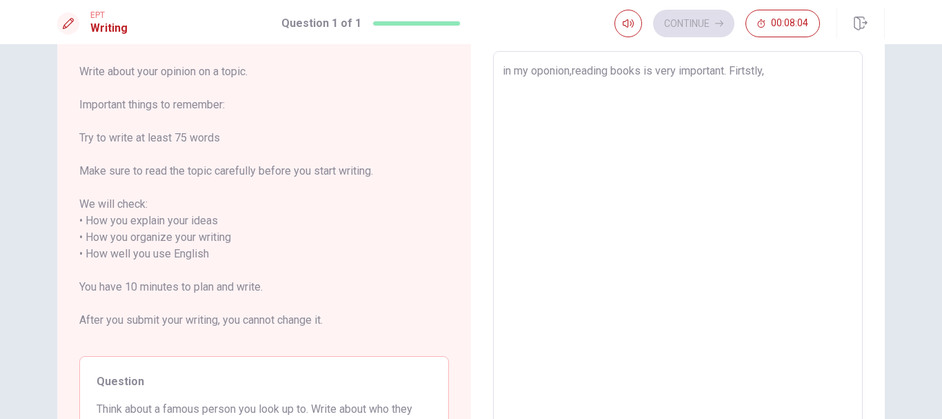
type textarea "x"
type textarea "in my oponion,reading books is very important. Firtstly,"
type textarea "x"
type textarea "in my oponion,reading books is very important. Firtstly, b"
type textarea "x"
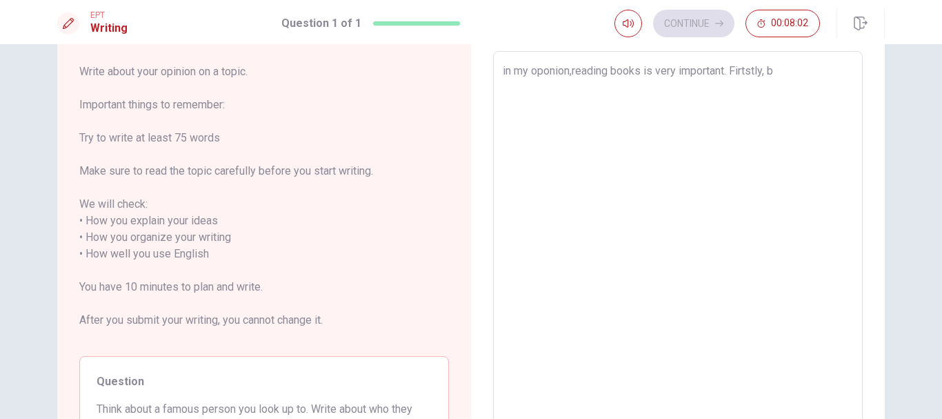
type textarea "in my oponion,reading books is very important. Firtstly, bo"
type textarea "x"
type textarea "in my oponion,reading books is very important. Firtstly, boo"
type textarea "x"
type textarea "in my oponion,reading books is very important. Firtstly, book"
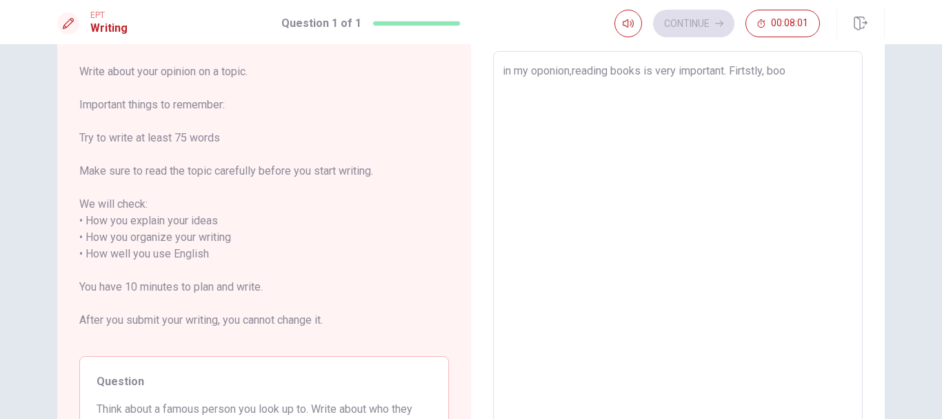
type textarea "x"
type textarea "in my oponion,reading books is very important. Firtstly, books"
type textarea "x"
type textarea "in my oponion,reading books is very important. Firtstly, books"
type textarea "x"
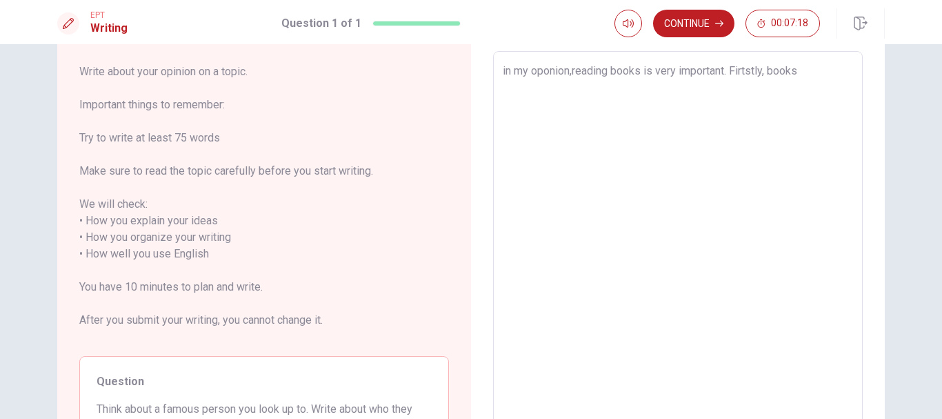
type textarea "in my oponion,reading books is very important. Firtstly, books h"
type textarea "x"
type textarea "in my oponion,reading books is very important. Firtstly, books he"
type textarea "x"
type textarea "in my oponion,reading books is very important. Firtstly, books hel"
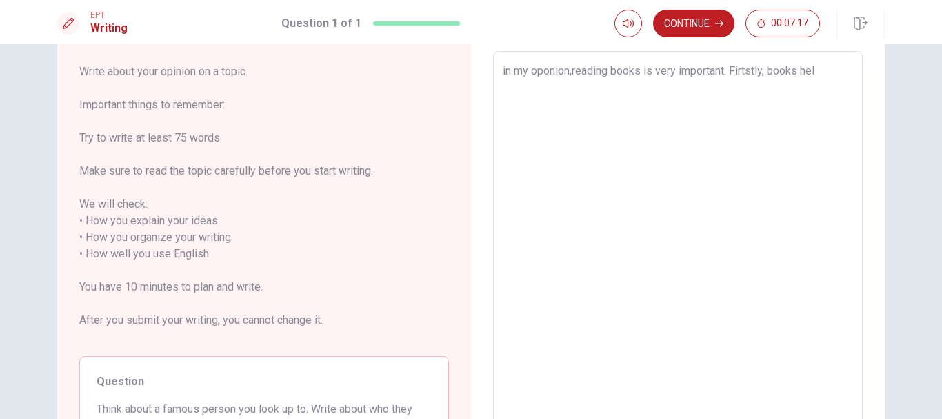
type textarea "x"
type textarea "in my oponion,reading books is very important. Firtstly, books help"
type textarea "x"
type textarea "in my oponion,reading books is very important. Firtstly, books help"
type textarea "x"
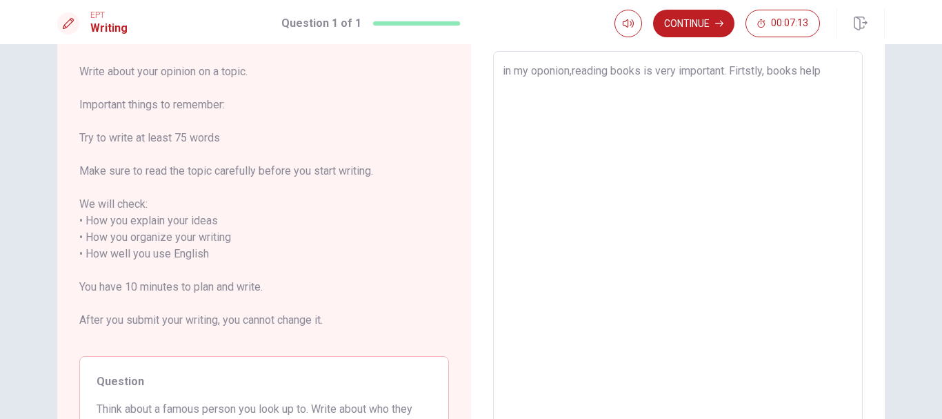
type textarea "in my oponion,reading books is very important. Firtstly, books help u"
type textarea "x"
type textarea "in my oponion,reading books is very important. Firtstly, books help us"
type textarea "x"
type textarea "in my oponion,reading books is very important. Firtstly, books help us"
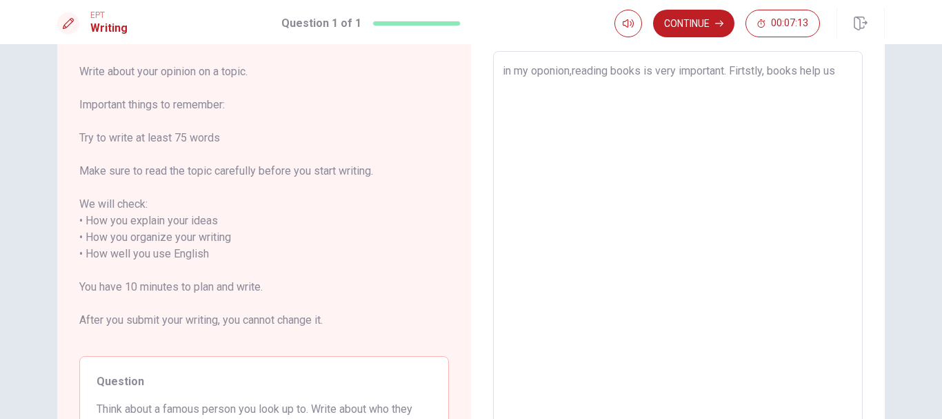
type textarea "x"
type textarea "in my oponion,reading books is very important. Firtstly, books help us g"
type textarea "x"
type textarea "in my oponion,reading books is very important. Firtstly, books help us ga"
type textarea "x"
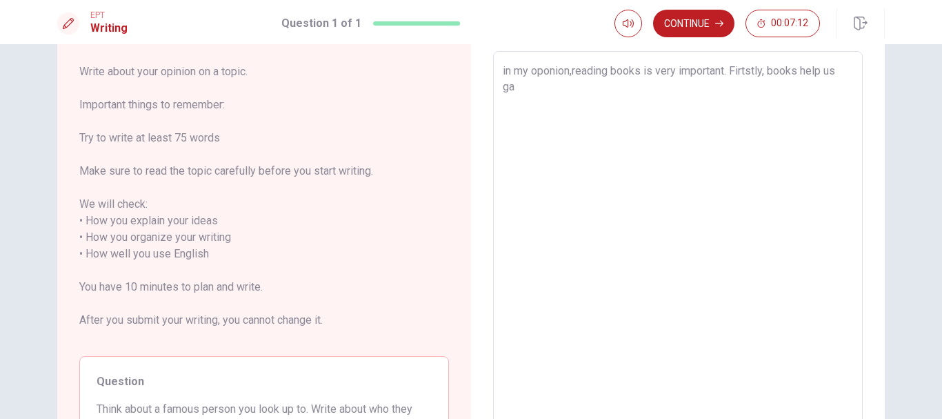
type textarea "in my oponion,reading books is very important. Firtstly, books help us gai"
type textarea "x"
type textarea "in my oponion,reading books is very important. Firtstly, books help us gain"
type textarea "x"
type textarea "in my oponion,reading books is very important. Firtstly, books help us gain"
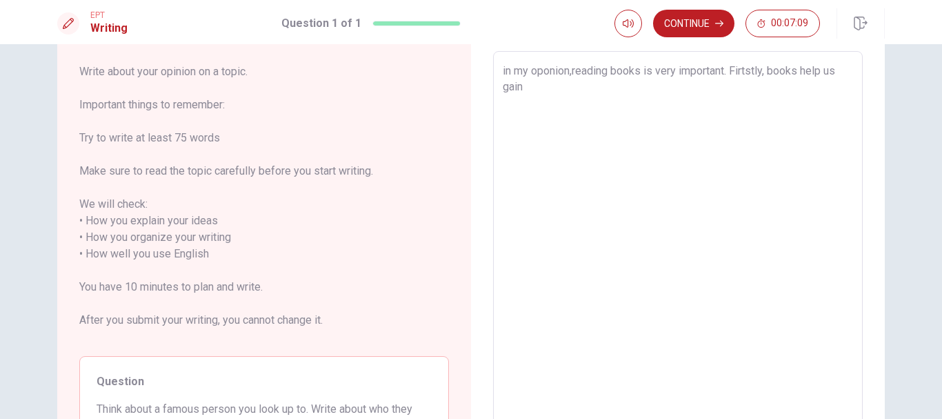
type textarea "x"
type textarea "in my oponion,reading books is very important. Firtstly, books help us gain k"
type textarea "x"
type textarea "in my oponion,reading books is very important. Firtstly, books help us gain kn"
type textarea "x"
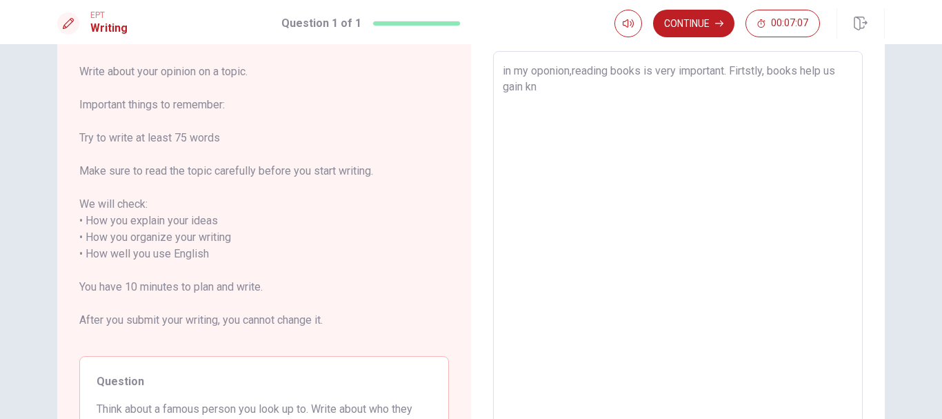
type textarea "in my oponion,reading books is very important. Firtstly, books help us gain kno"
type textarea "x"
type textarea "in my oponion,reading books is very important. Firtstly, books help us gain know"
type textarea "x"
type textarea "in my oponion,reading books is very important. Firtstly, books help us gain kno…"
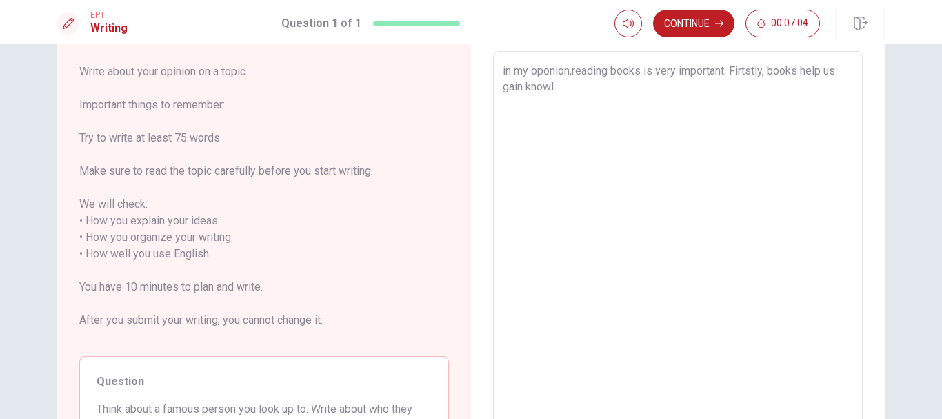
type textarea "x"
type textarea "in my oponion,reading books is very important. Firtstly, books help us gain kno…"
type textarea "x"
type textarea "in my oponion,reading books is very important. Firtstly, books help us gain kno…"
type textarea "x"
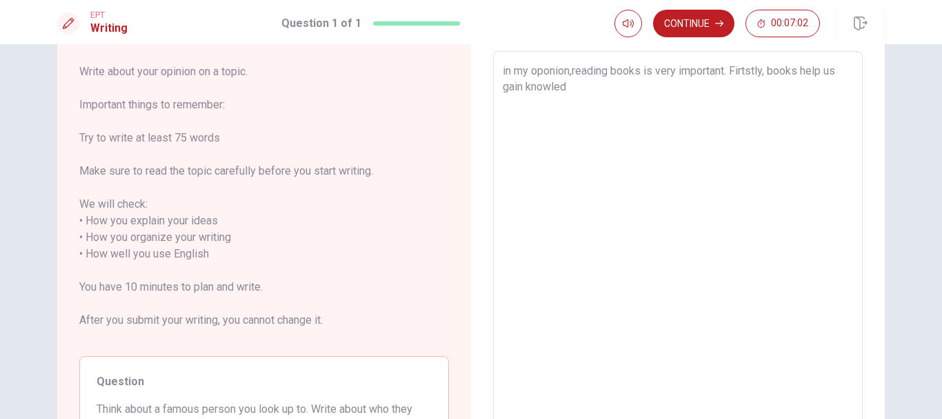
type textarea "in my oponion,reading books is very important. Firtstly, books help us gain kno…"
type textarea "x"
type textarea "in my oponion,reading books is very important. Firtstly, books help us gain kno…"
type textarea "x"
type textarea "in my oponion,reading books is very important. Firtstly, books help us gain kno…"
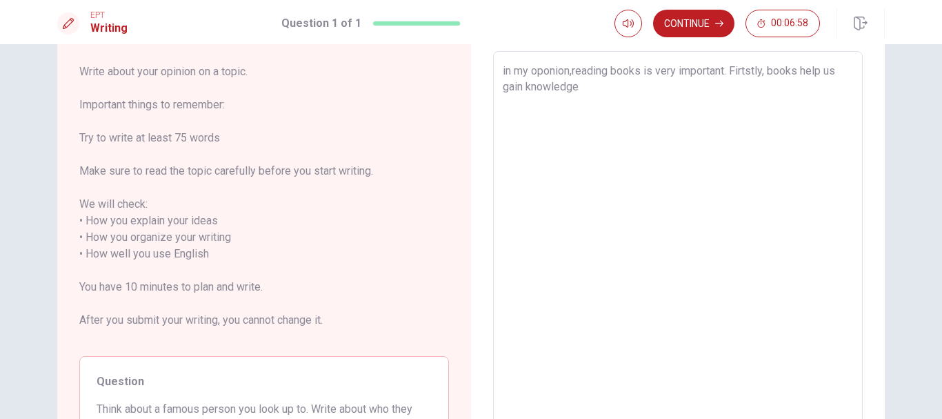
type textarea "x"
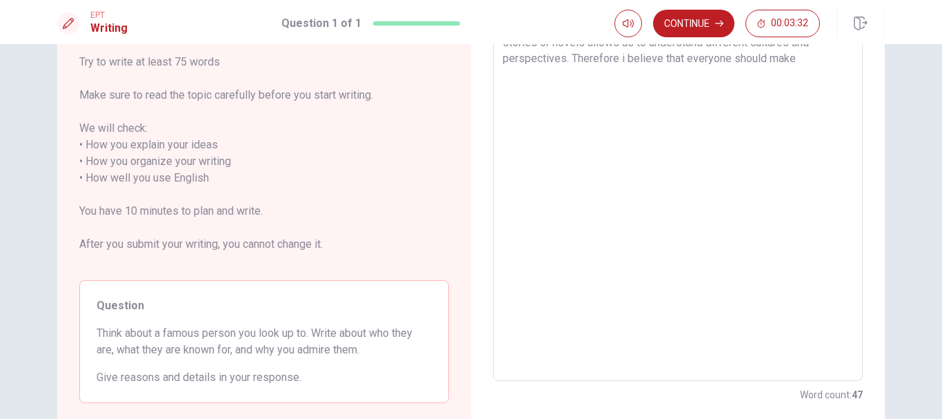
scroll to position [207, 0]
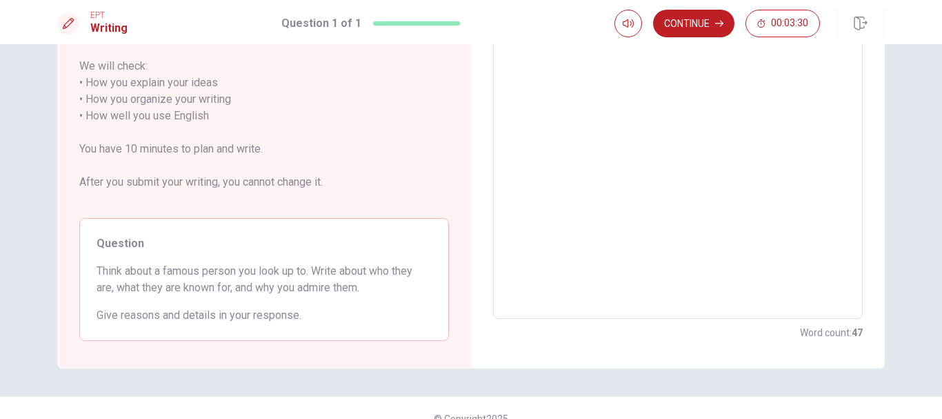
click at [215, 267] on span "Think about a famous person you look up to. Write about who they are, what they…" at bounding box center [264, 279] width 335 height 33
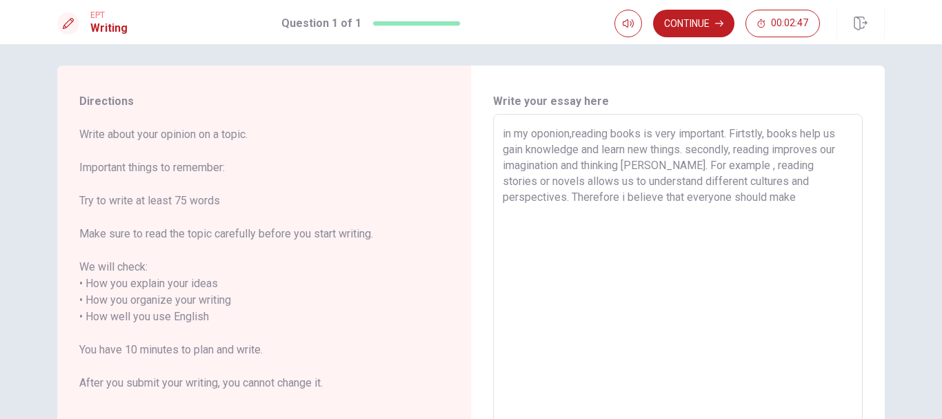
scroll to position [0, 0]
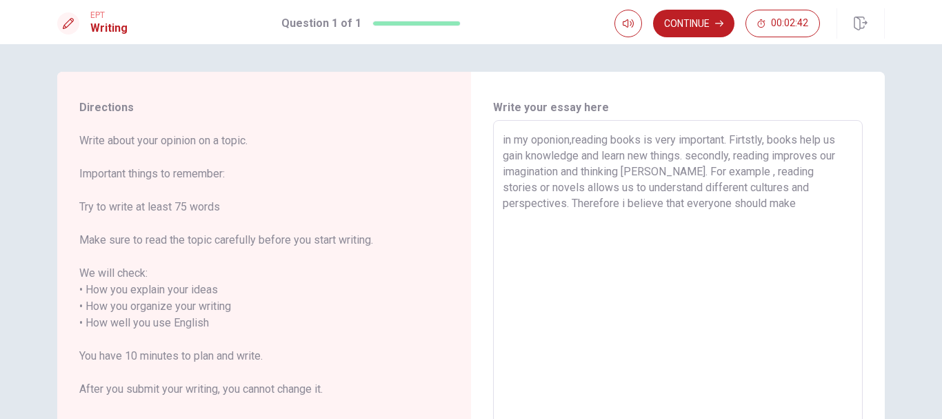
drag, startPoint x: 683, startPoint y: 203, endPoint x: 421, endPoint y: 137, distance: 270.1
click at [421, 137] on div "Directions Write about your opinion on a topic. Important things to remember: T…" at bounding box center [471, 323] width 828 height 503
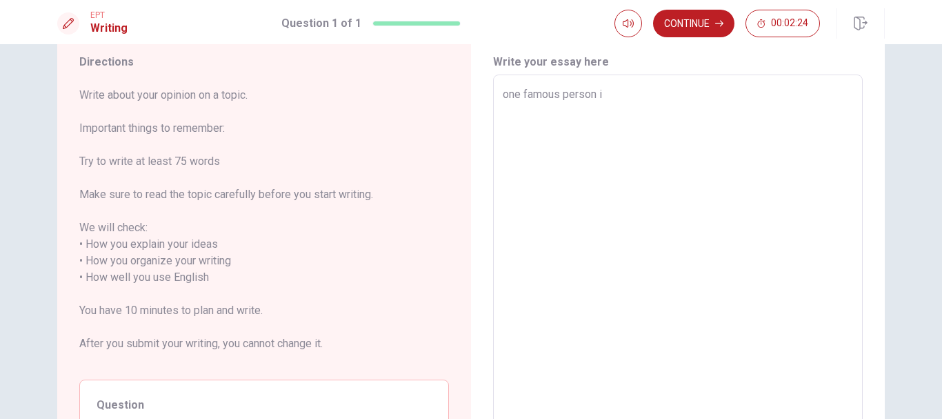
scroll to position [21, 0]
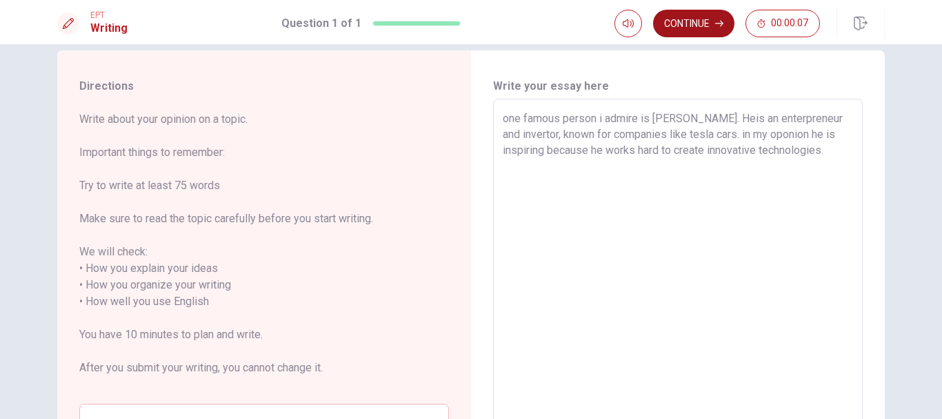
click at [583, 20] on button "Continue" at bounding box center [693, 24] width 81 height 28
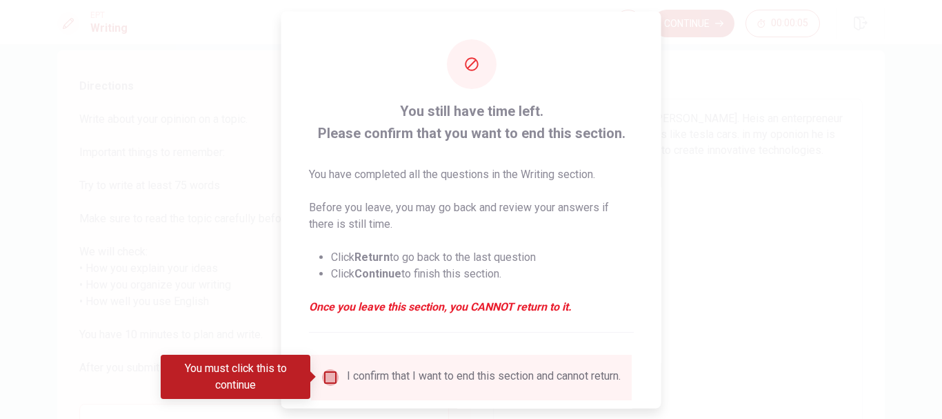
click at [330, 375] on input "You must click this to continue" at bounding box center [330, 376] width 17 height 17
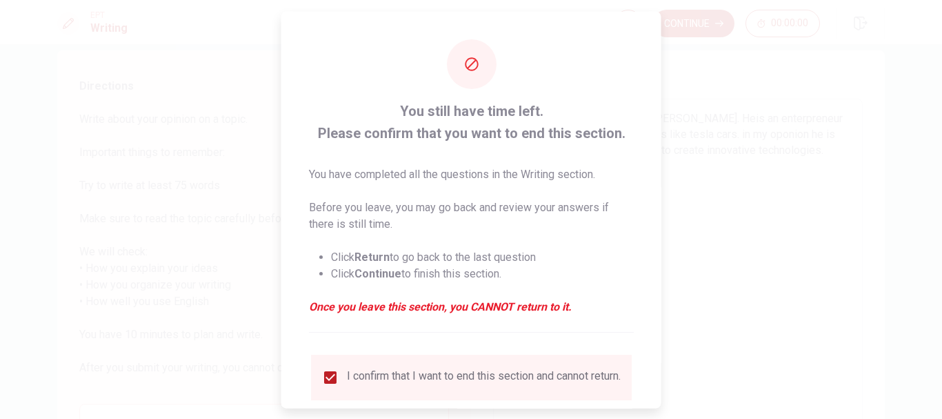
scroll to position [96, 0]
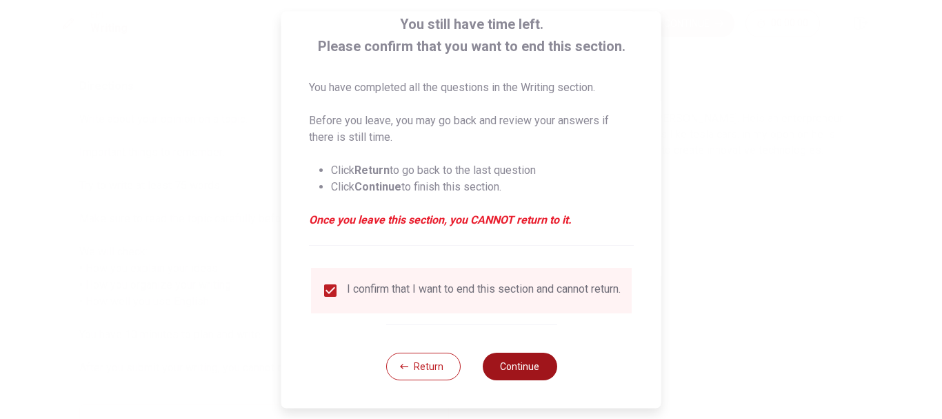
click at [514, 364] on button "Continue" at bounding box center [519, 366] width 74 height 28
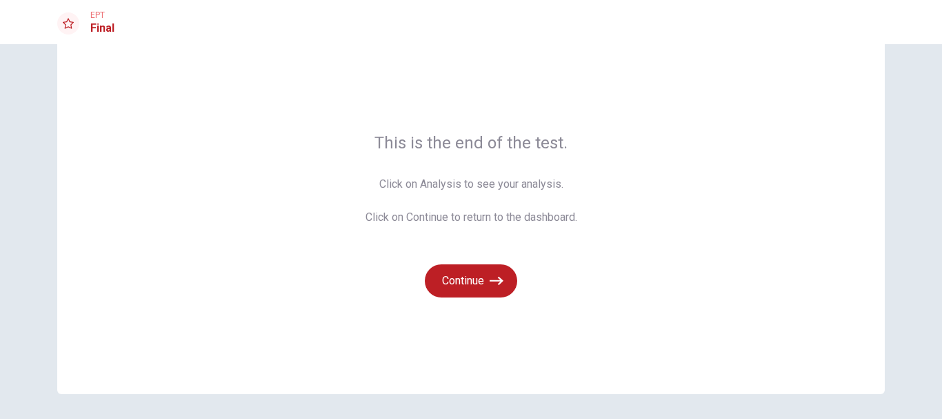
scroll to position [69, 0]
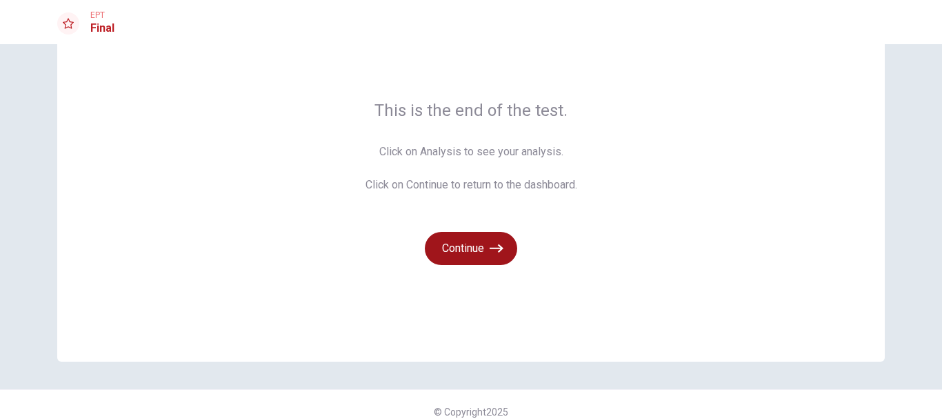
click at [481, 251] on button "Continue" at bounding box center [471, 248] width 92 height 33
